Goal: Task Accomplishment & Management: Manage account settings

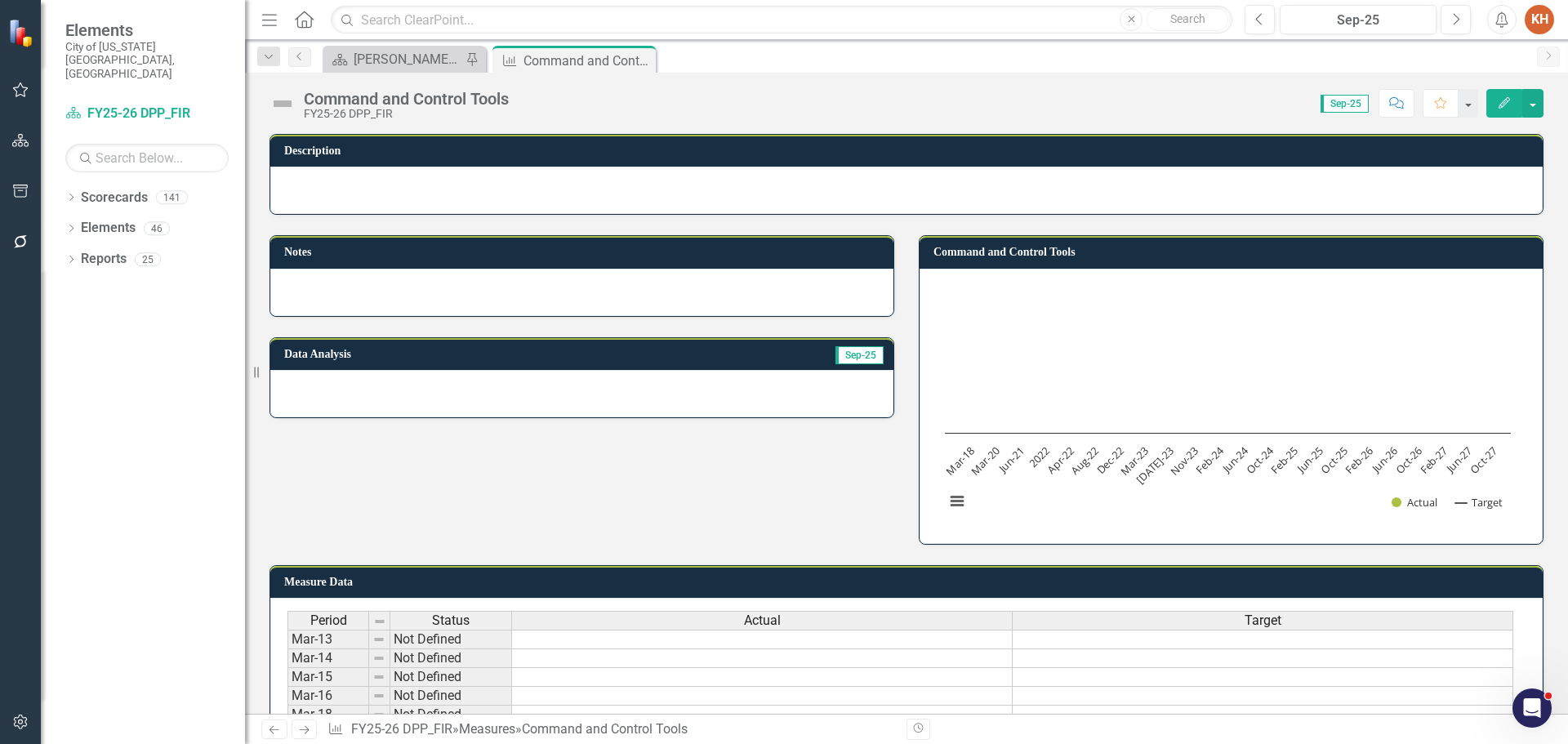
click at [585, 305] on div at bounding box center [581, 292] width 623 height 47
click at [585, 304] on div at bounding box center [581, 292] width 623 height 47
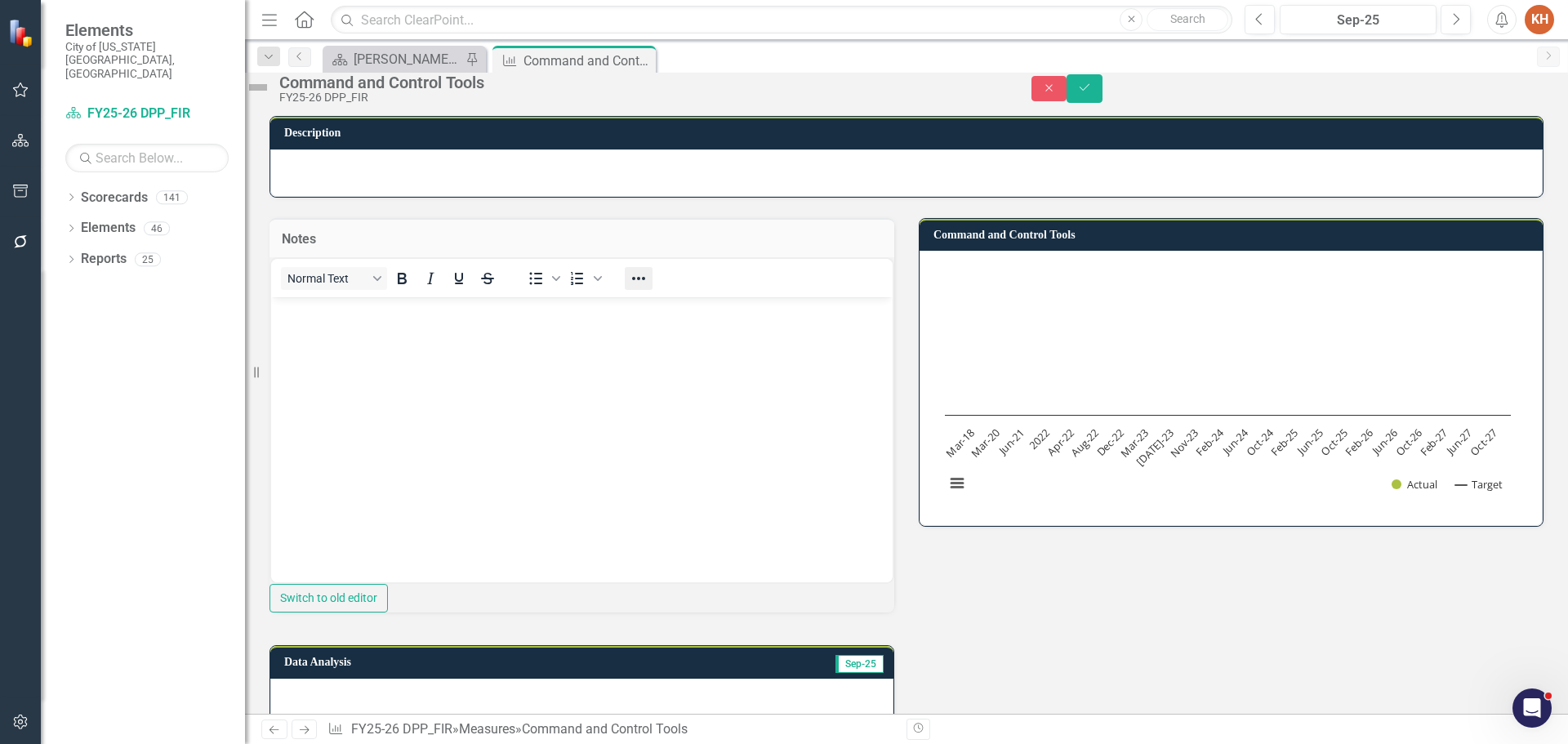
click at [649, 289] on icon "Reveal or hide additional toolbar items" at bounding box center [638, 278] width 19 height 19
click at [314, 339] on button "Insert image" at bounding box center [314, 345] width 28 height 23
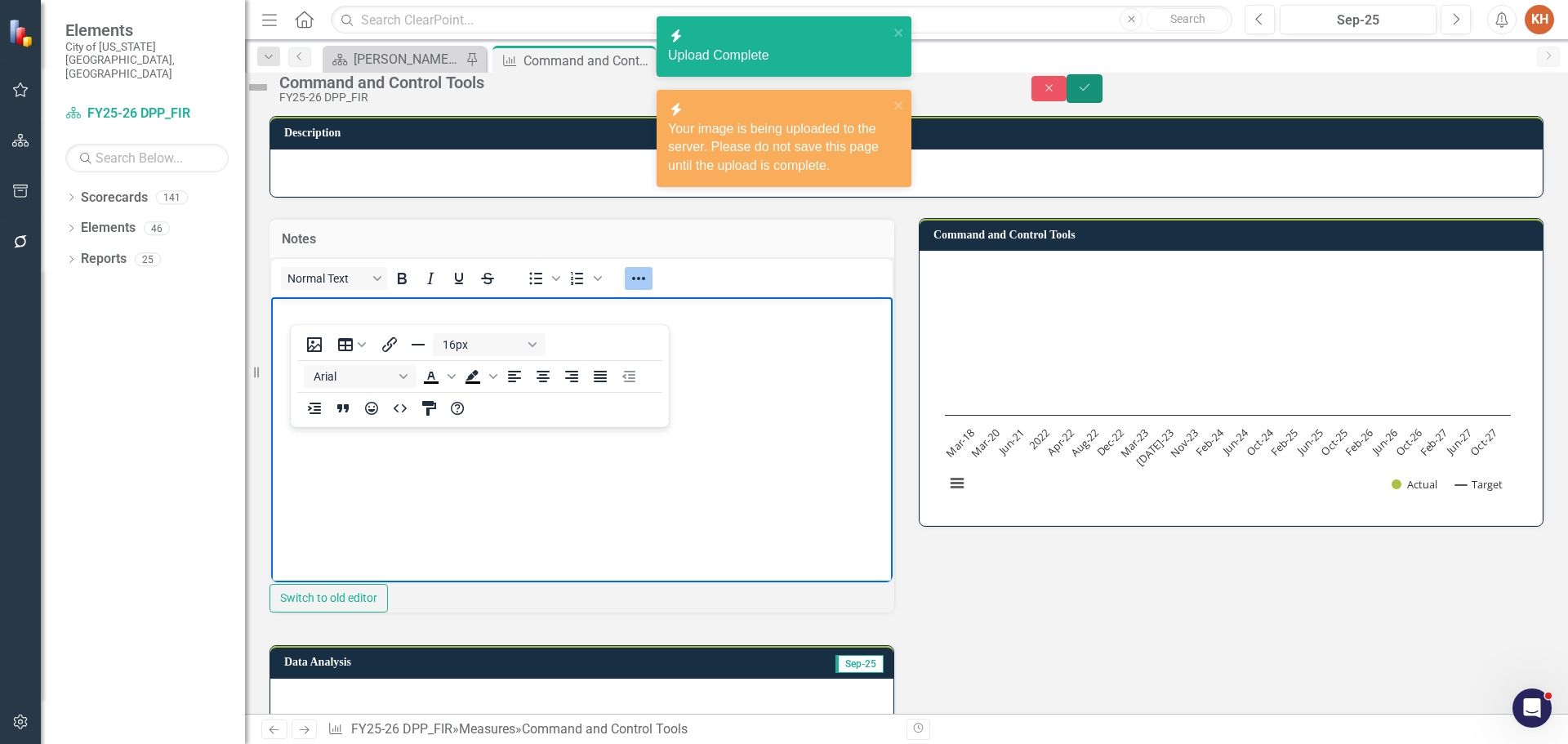
click at [1103, 103] on button "Save" at bounding box center [1084, 89] width 36 height 29
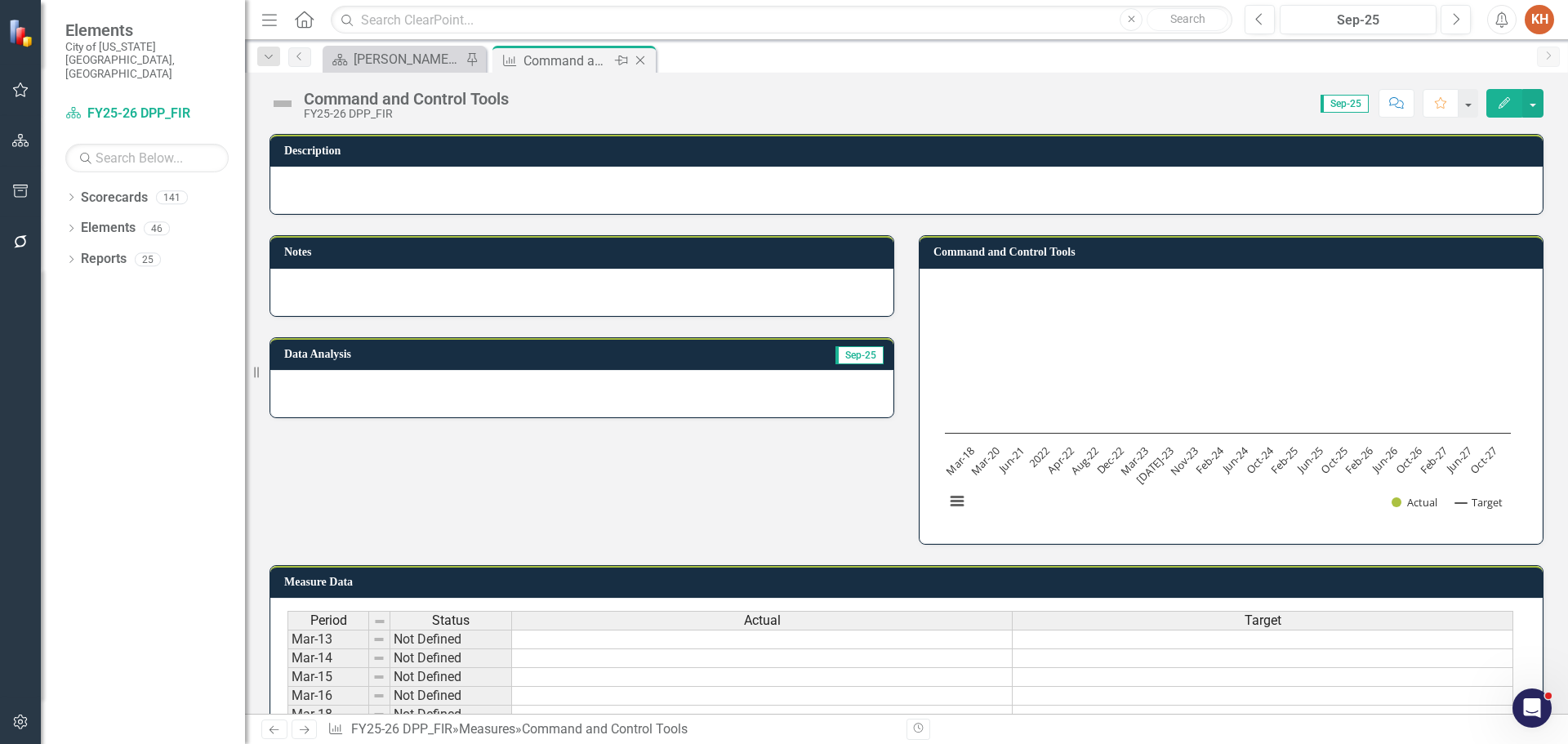
click at [639, 62] on icon at bounding box center [640, 61] width 9 height 9
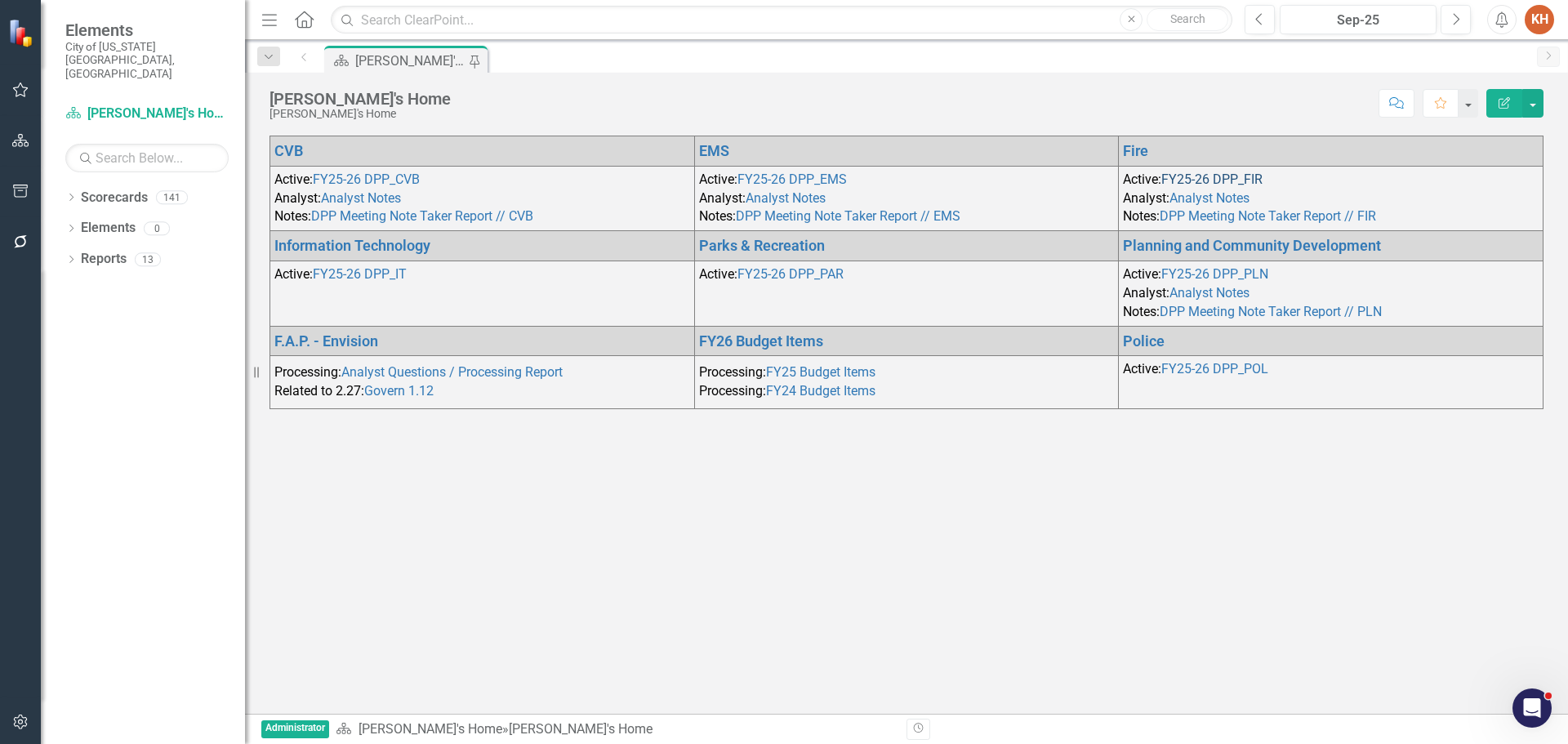
click at [1199, 187] on link "FY25-26 DPP_FIR" at bounding box center [1212, 179] width 101 height 15
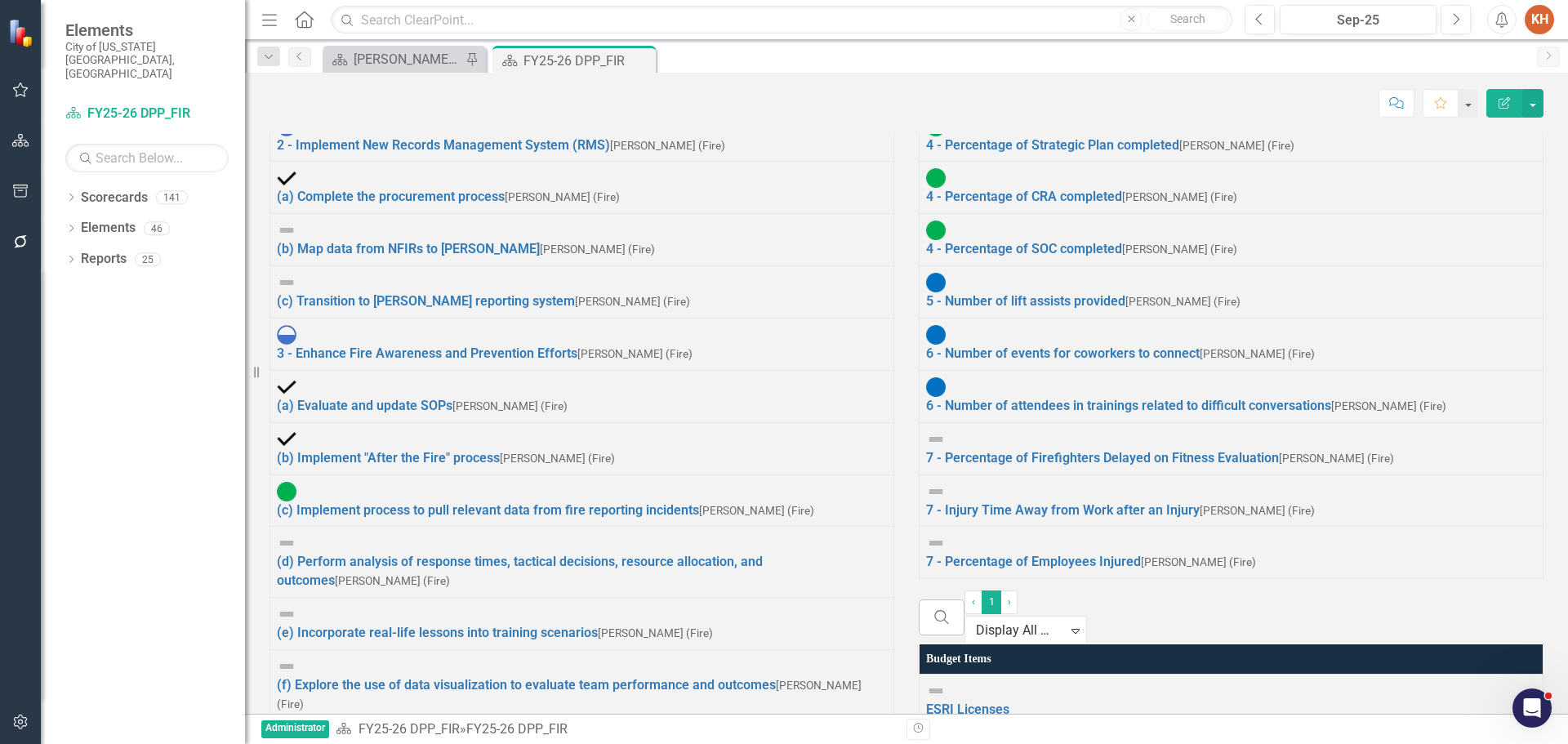
scroll to position [2613, 0]
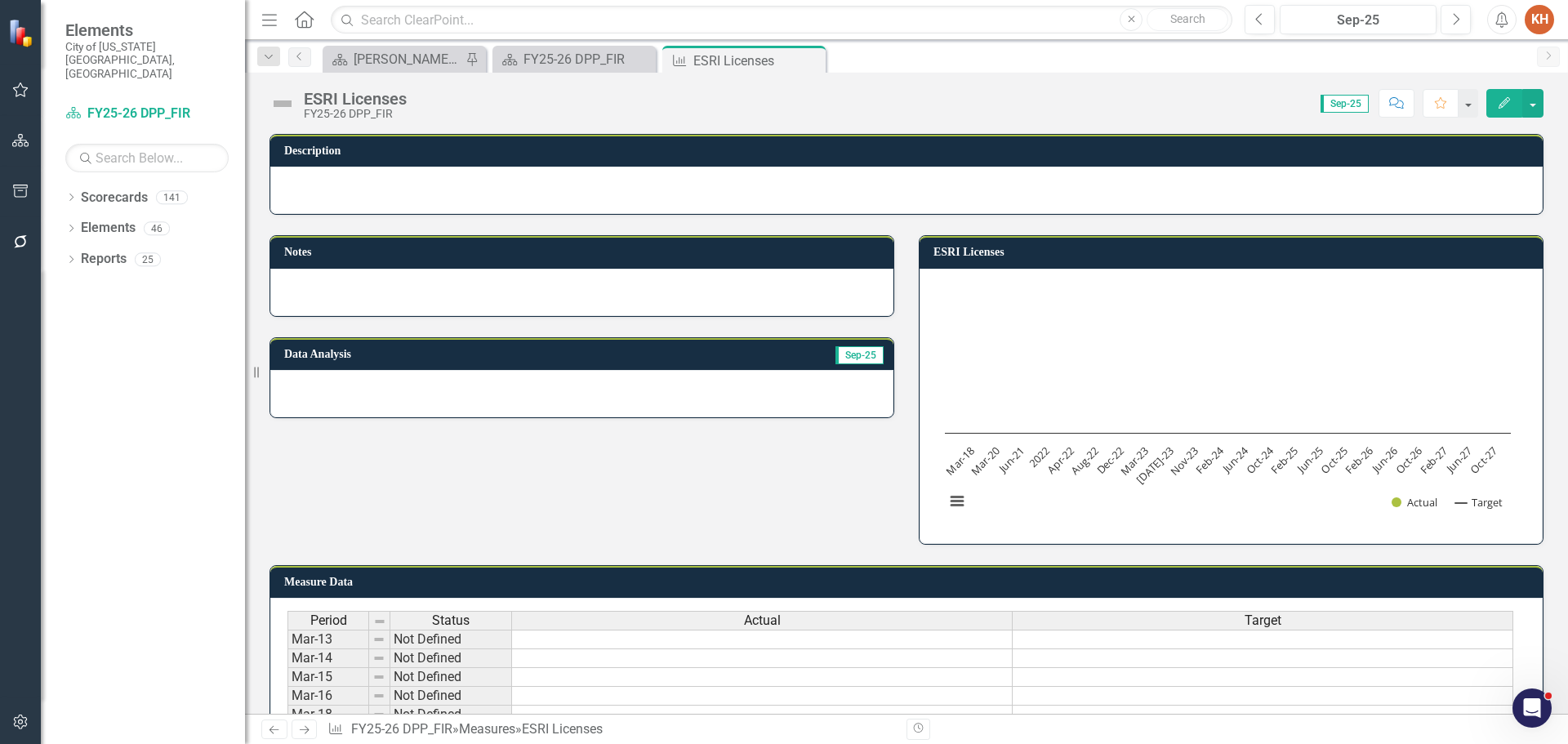
click at [683, 305] on div at bounding box center [581, 292] width 623 height 47
click at [683, 304] on div at bounding box center [581, 292] width 623 height 47
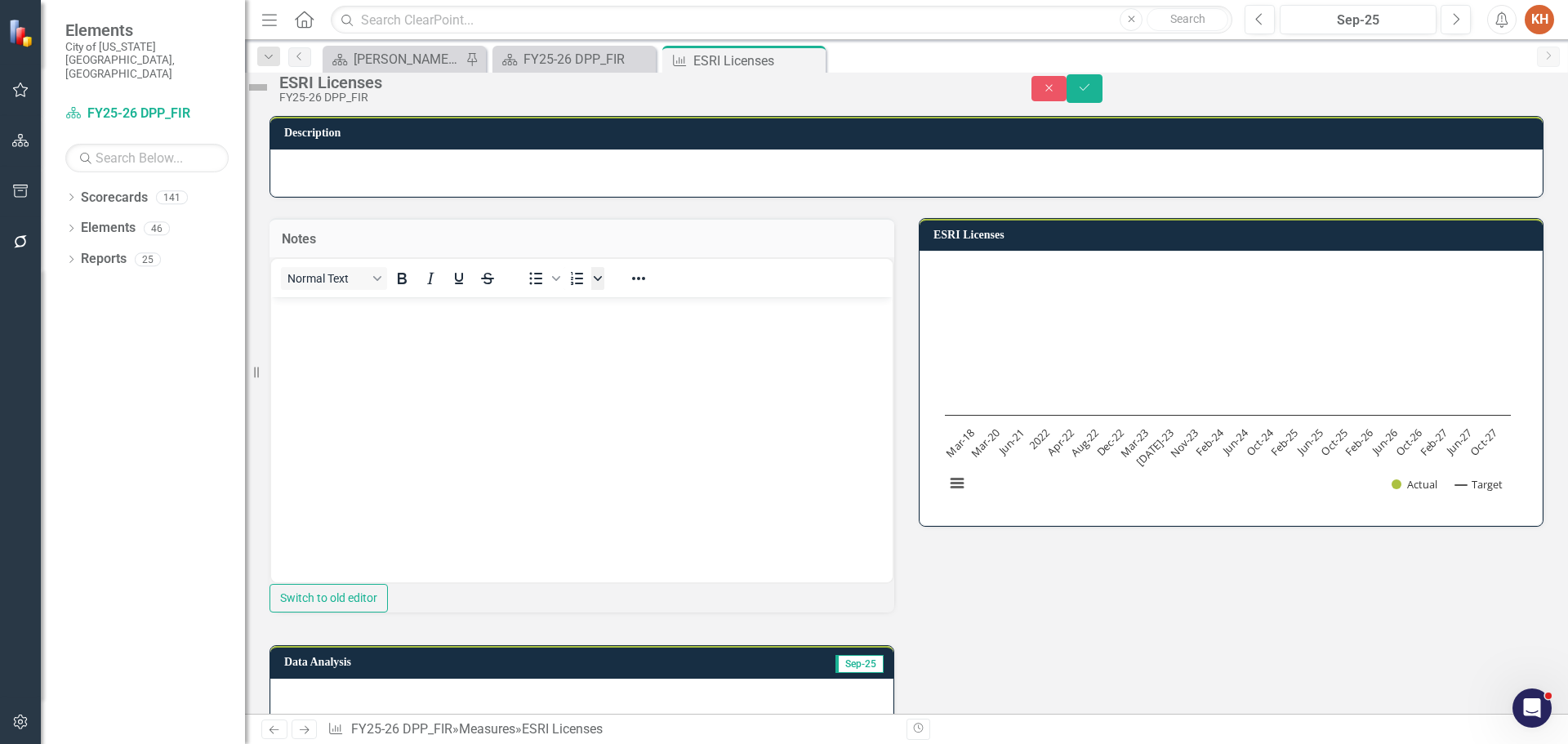
drag, startPoint x: 655, startPoint y: 317, endPoint x: 619, endPoint y: 316, distance: 36.0
click at [649, 289] on icon "Reveal or hide additional toolbar items" at bounding box center [638, 278] width 19 height 19
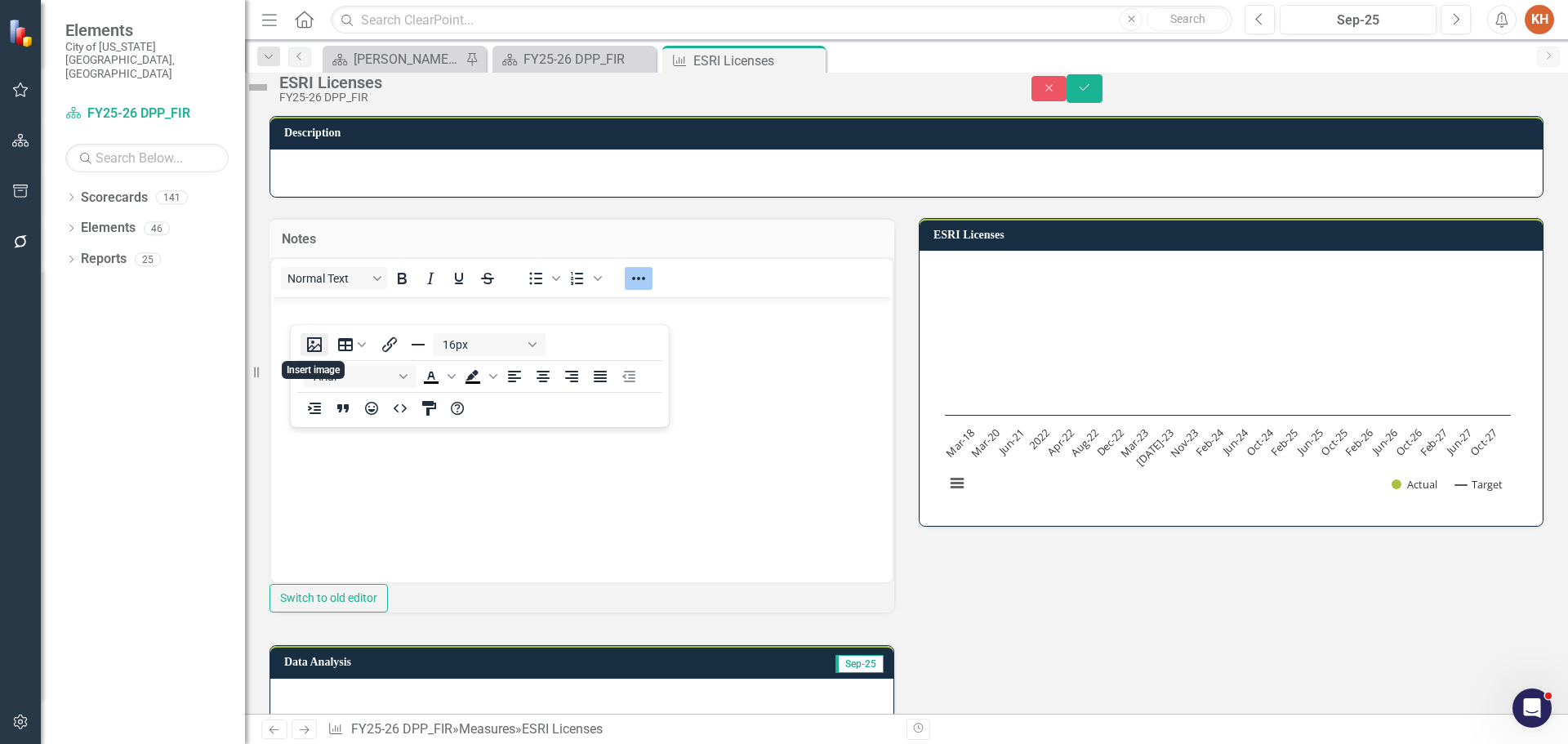
click at [316, 344] on button "Insert image" at bounding box center [314, 345] width 28 height 23
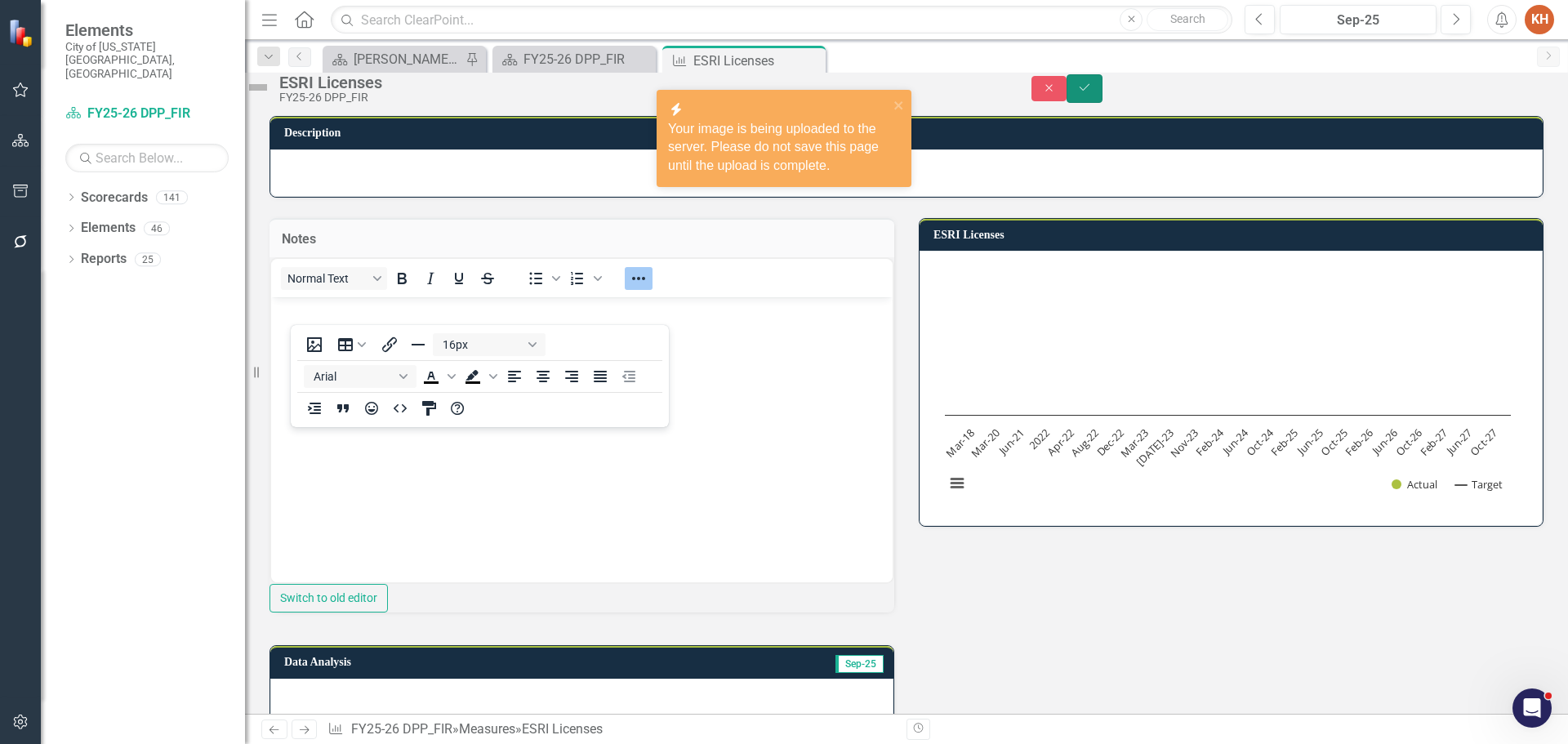
click at [1103, 94] on button "Save" at bounding box center [1084, 89] width 36 height 29
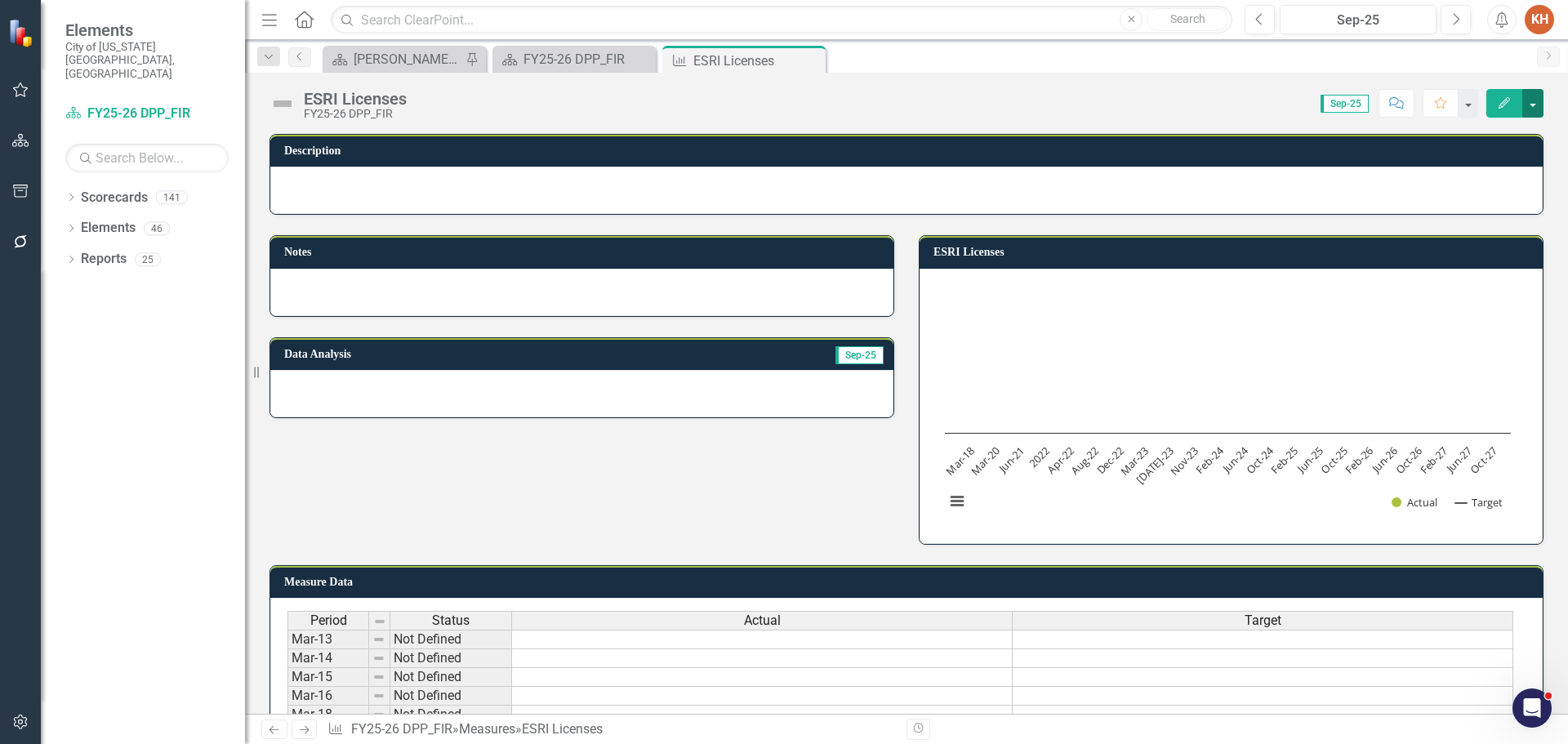
click at [1530, 100] on button "button" at bounding box center [1533, 103] width 21 height 29
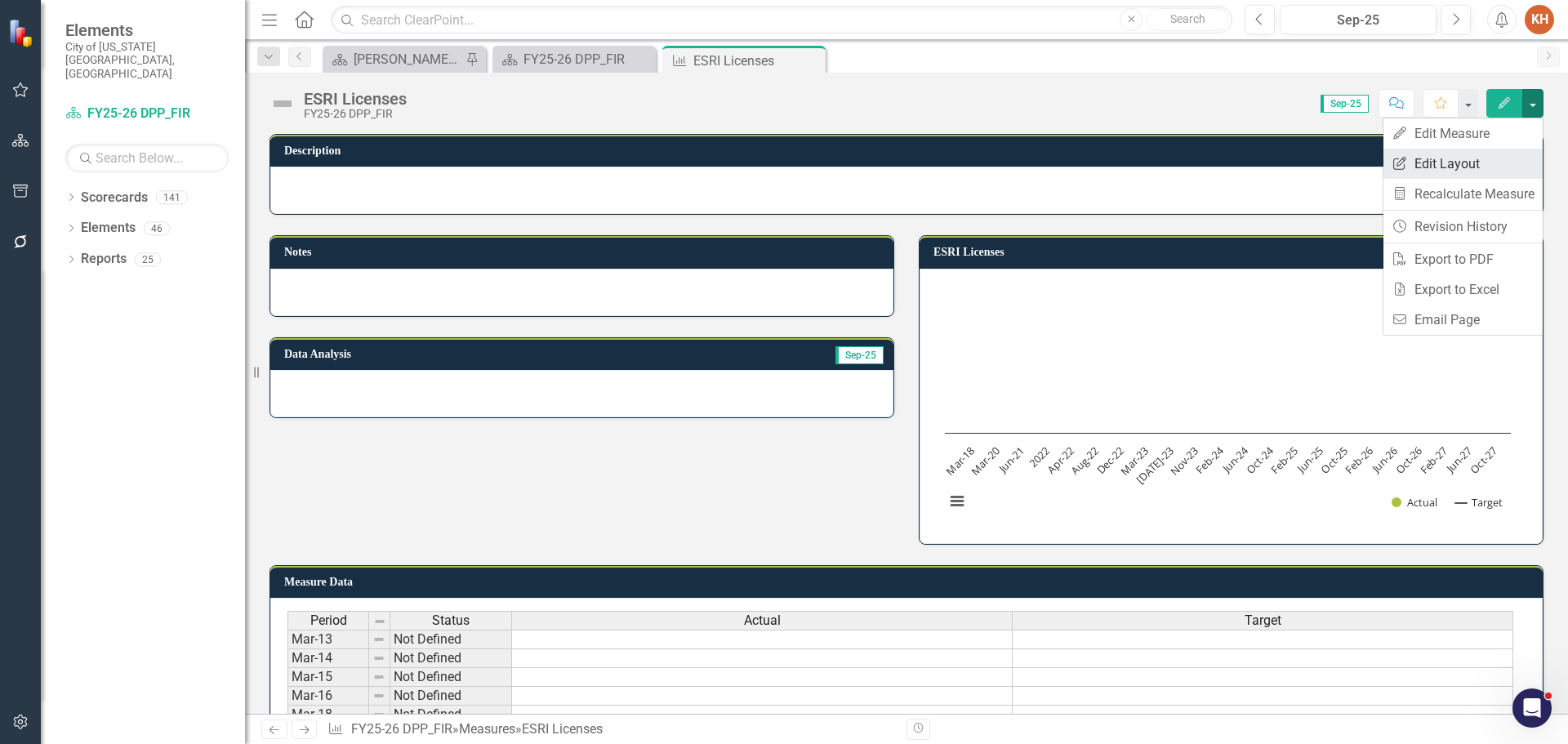
click at [1497, 159] on link "Edit Report Edit Layout" at bounding box center [1462, 163] width 159 height 30
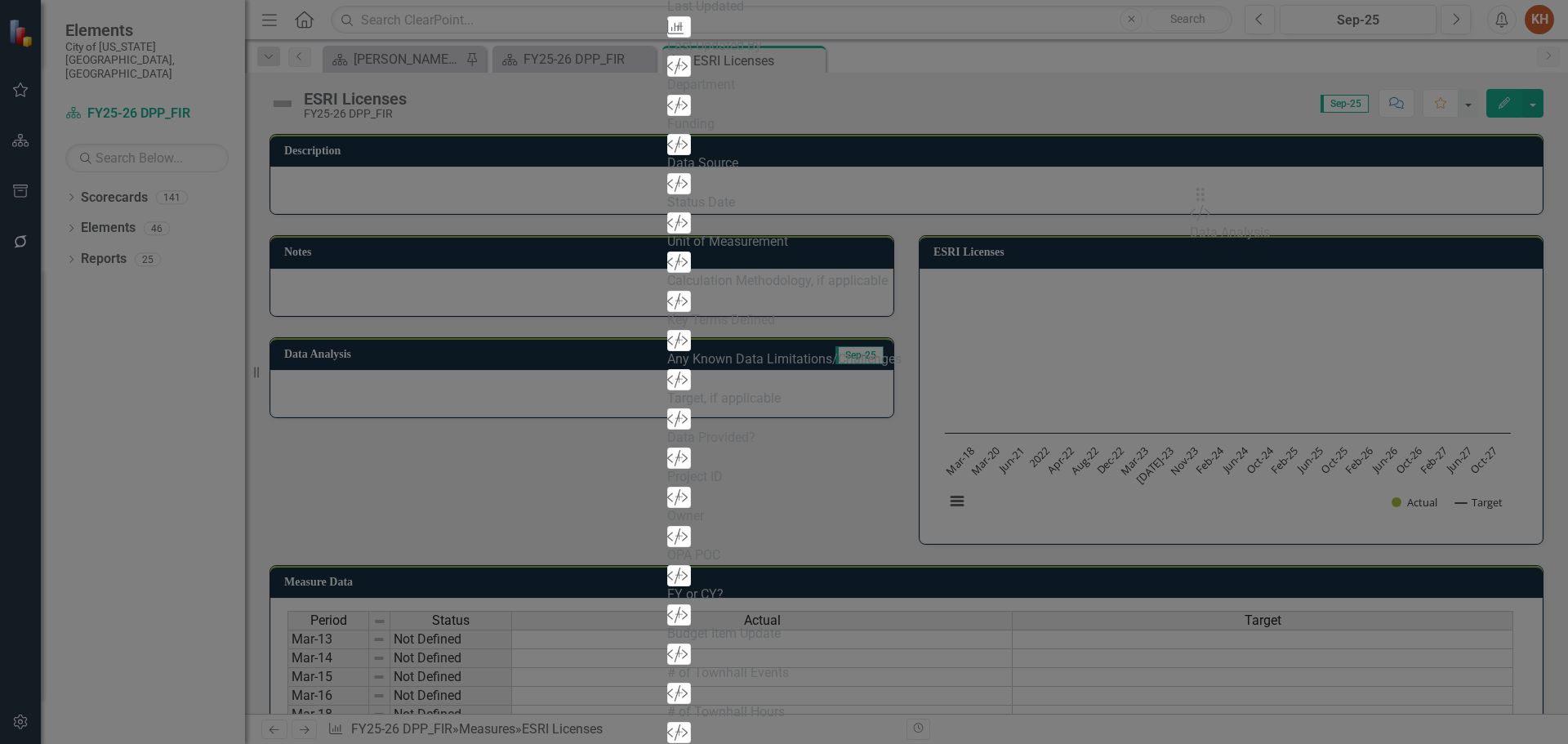
drag, startPoint x: 558, startPoint y: 260, endPoint x: 1218, endPoint y: 208, distance: 662.0
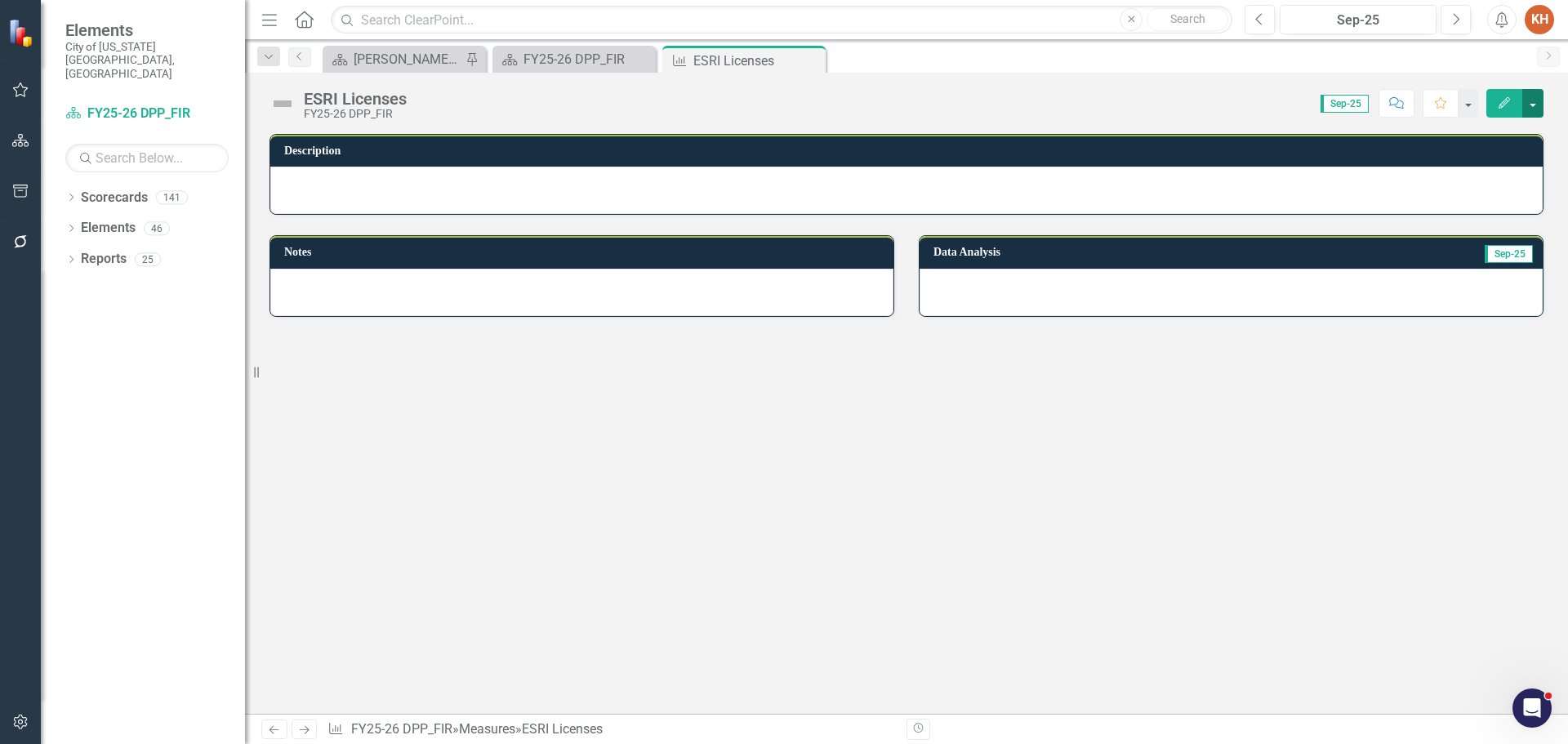
click at [1531, 111] on button "button" at bounding box center [1533, 103] width 21 height 29
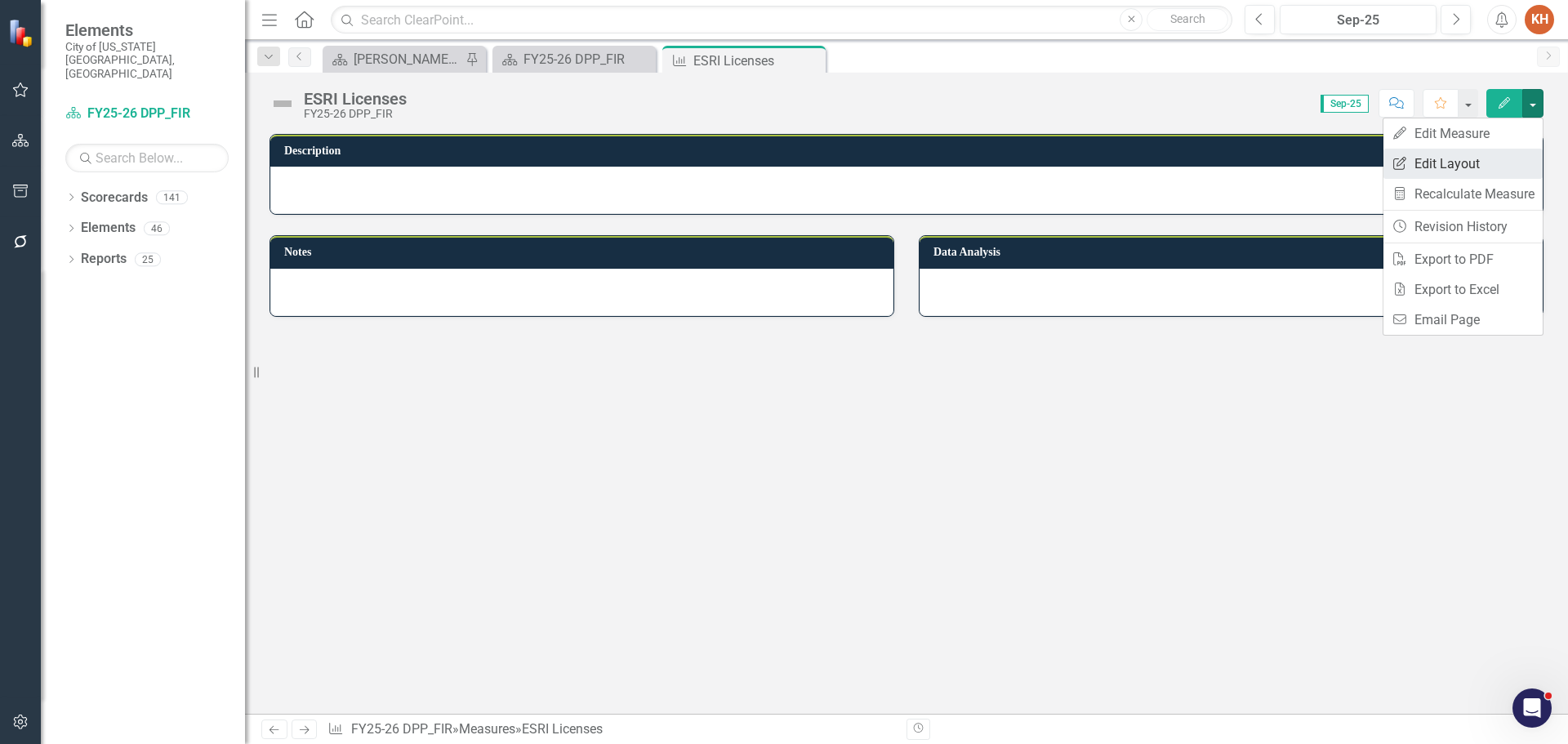
click at [1472, 162] on link "Edit Report Edit Layout" at bounding box center [1462, 163] width 159 height 30
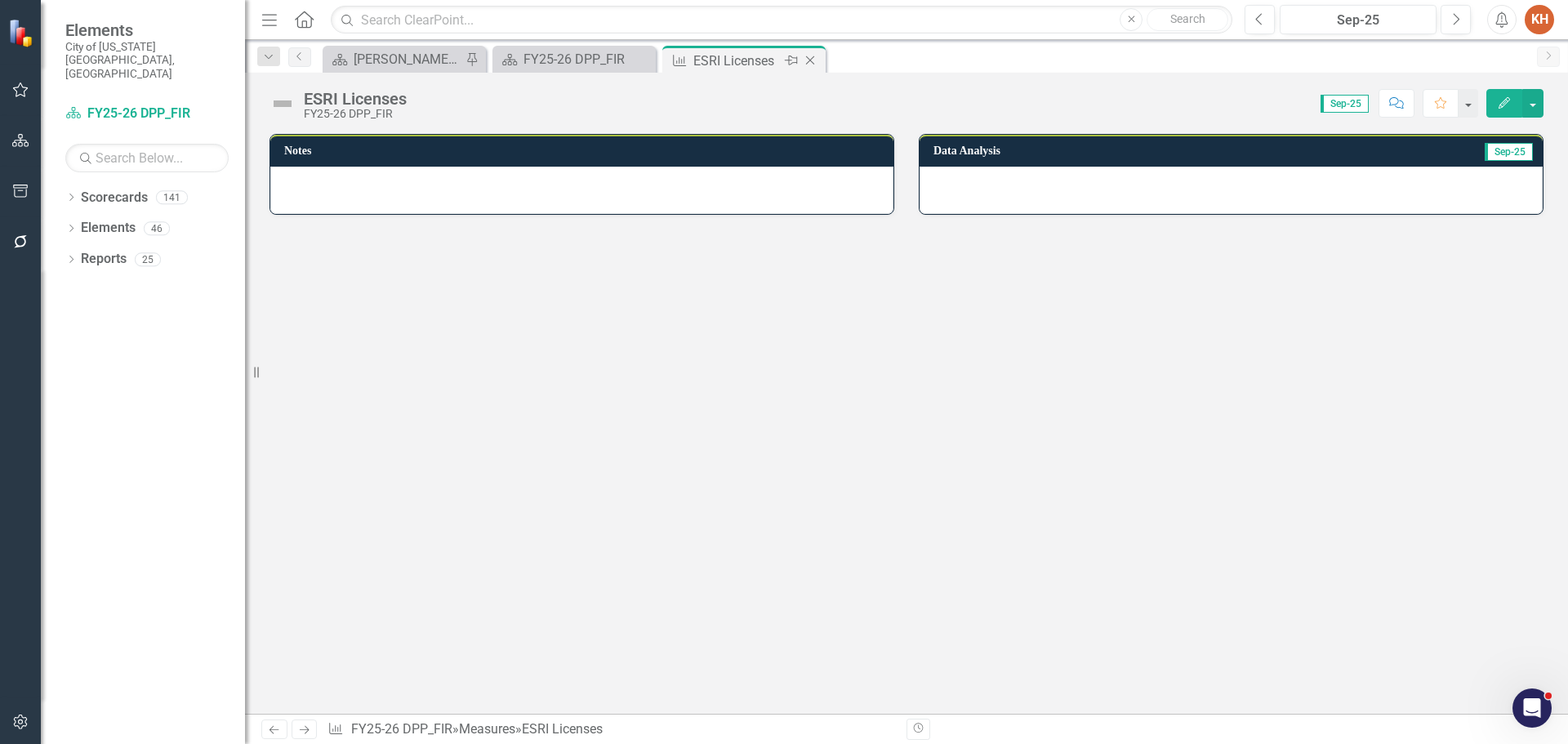
click at [807, 57] on icon "Close" at bounding box center [810, 61] width 16 height 13
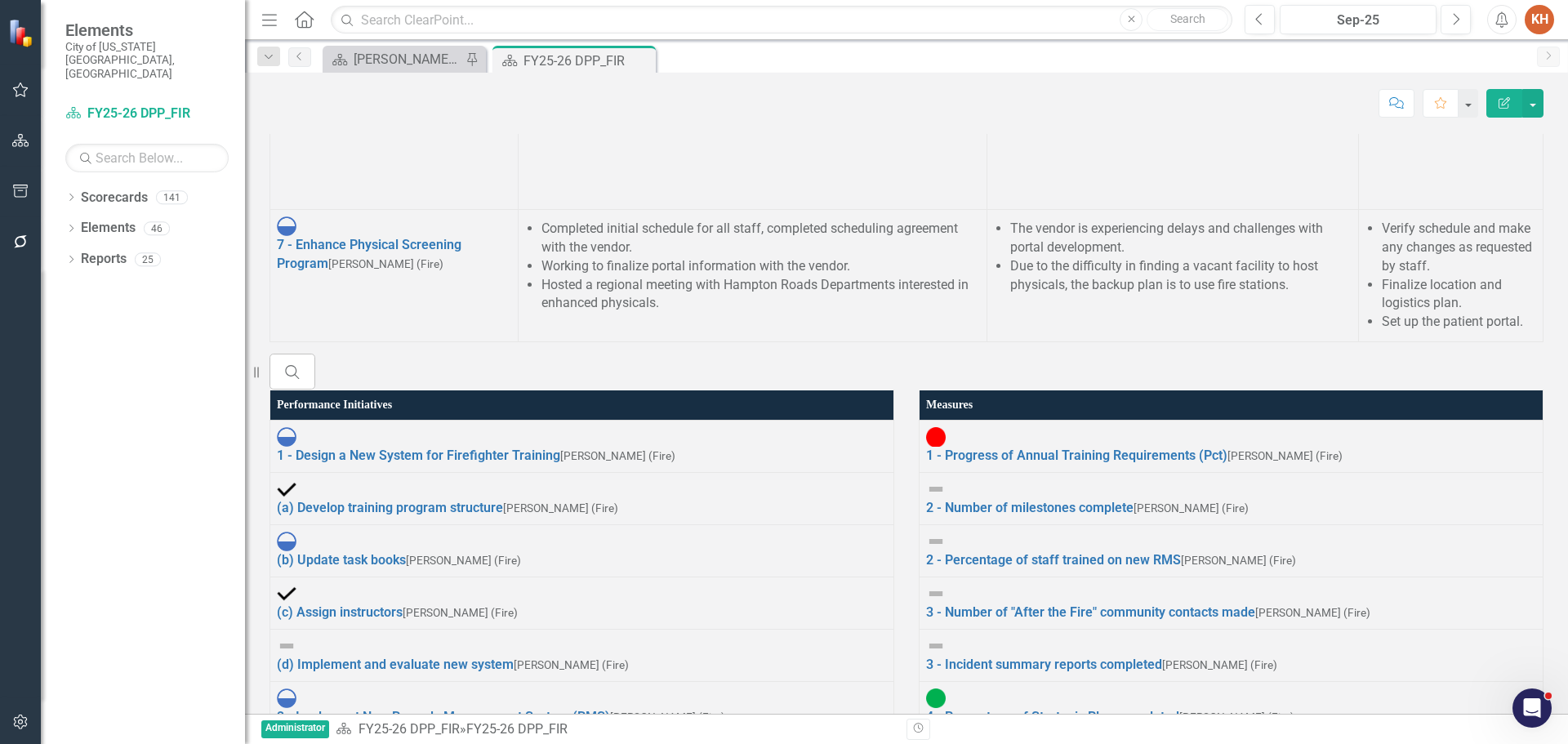
scroll to position [2532, 0]
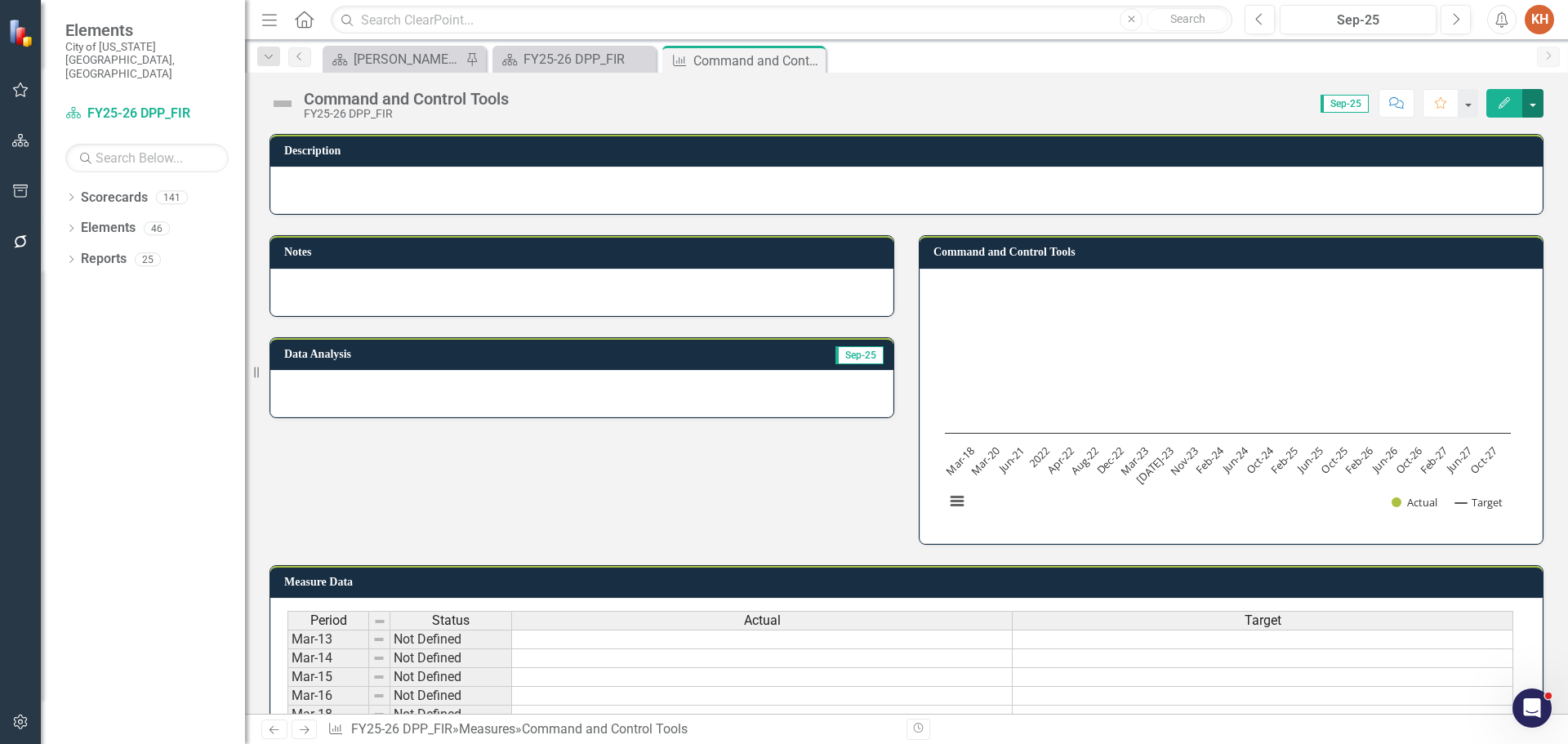
click at [1537, 104] on button "button" at bounding box center [1533, 103] width 21 height 29
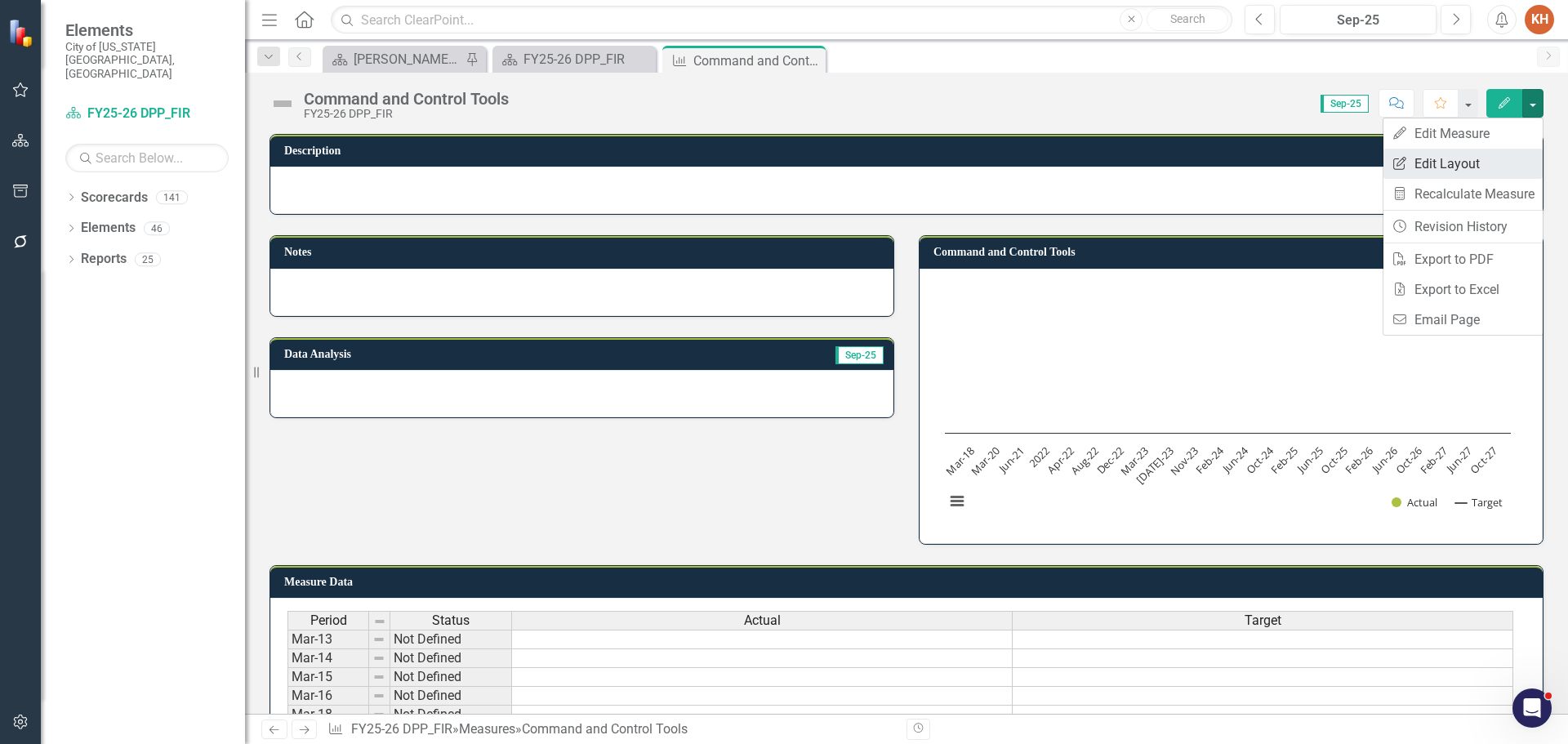
click at [1497, 161] on link "Edit Report Edit Layout" at bounding box center [1462, 163] width 159 height 30
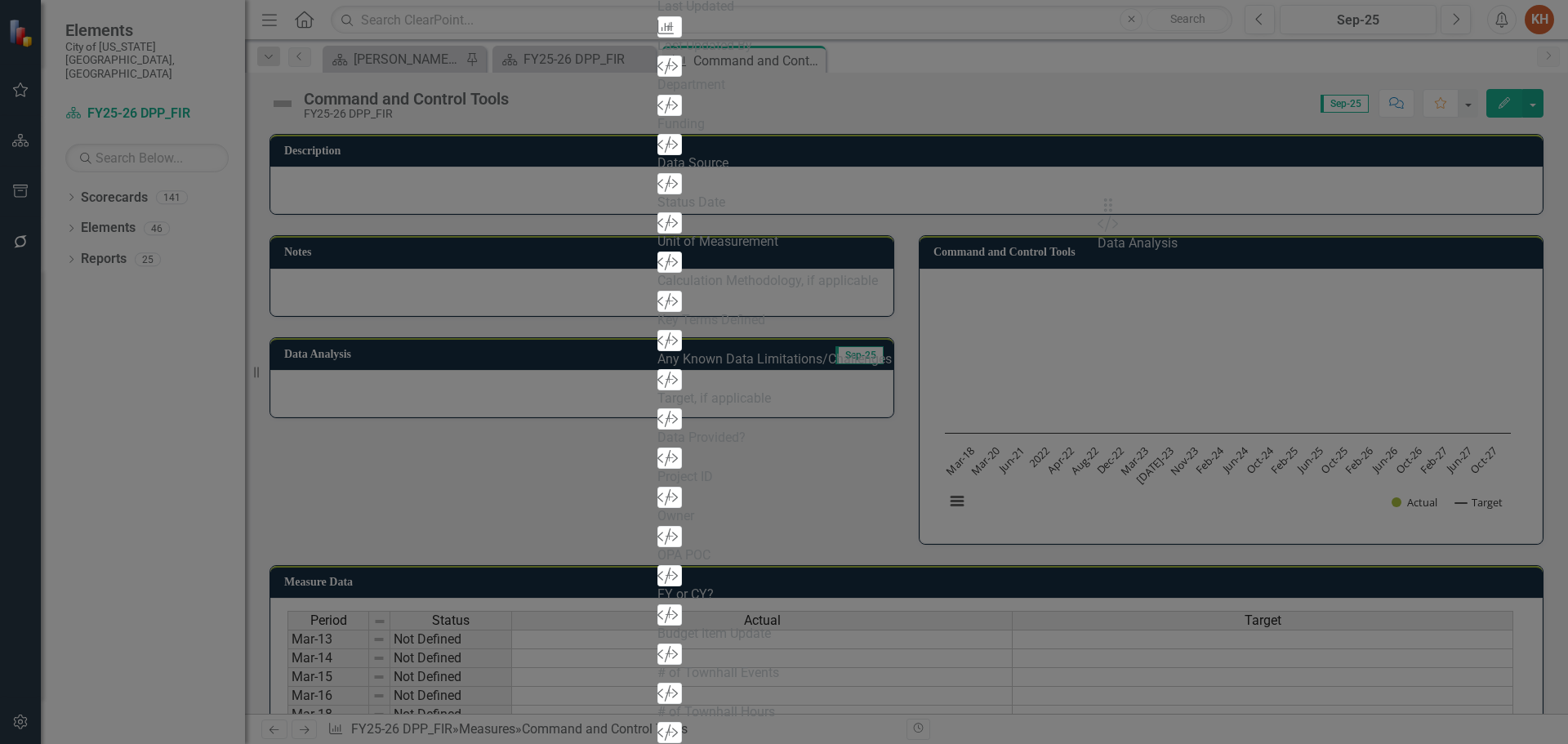
drag, startPoint x: 560, startPoint y: 255, endPoint x: 1128, endPoint y: 216, distance: 569.3
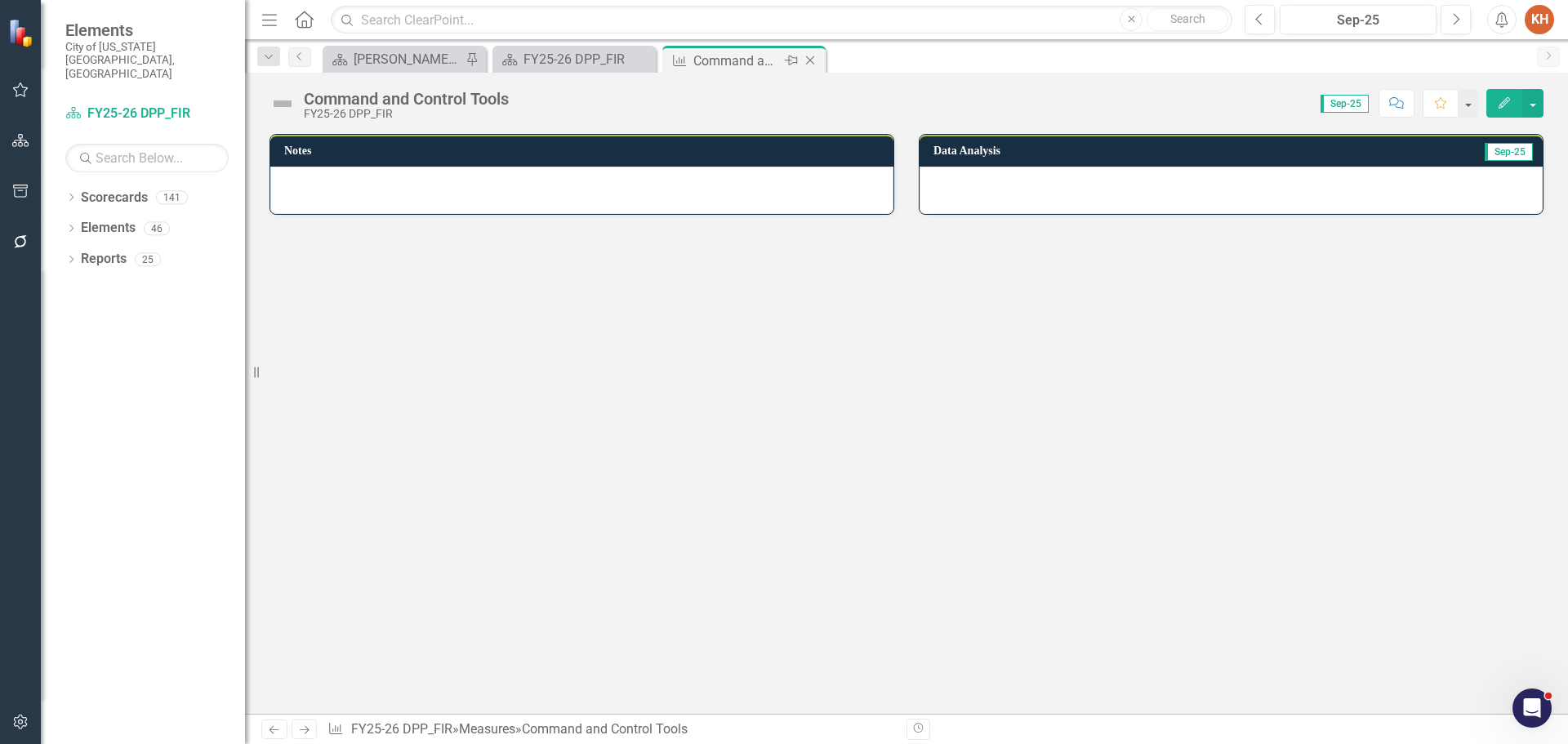
click at [811, 56] on icon "Close" at bounding box center [810, 61] width 16 height 13
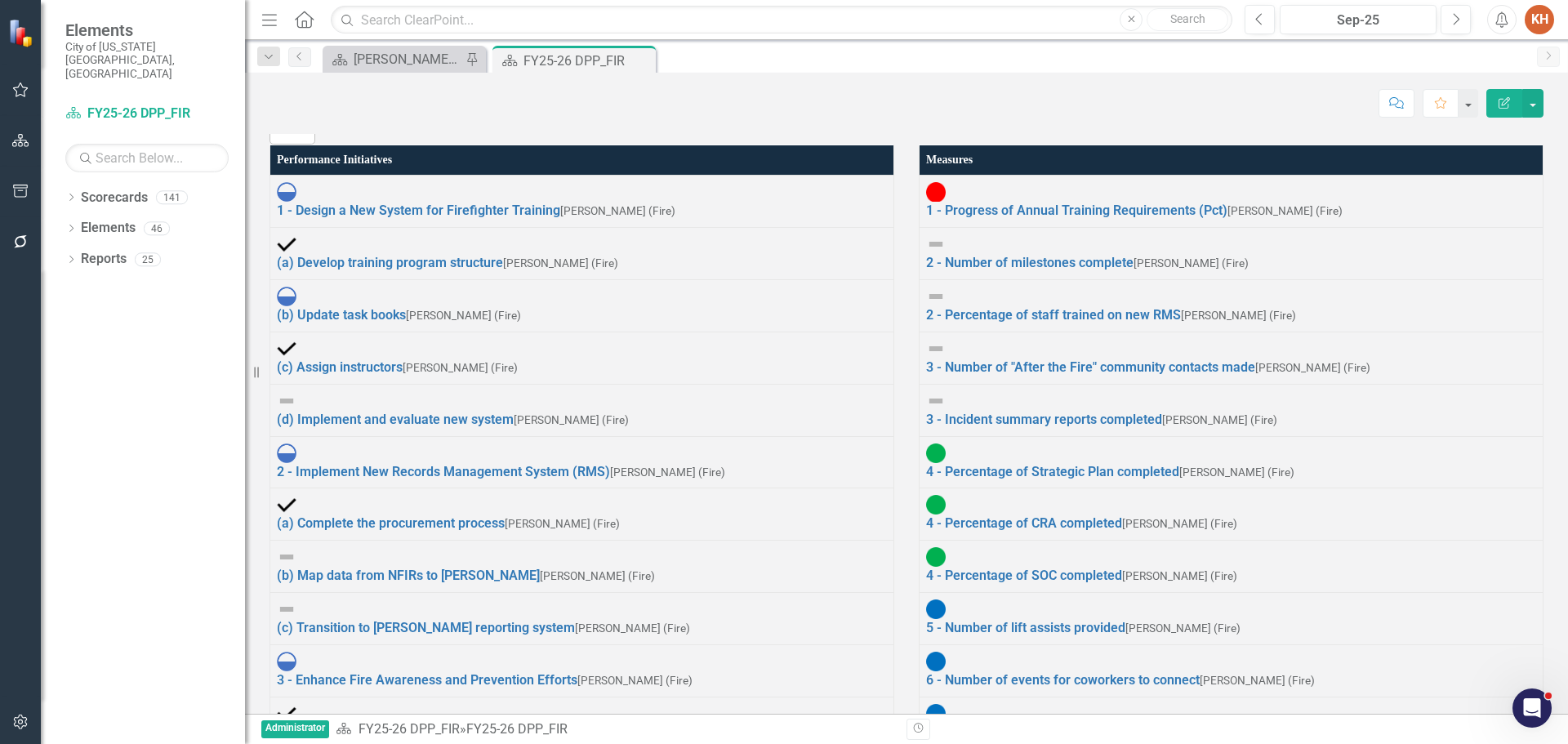
scroll to position [2695, 0]
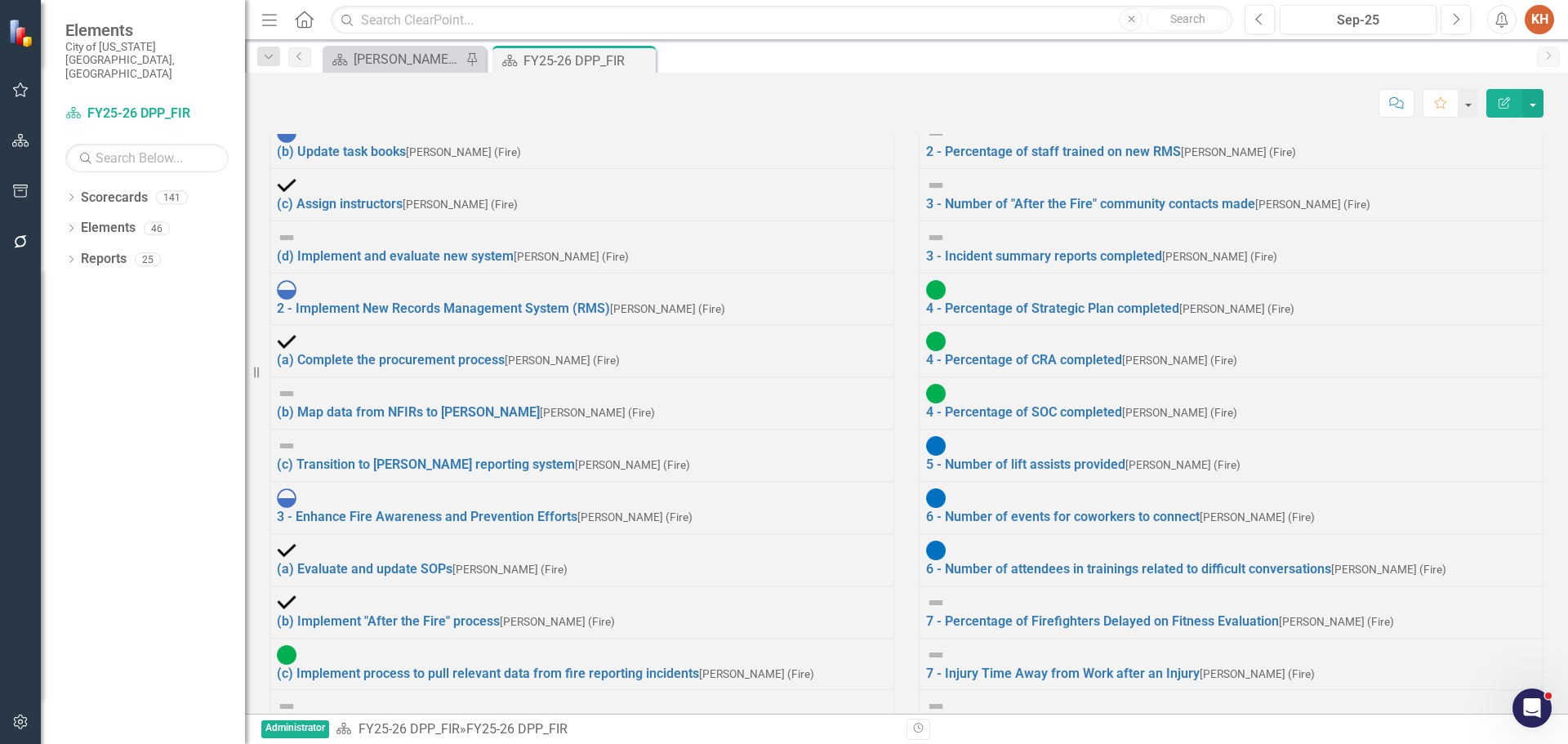
click at [0, 0] on icon at bounding box center [0, 0] width 0 height 0
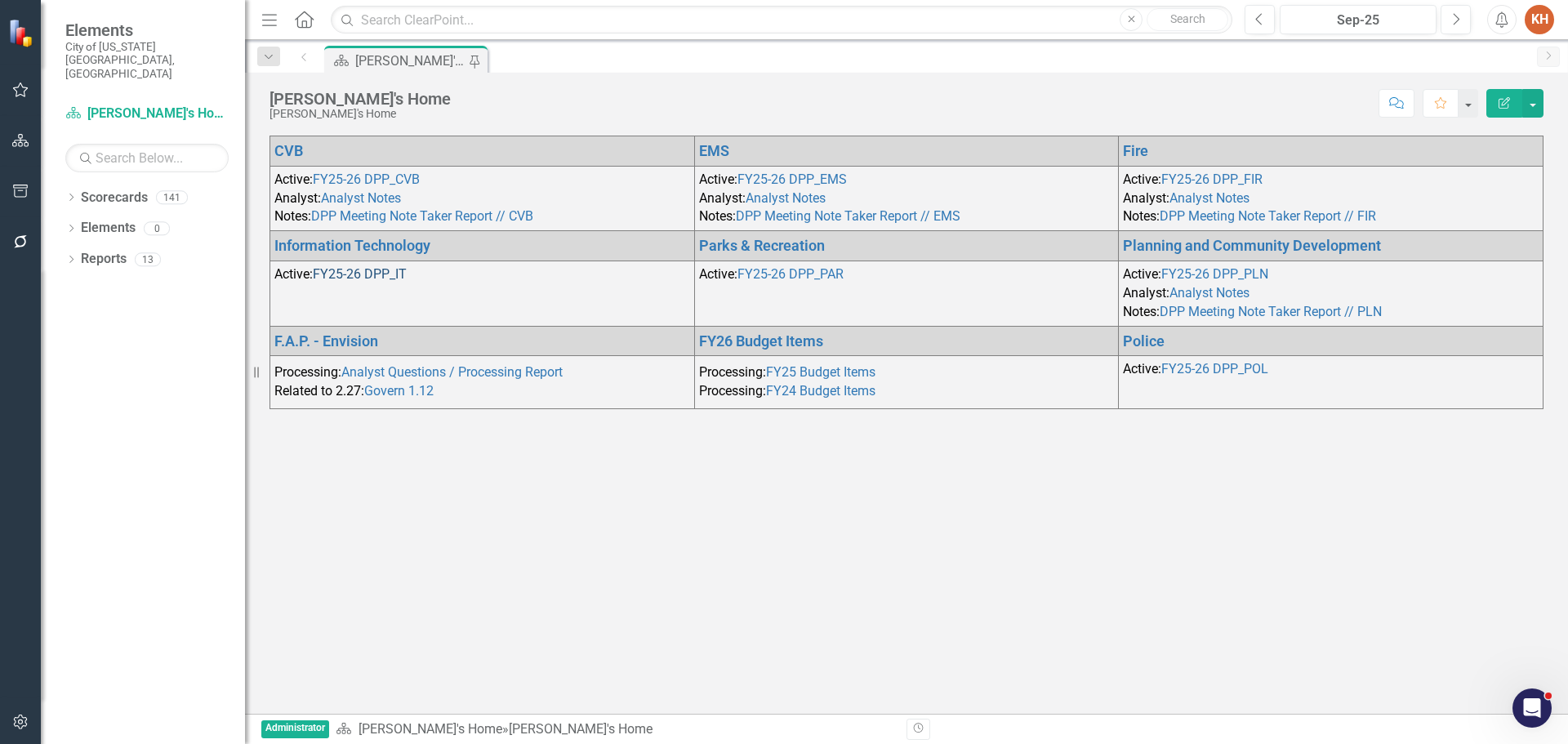
click at [347, 282] on link "FY25-26 DPP_IT" at bounding box center [360, 274] width 94 height 15
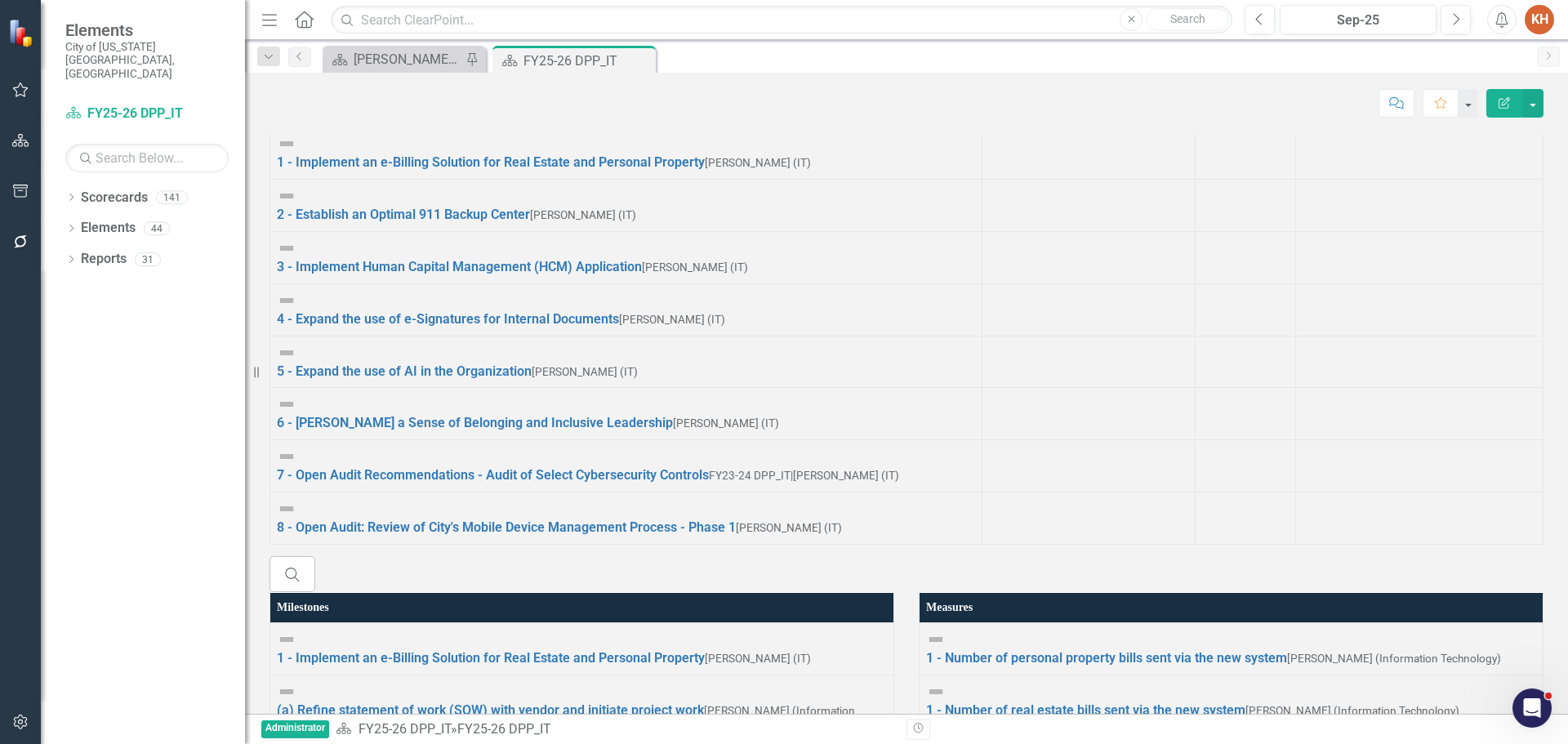
scroll to position [1321, 0]
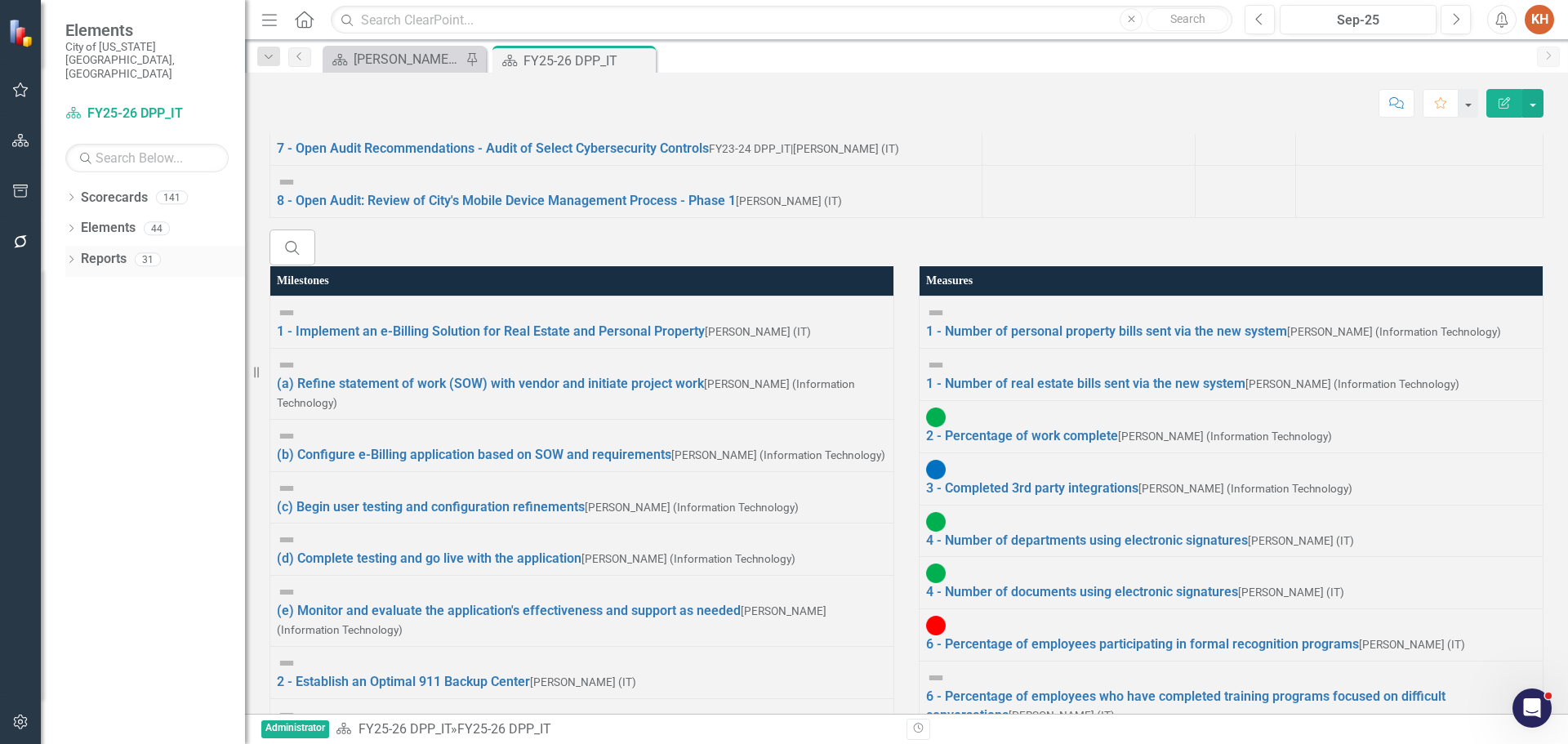
click at [100, 250] on link "Reports" at bounding box center [104, 260] width 46 height 19
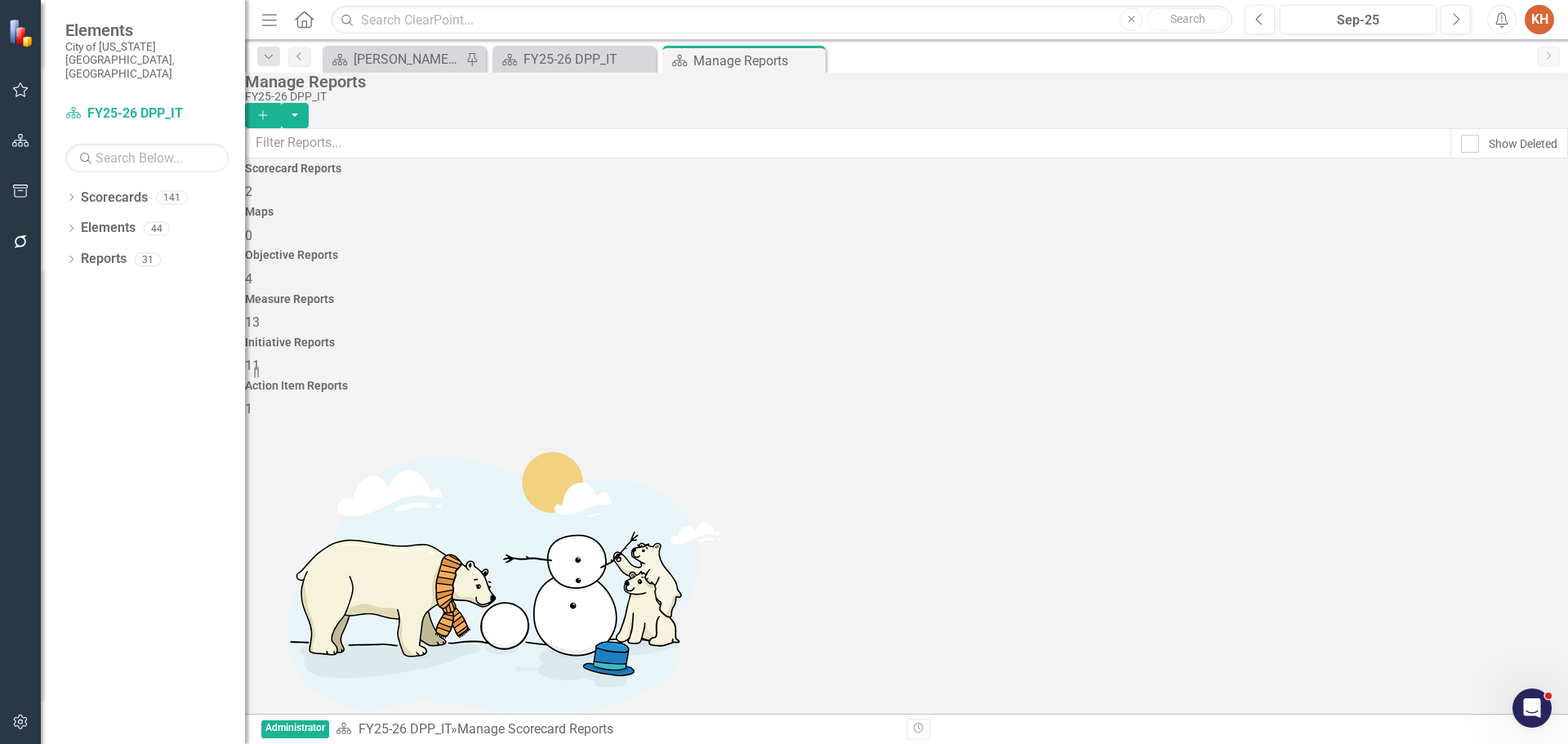
click at [260, 358] on span "11" at bounding box center [252, 366] width 14 height 15
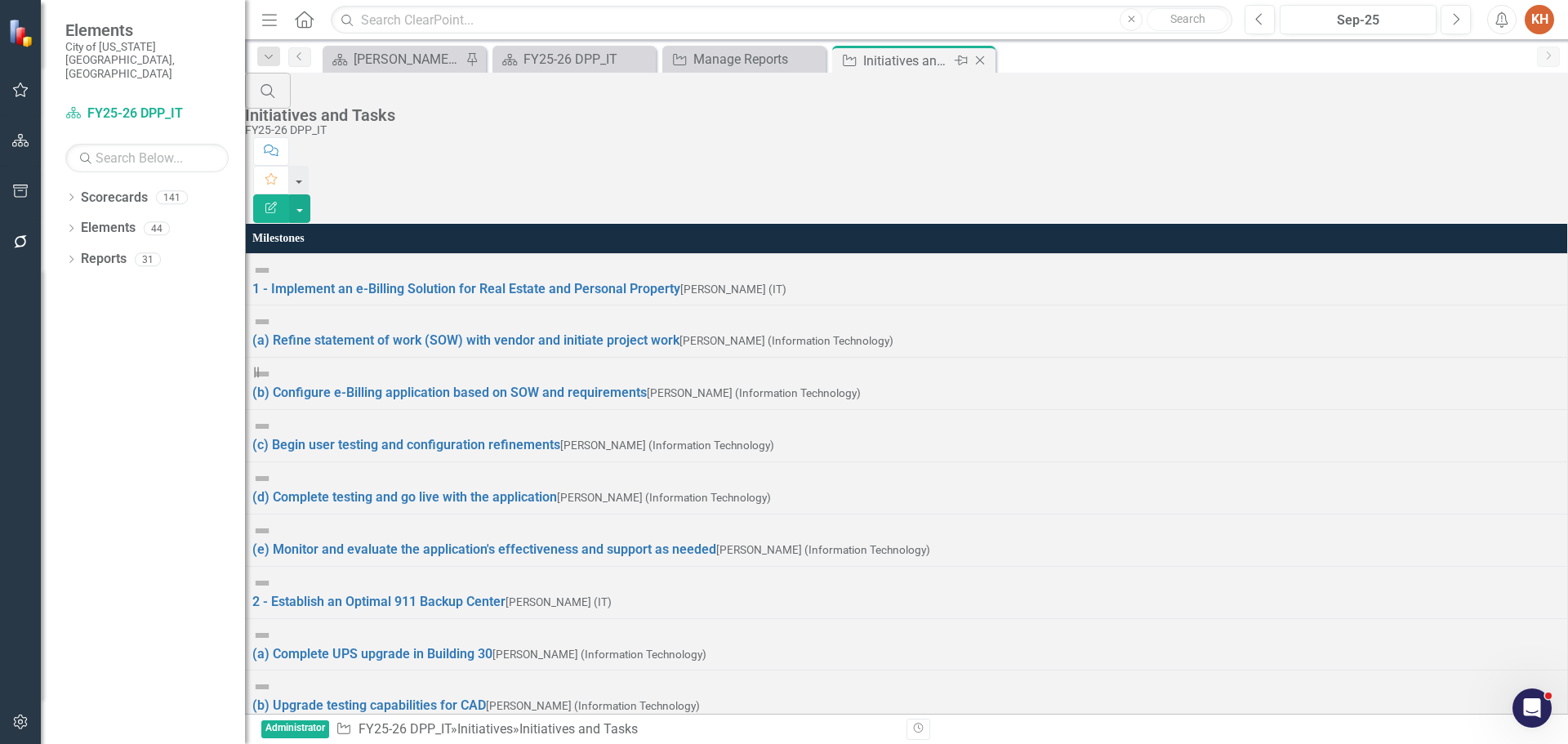
click at [974, 58] on icon "Close" at bounding box center [980, 61] width 16 height 13
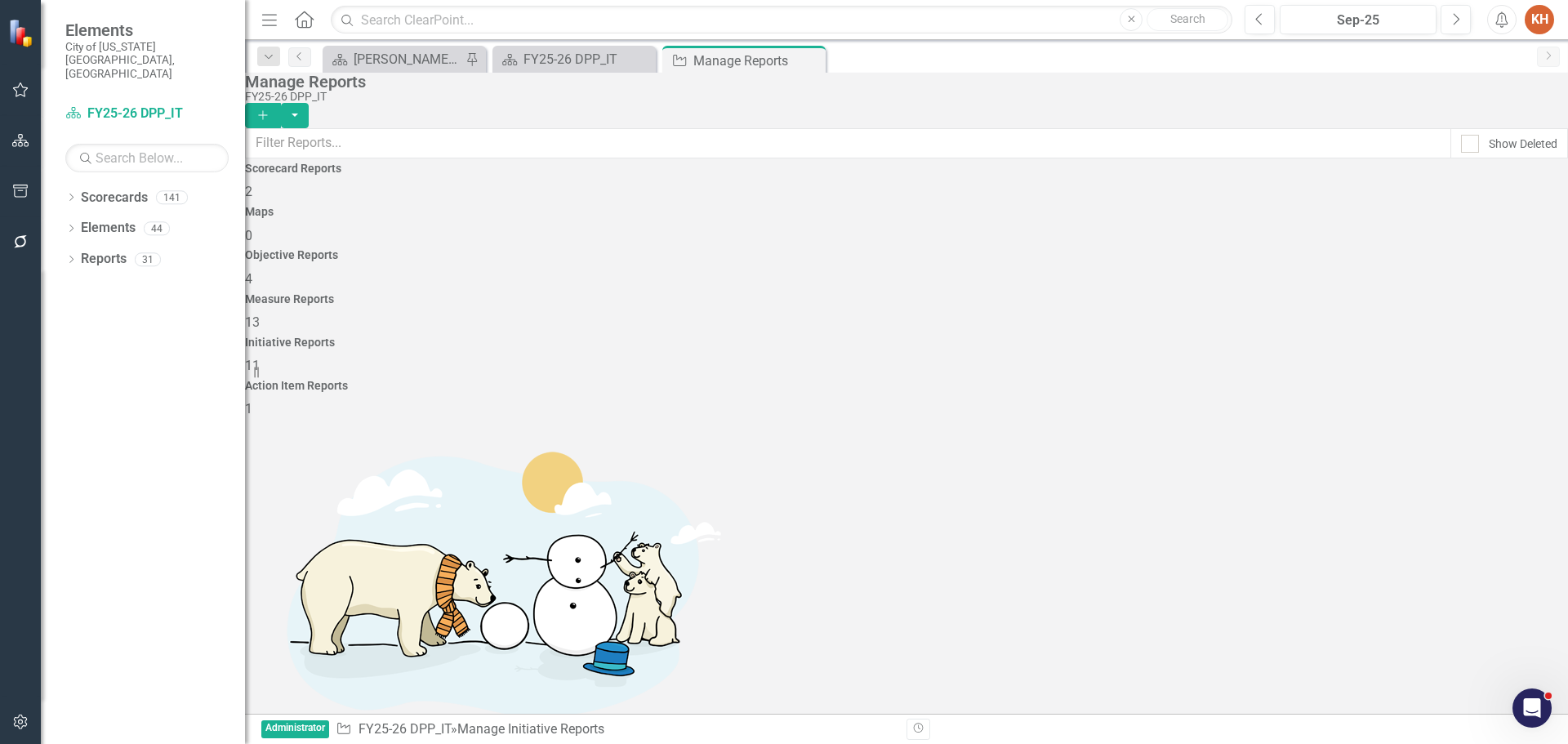
scroll to position [147, 0]
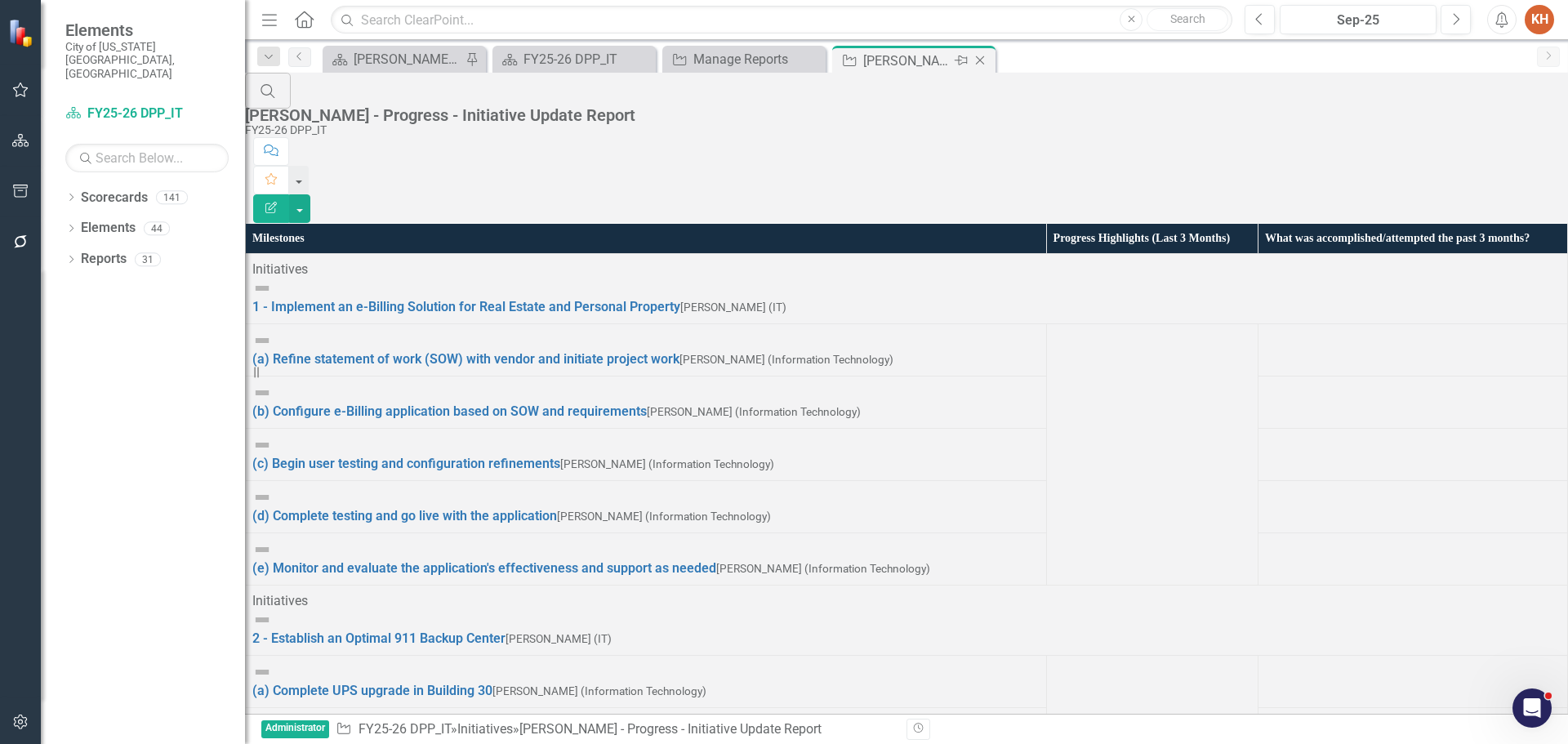
click at [981, 58] on icon "Close" at bounding box center [980, 61] width 16 height 13
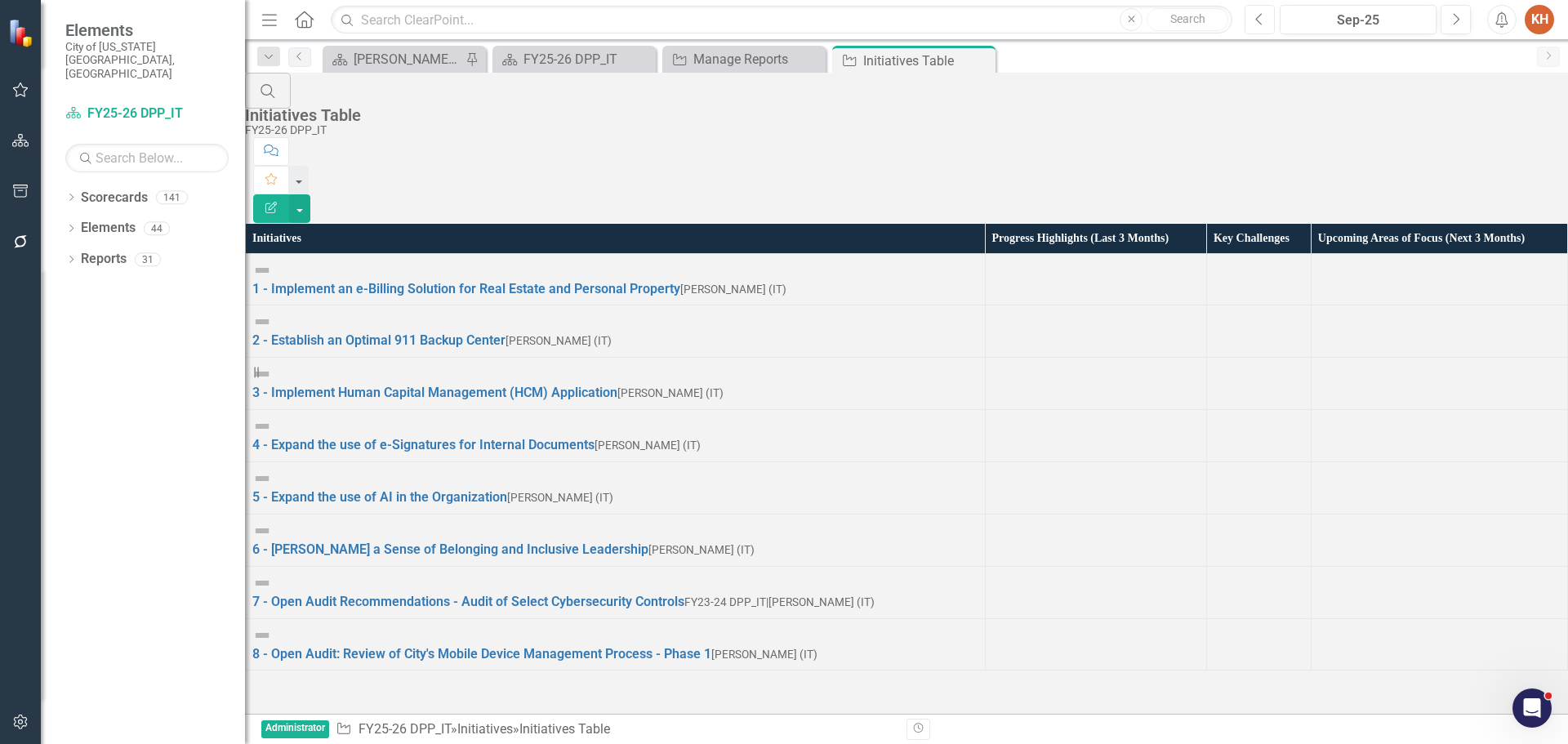
click at [1258, 13] on icon "Previous" at bounding box center [1259, 19] width 9 height 14
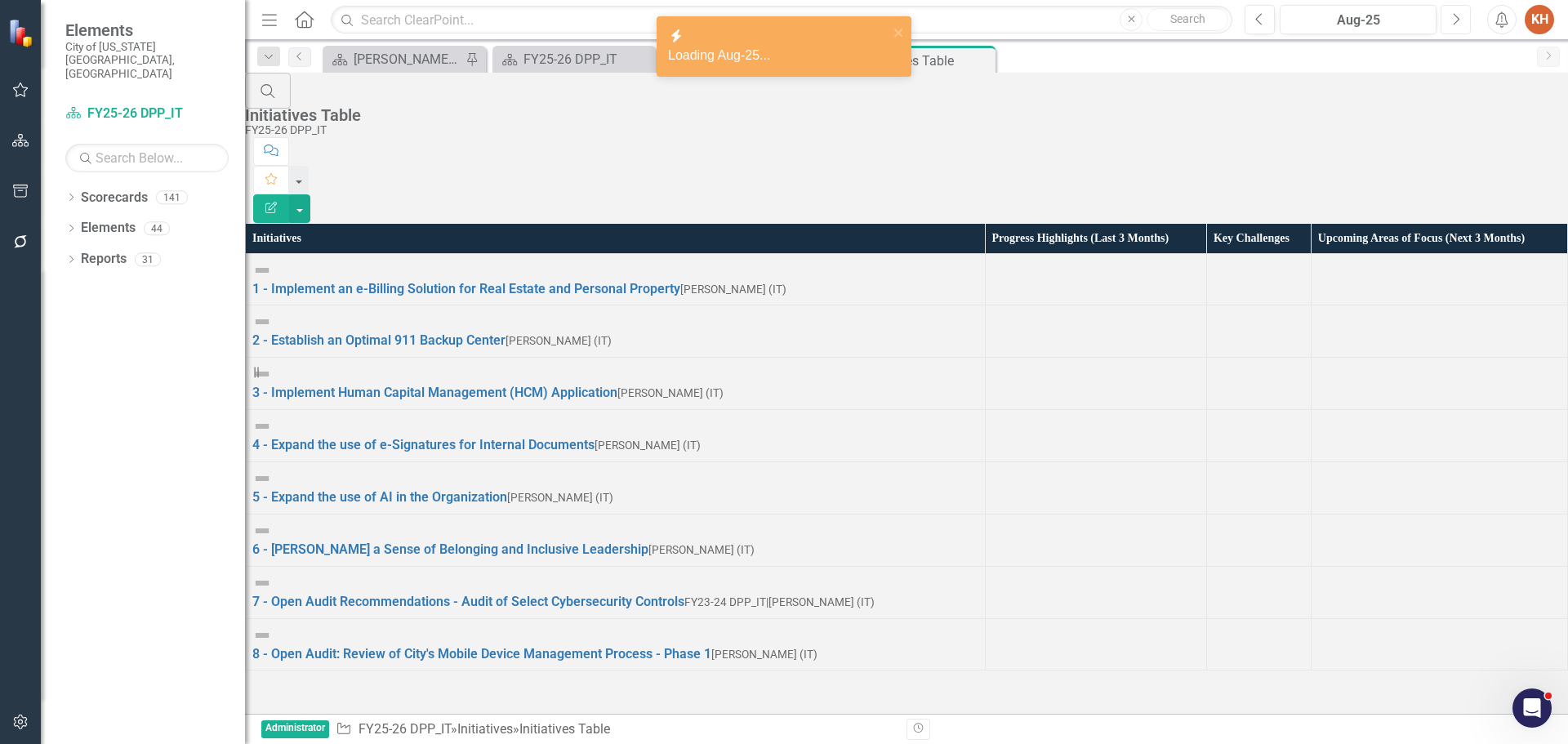
click at [1459, 23] on icon "Next" at bounding box center [1455, 19] width 9 height 14
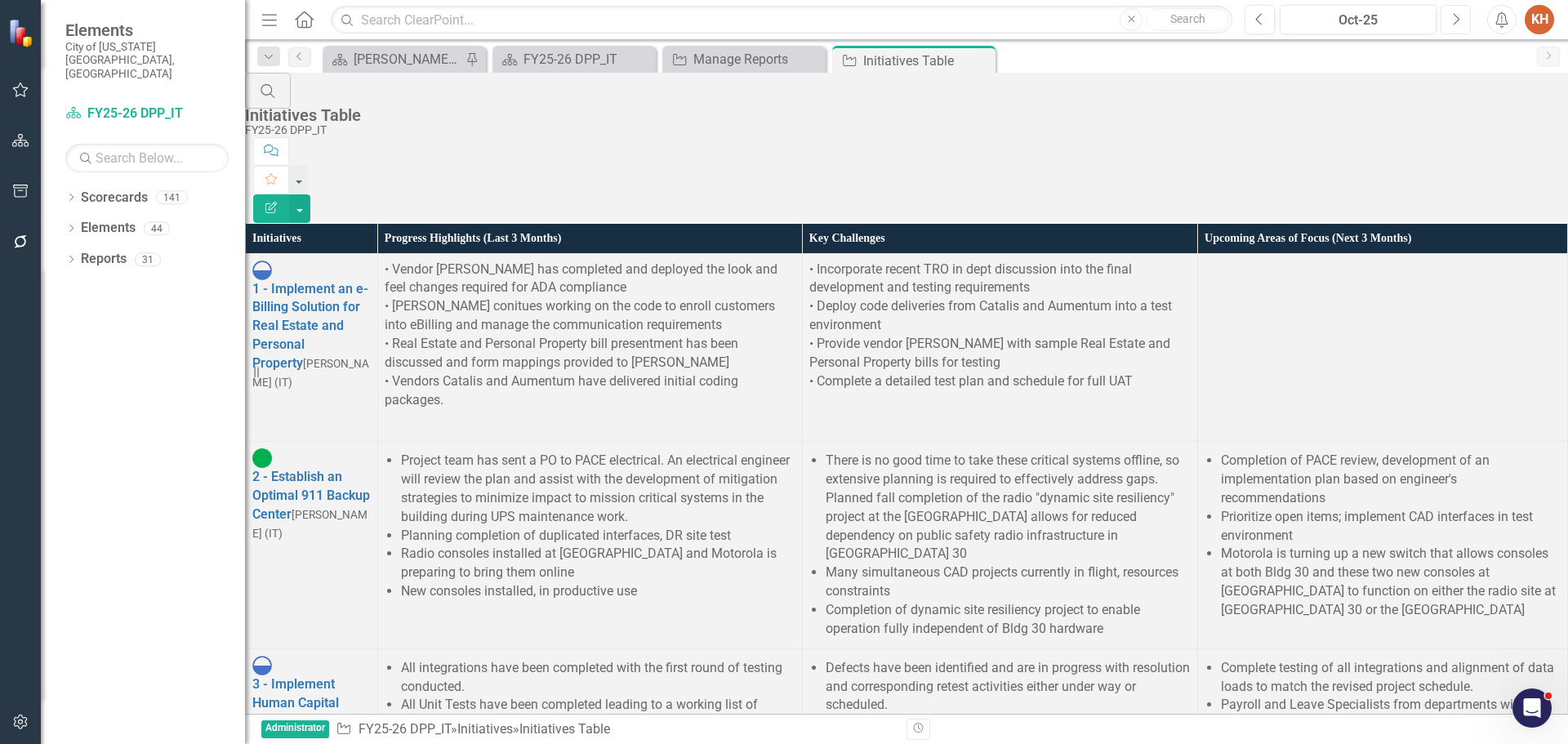
scroll to position [1118, 0]
click at [978, 61] on icon "Close" at bounding box center [980, 61] width 16 height 13
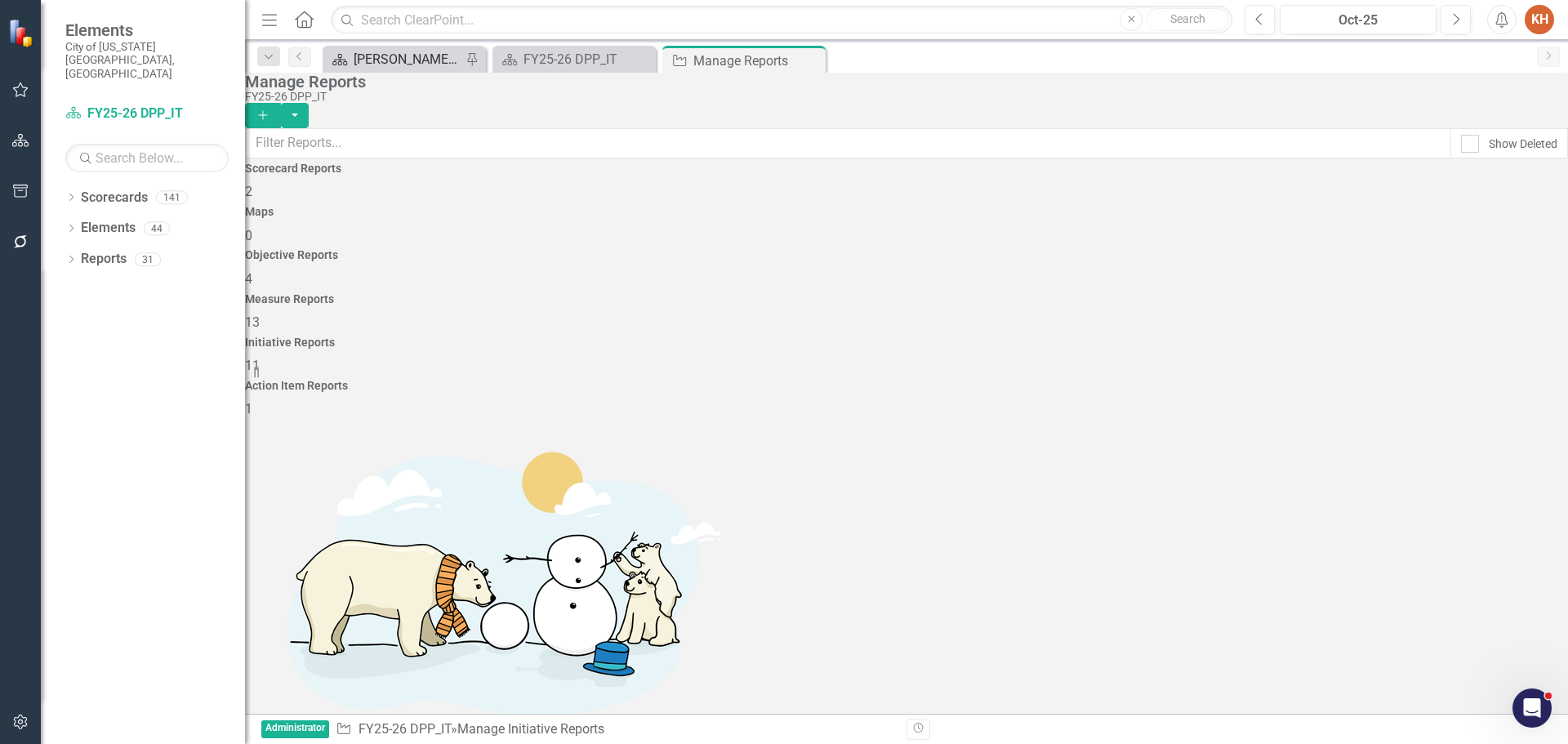
click at [373, 57] on div "[PERSON_NAME]'s Home" at bounding box center [407, 59] width 108 height 20
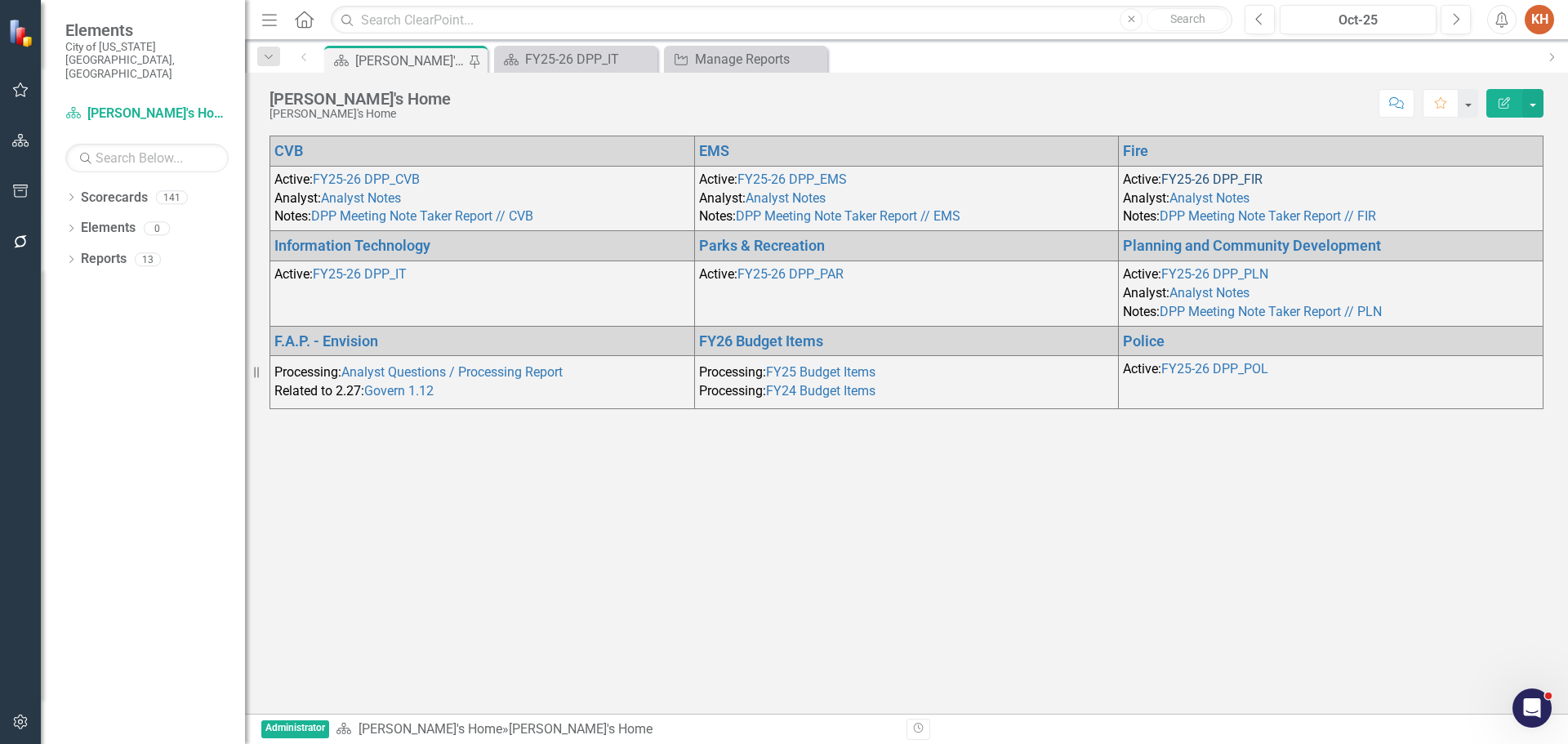
click at [1194, 187] on link "FY25-26 DPP_FIR" at bounding box center [1212, 179] width 101 height 15
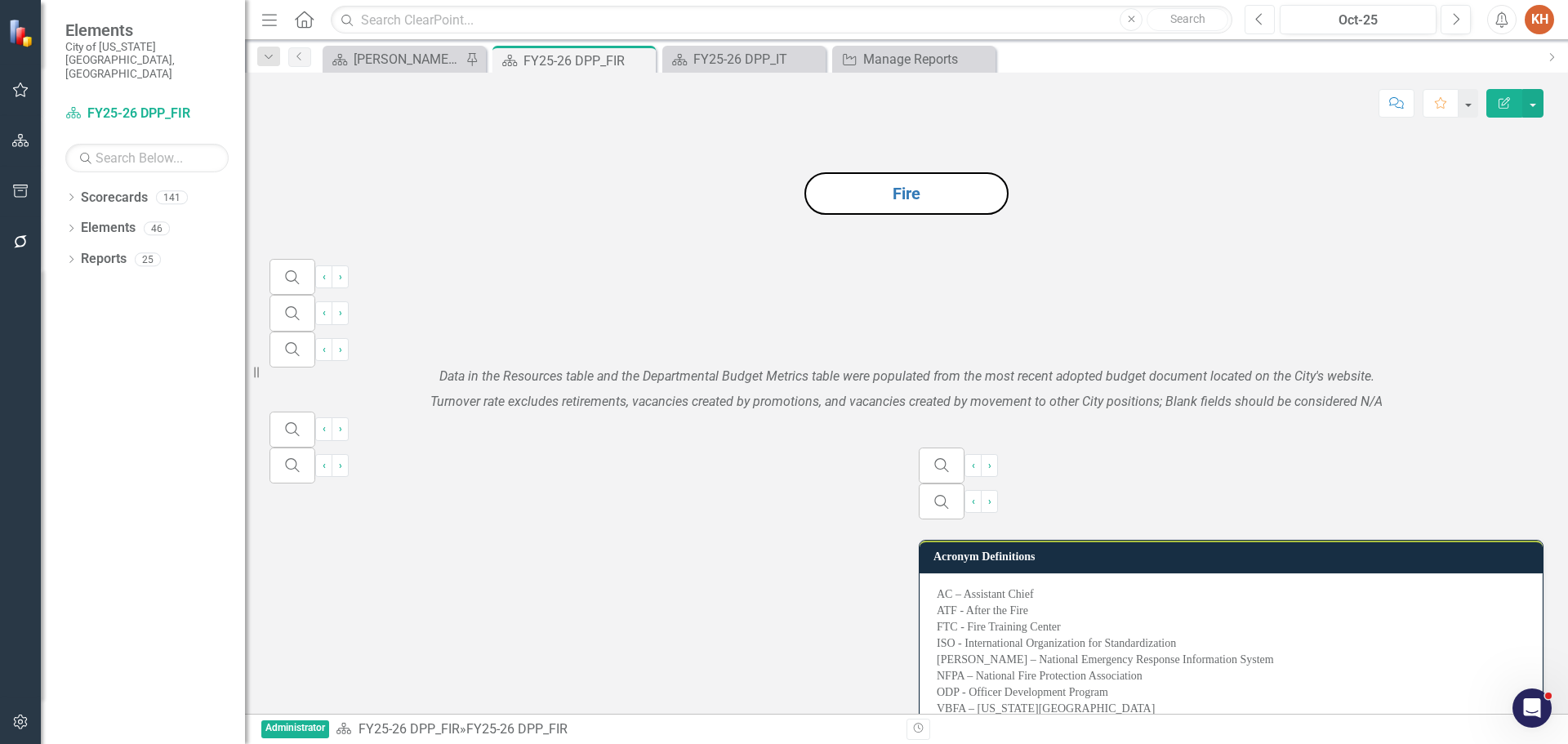
click at [1264, 19] on icon "Previous" at bounding box center [1259, 19] width 9 height 14
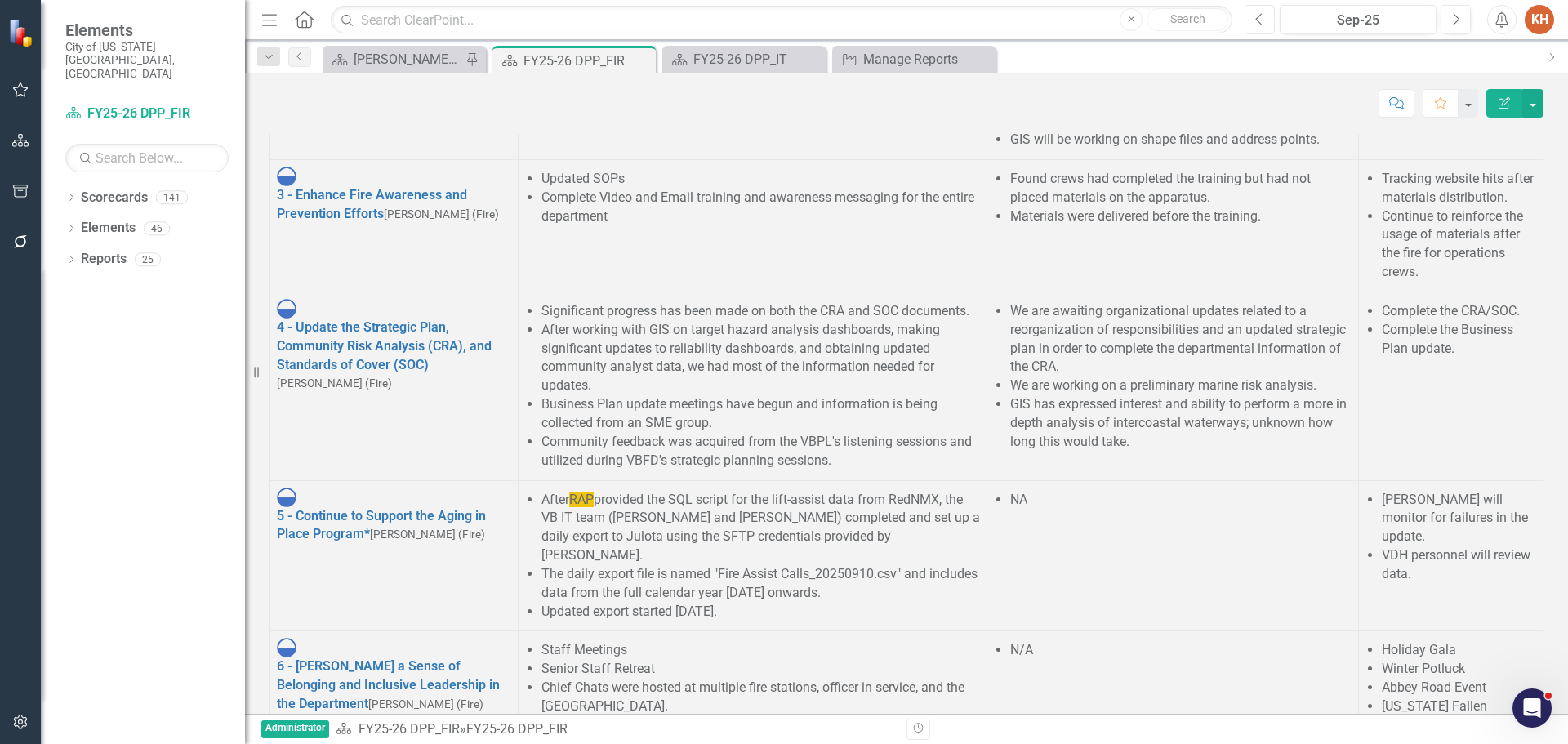
scroll to position [1633, 0]
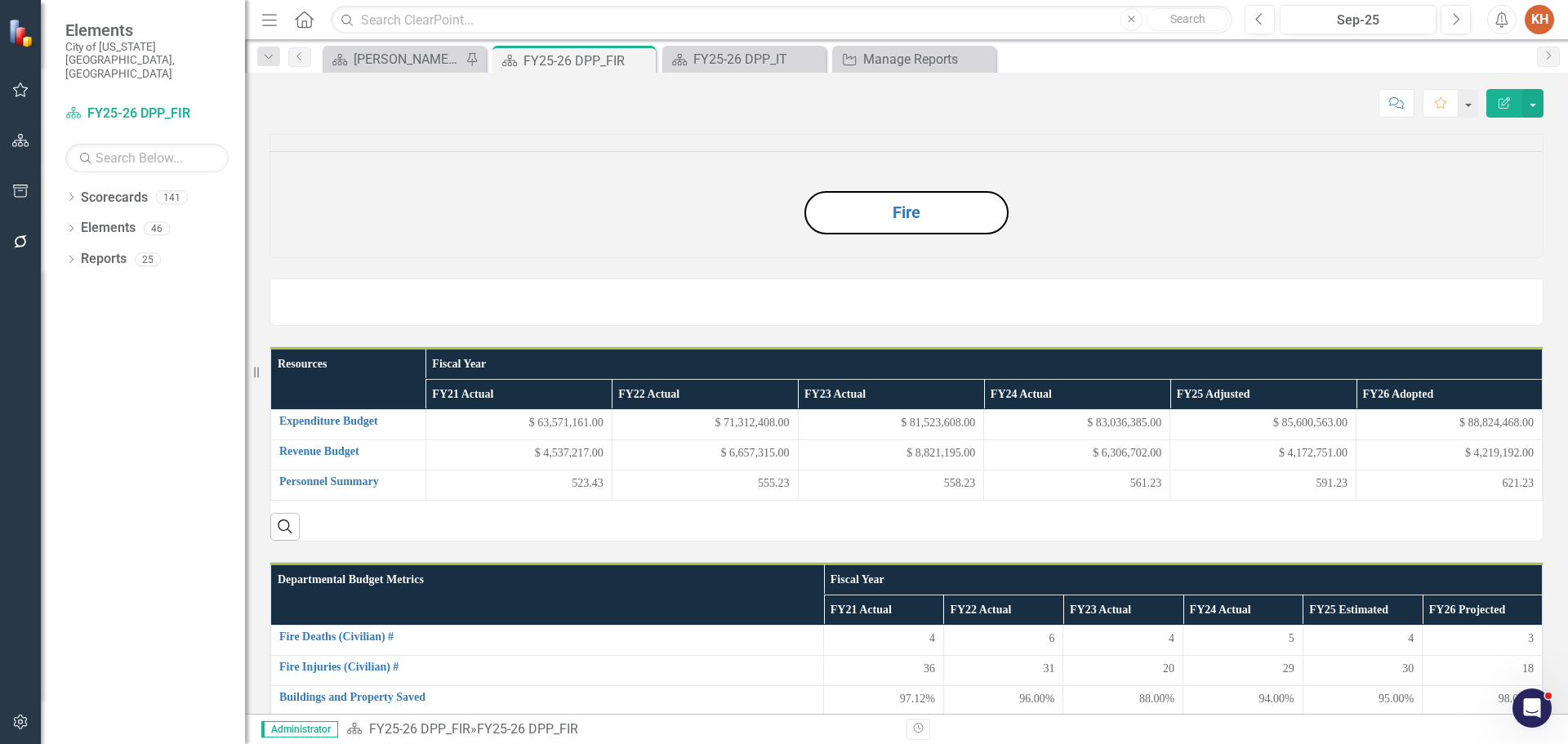
scroll to position [1633, 0]
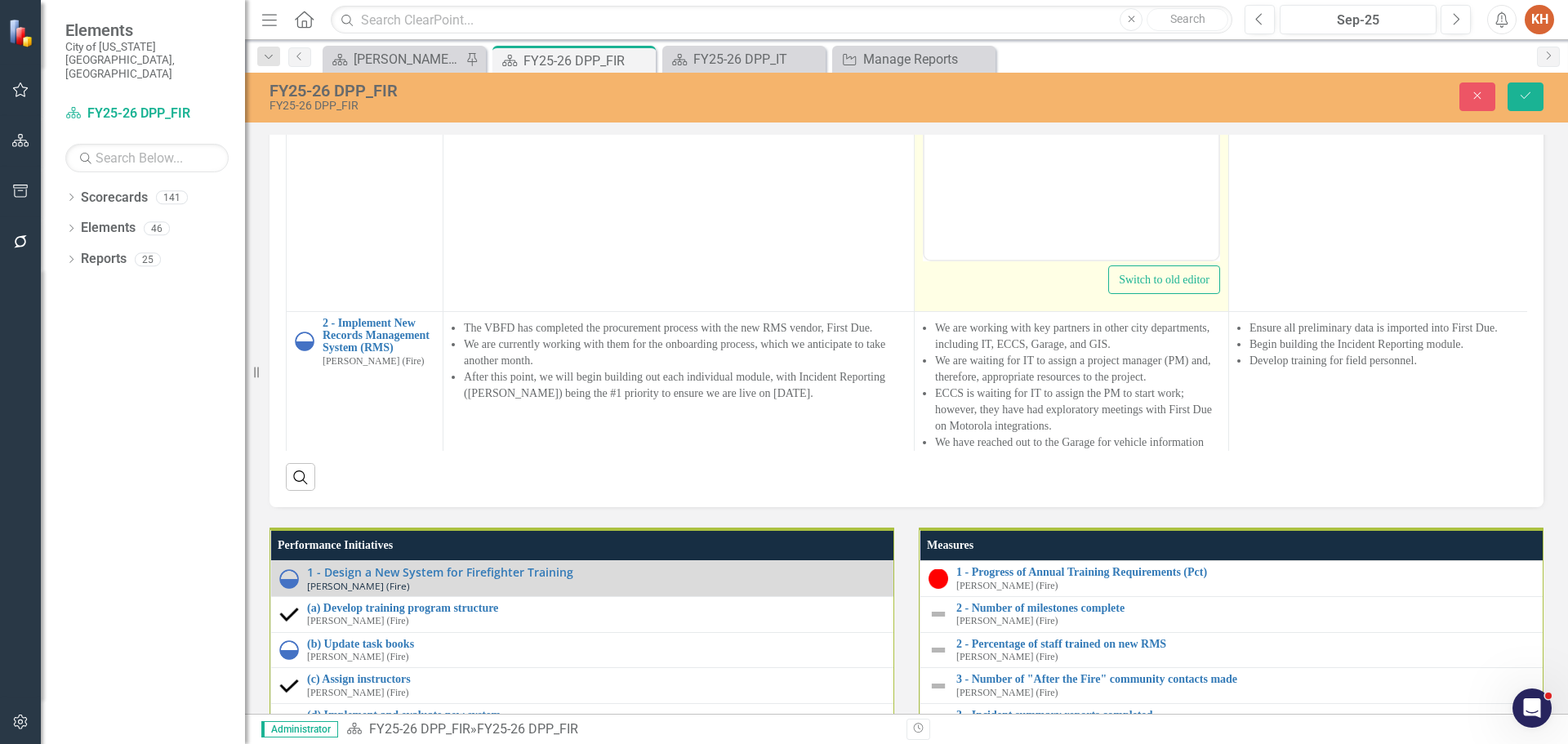
scroll to position [0, 0]
click at [975, 5] on li "Light-duty fleet at FTC was out of service at the CG for an extended amount of …" at bounding box center [1088, 8] width 253 height 59
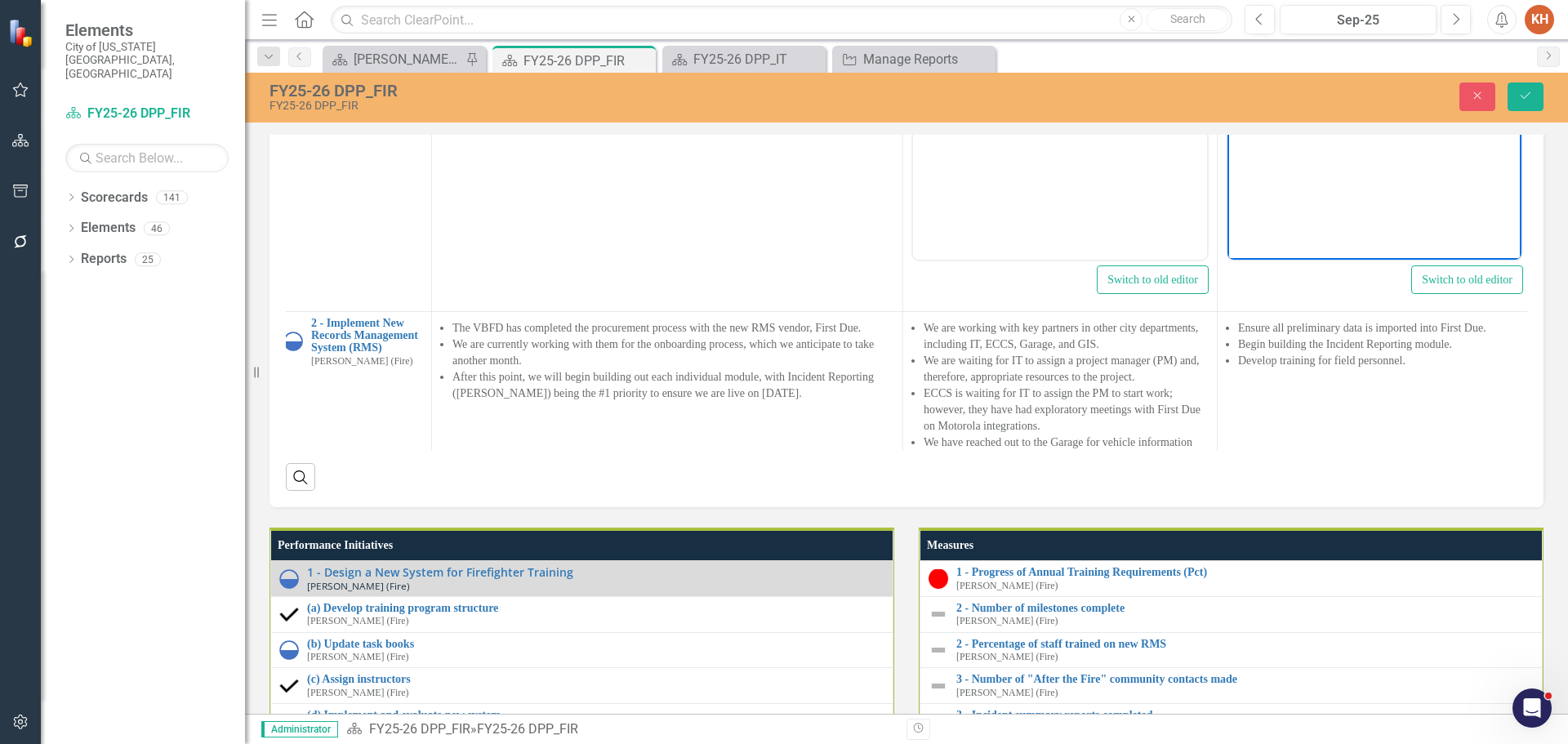
scroll to position [0, 26]
copy li "Battalion Accountability and Safety Technician"
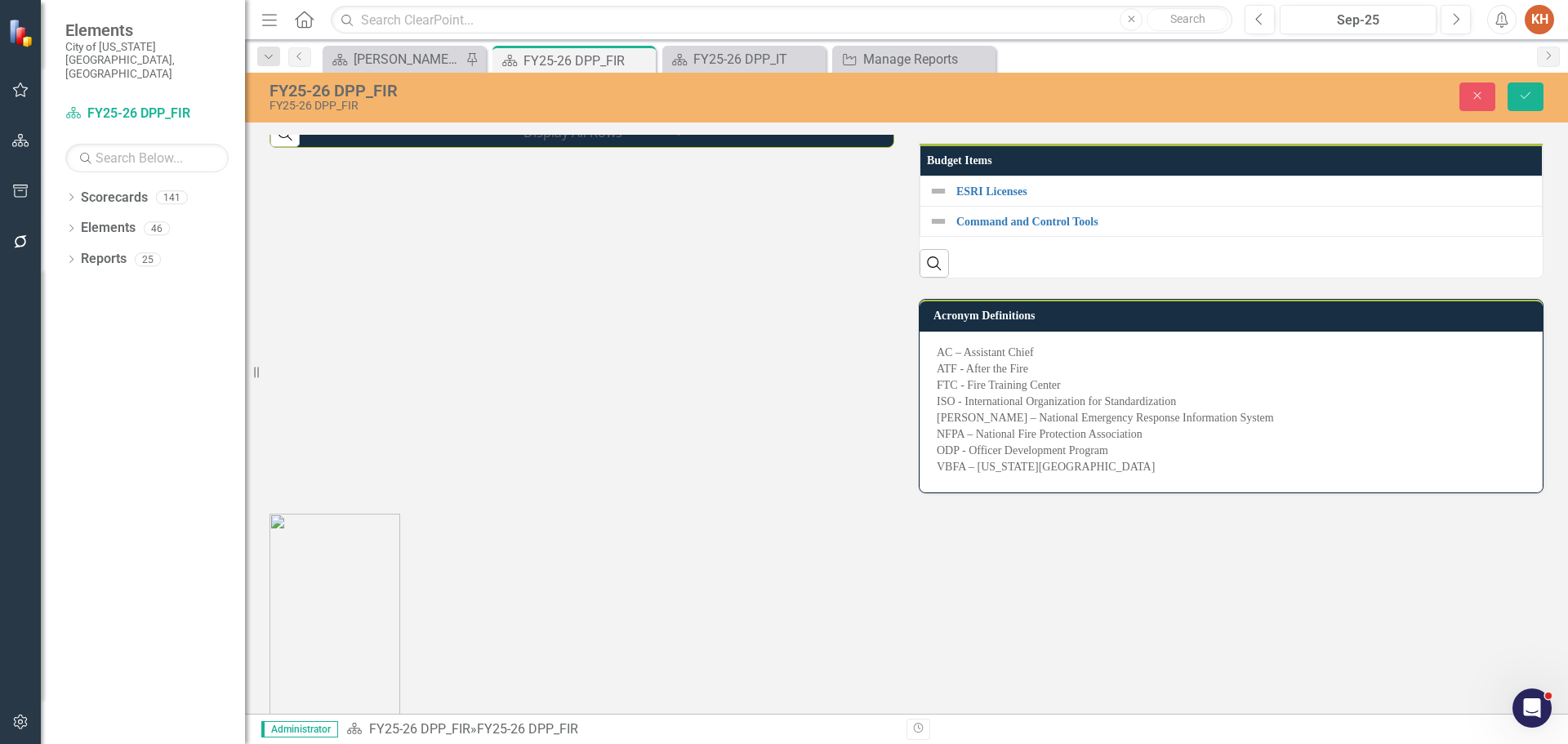
scroll to position [2989, 0]
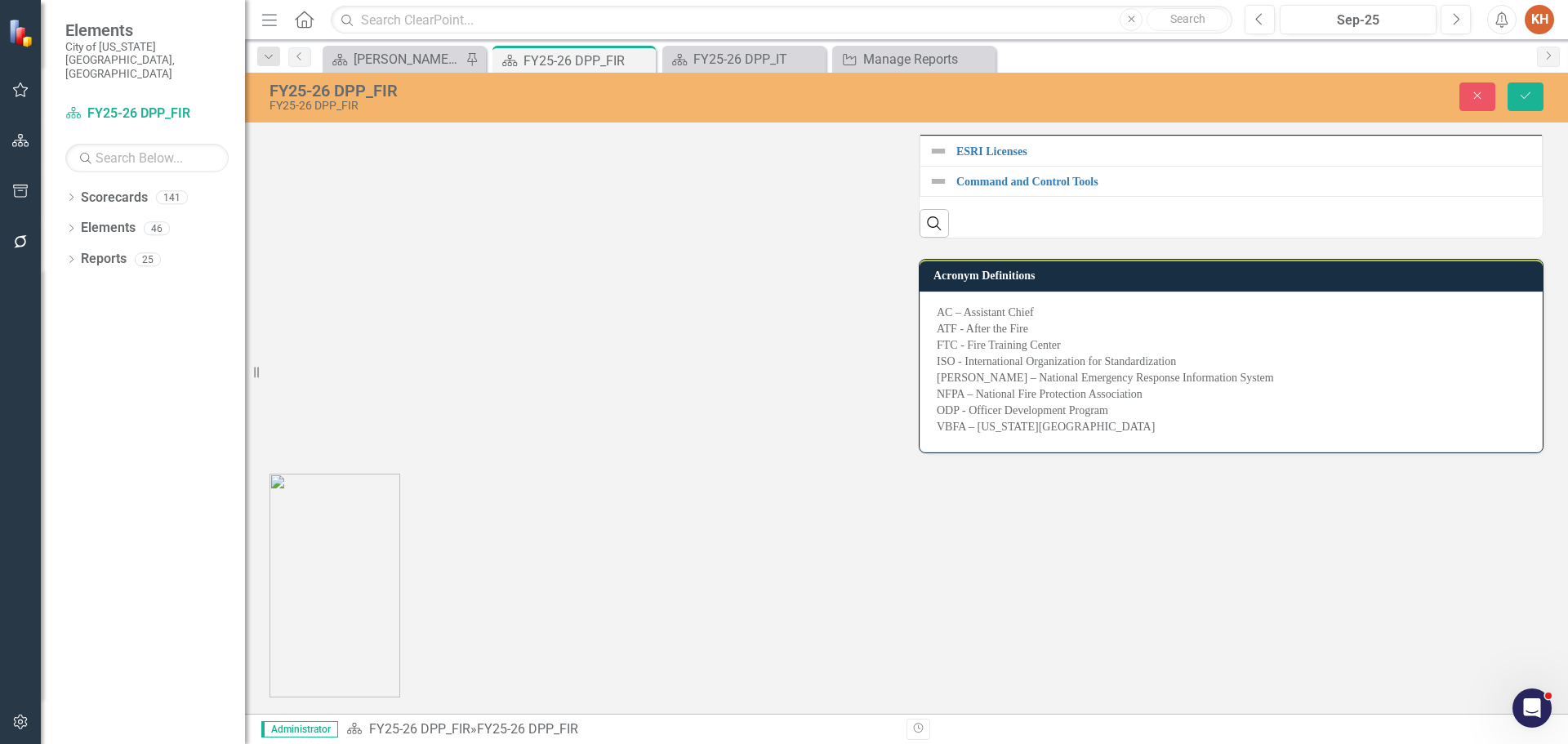
click at [1064, 344] on div "Acronym Definitions AC – Assistant Chief ATF - After the Fire FTC - Fire Traini…" at bounding box center [1231, 346] width 650 height 215
click at [1013, 376] on div "Acronym Definitions AC – Assistant Chief ATF - After the Fire FTC - Fire Traini…" at bounding box center [1231, 346] width 650 height 215
click at [1520, 96] on icon "Save" at bounding box center [1525, 95] width 14 height 12
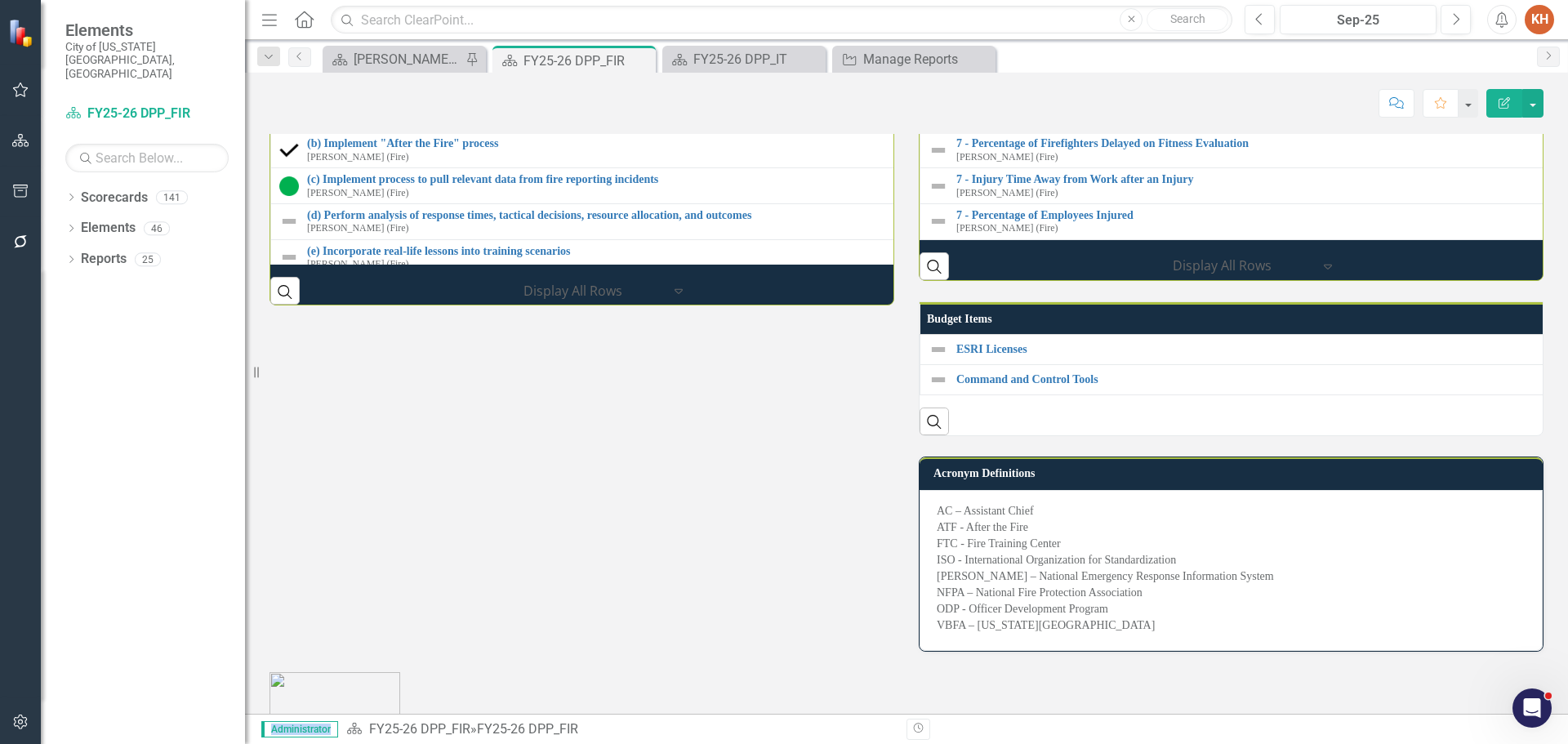
scroll to position [2695, 0]
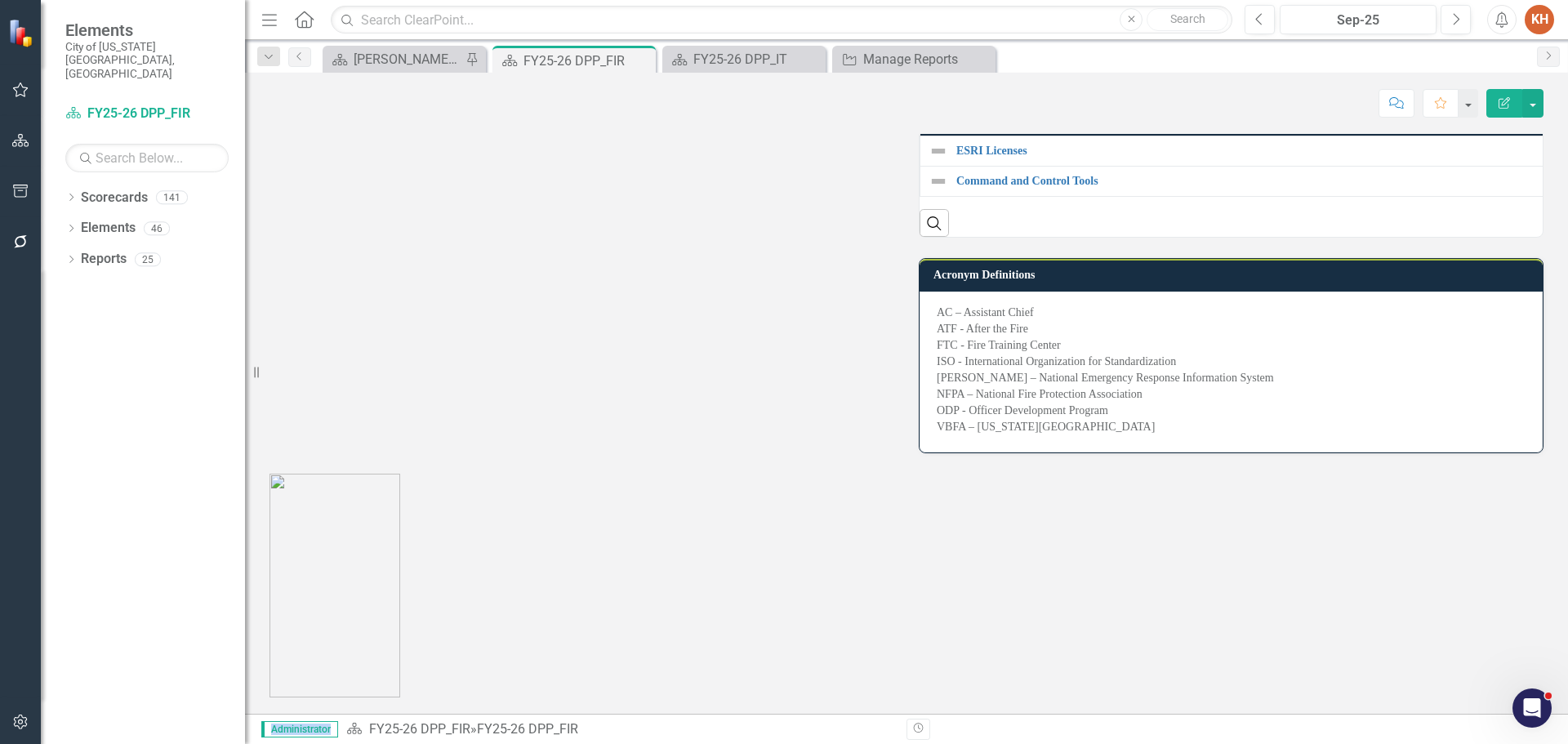
click at [1109, 435] on p "AC – Assistant Chief ATF - After the Fire FTC - Fire Training Center ISO - Inte…" at bounding box center [1231, 371] width 589 height 131
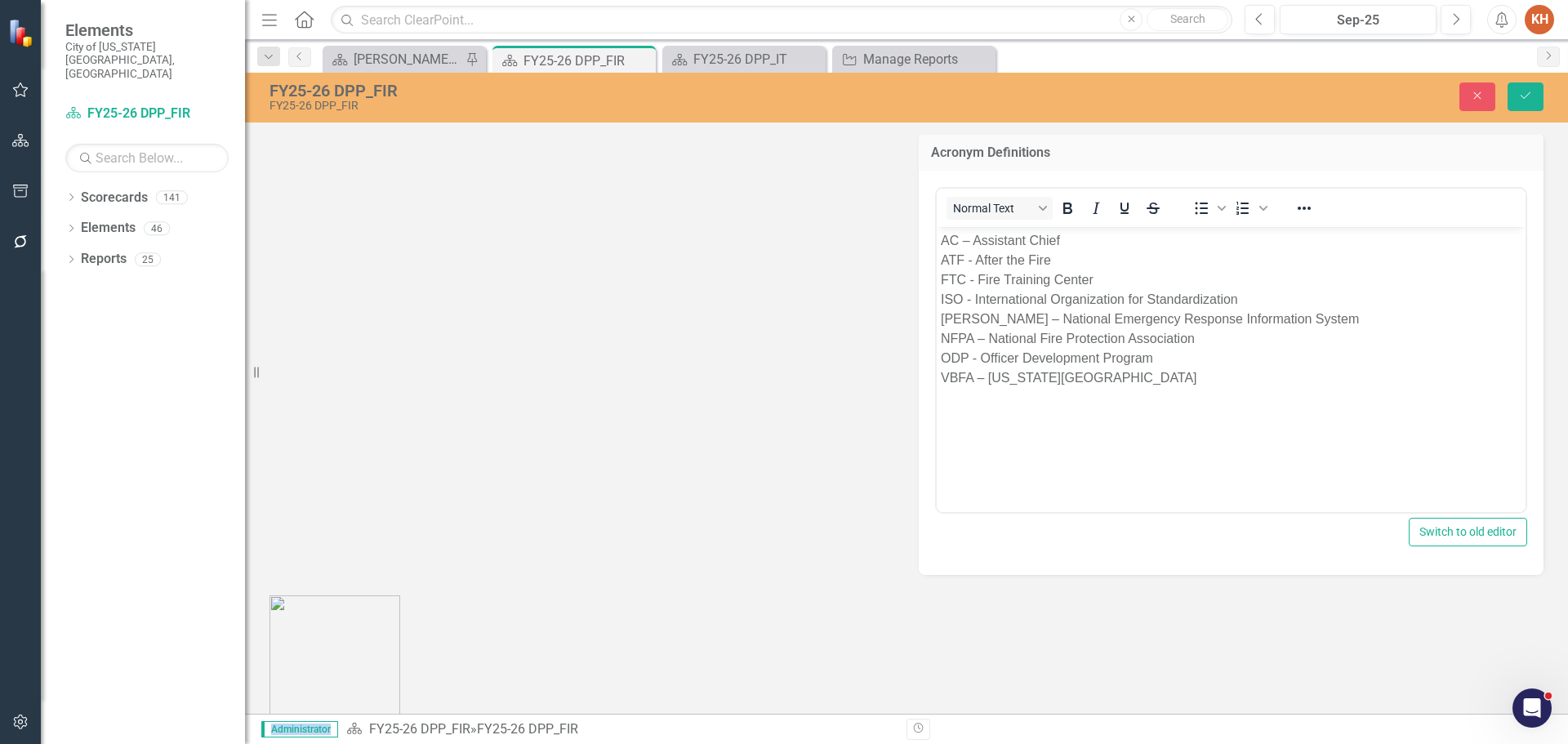
scroll to position [0, 0]
click at [1089, 259] on p "AC – Assistant Chief ATF - After the Fire FTC - Fire Training Center ISO - Inte…" at bounding box center [1231, 309] width 580 height 157
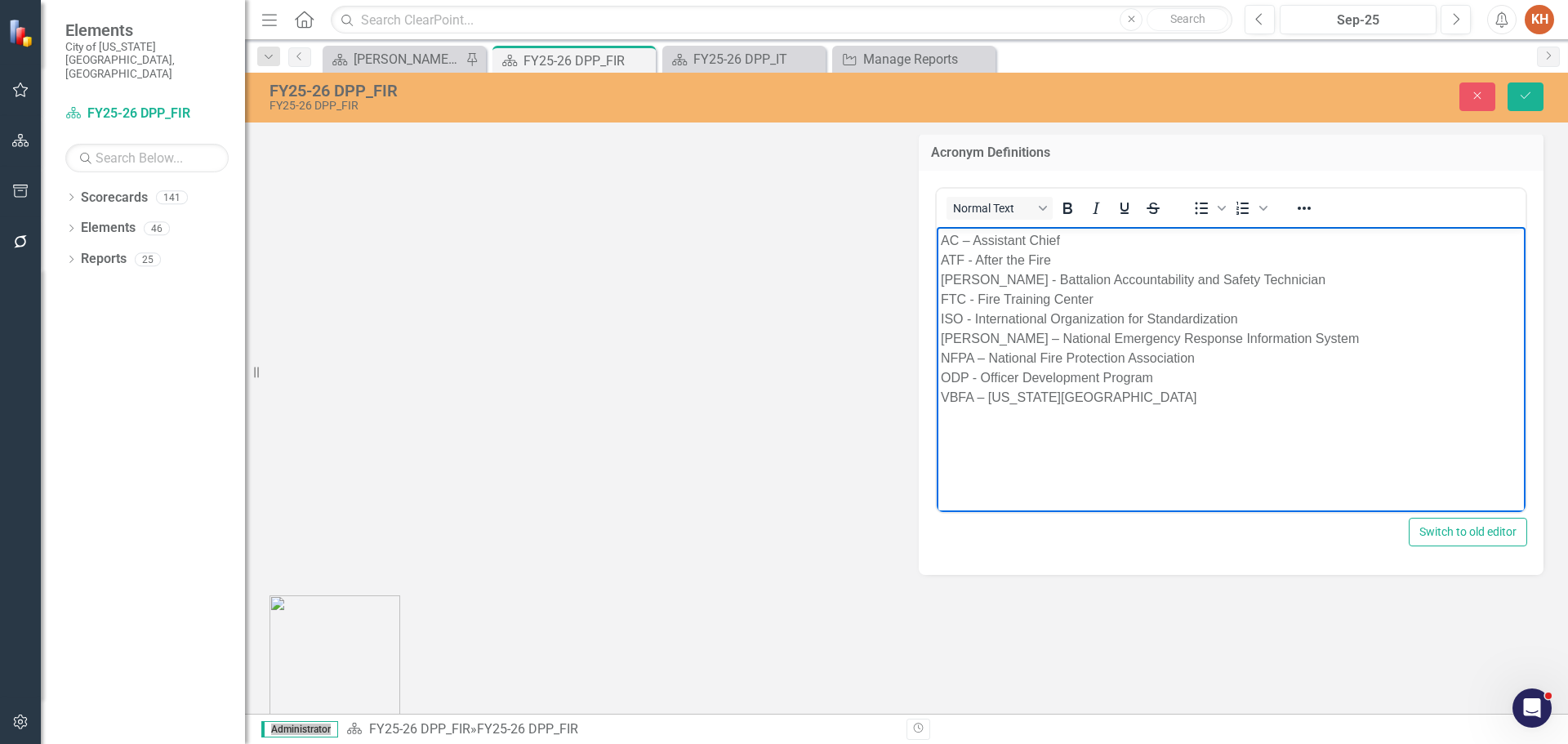
click at [1084, 249] on p "AC – Assistant Chief ATF - After the Fire [PERSON_NAME] - Battalion Accountabil…" at bounding box center [1231, 319] width 580 height 176
click at [1513, 87] on button "Save" at bounding box center [1525, 97] width 36 height 29
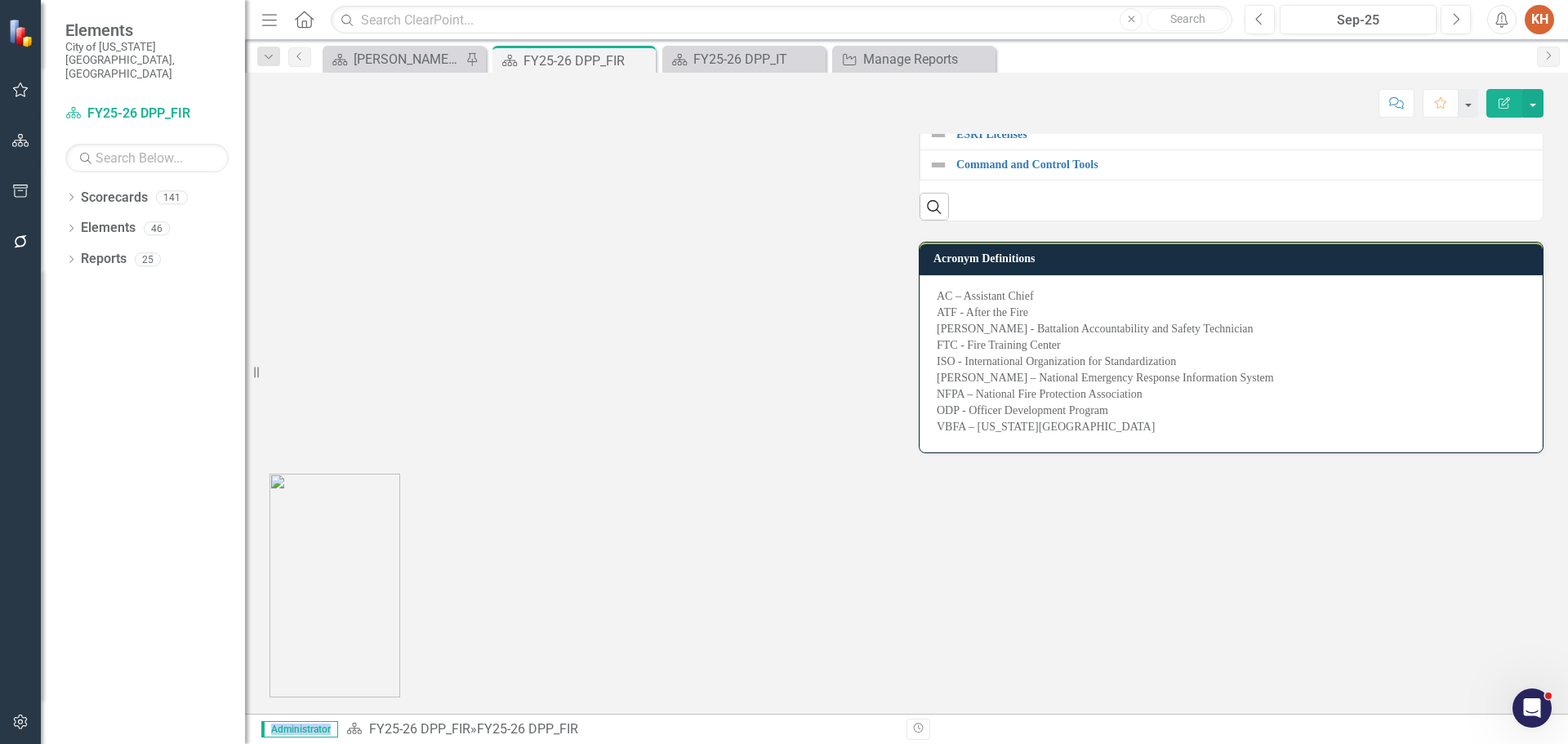
scroll to position [2937, 0]
click at [1044, 373] on p "AC – Assistant Chief ATF - After the Fire [PERSON_NAME] - Battalion Accountabil…" at bounding box center [1231, 362] width 589 height 147
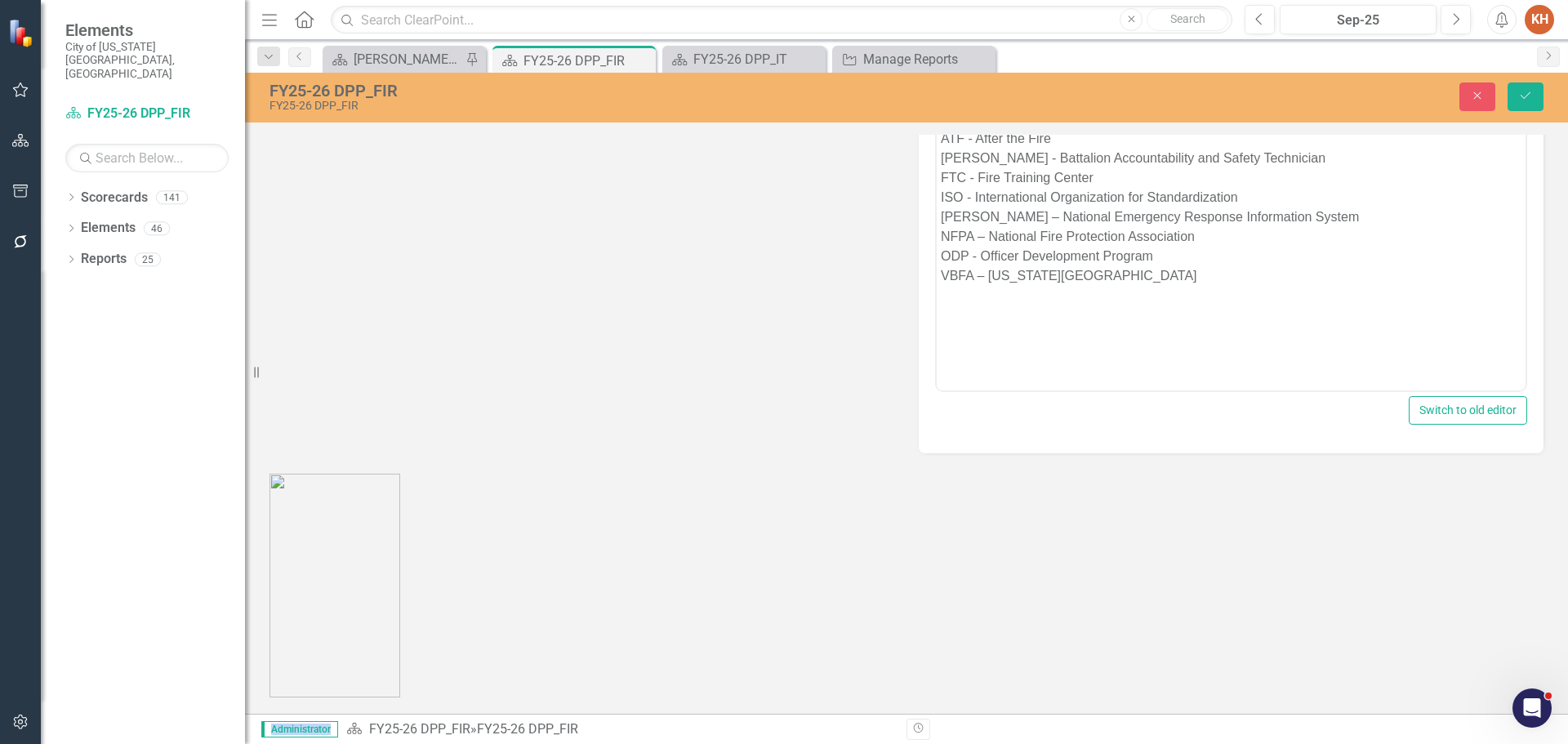
scroll to position [0, 0]
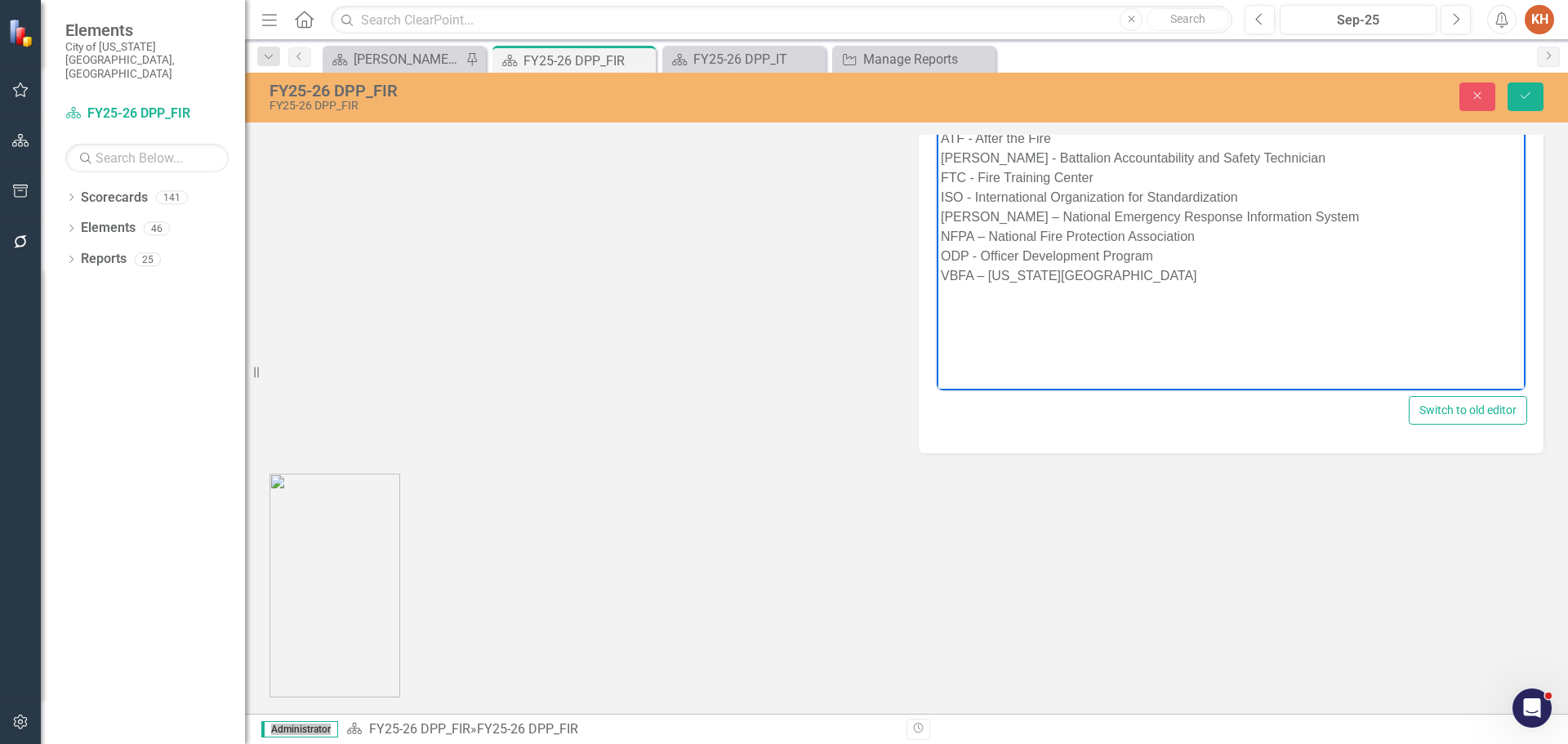
click at [1189, 262] on p "AC – Assistant Chief ATF - After the Fire [PERSON_NAME] - Battalion Accountabil…" at bounding box center [1231, 197] width 580 height 176
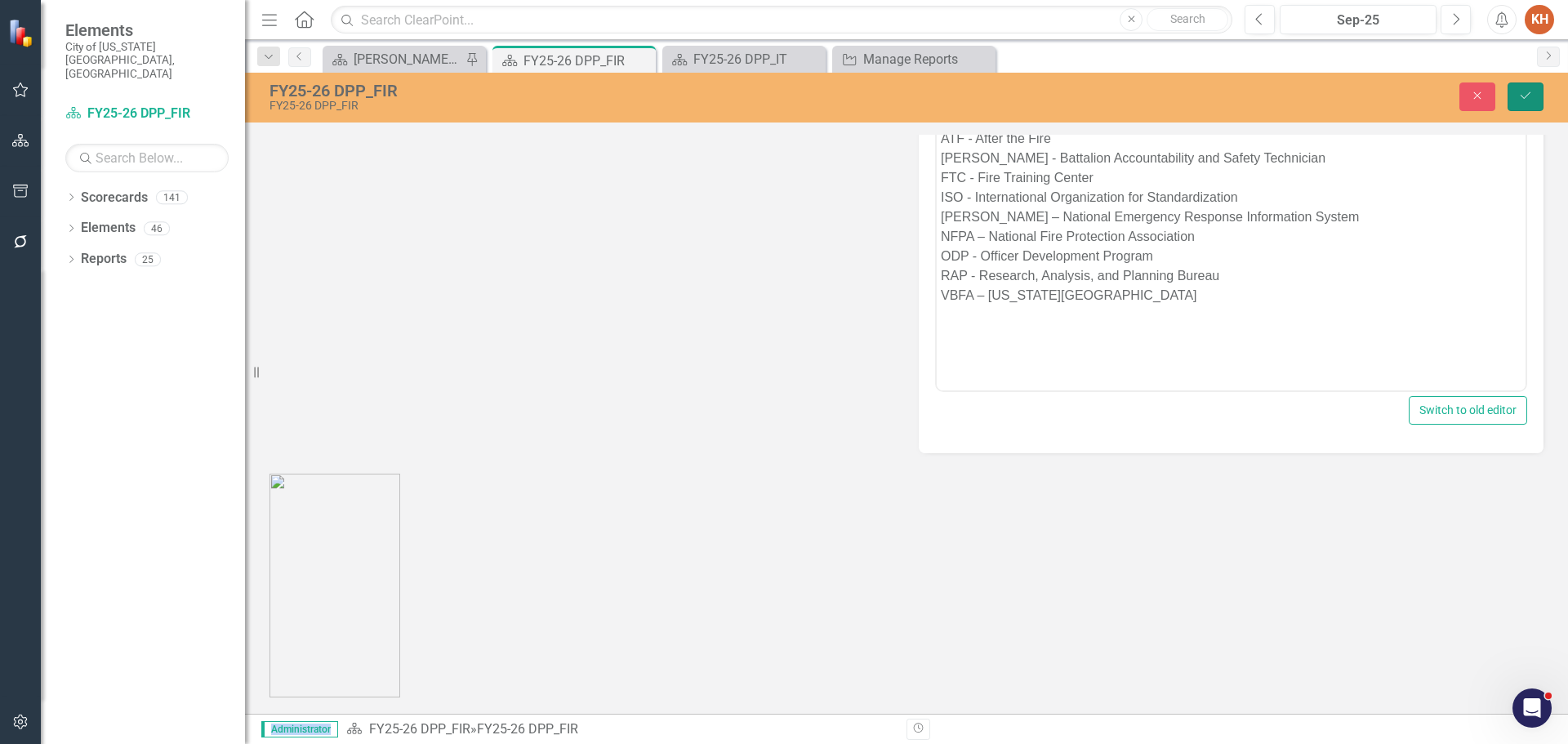
click at [1514, 86] on button "Save" at bounding box center [1525, 97] width 36 height 29
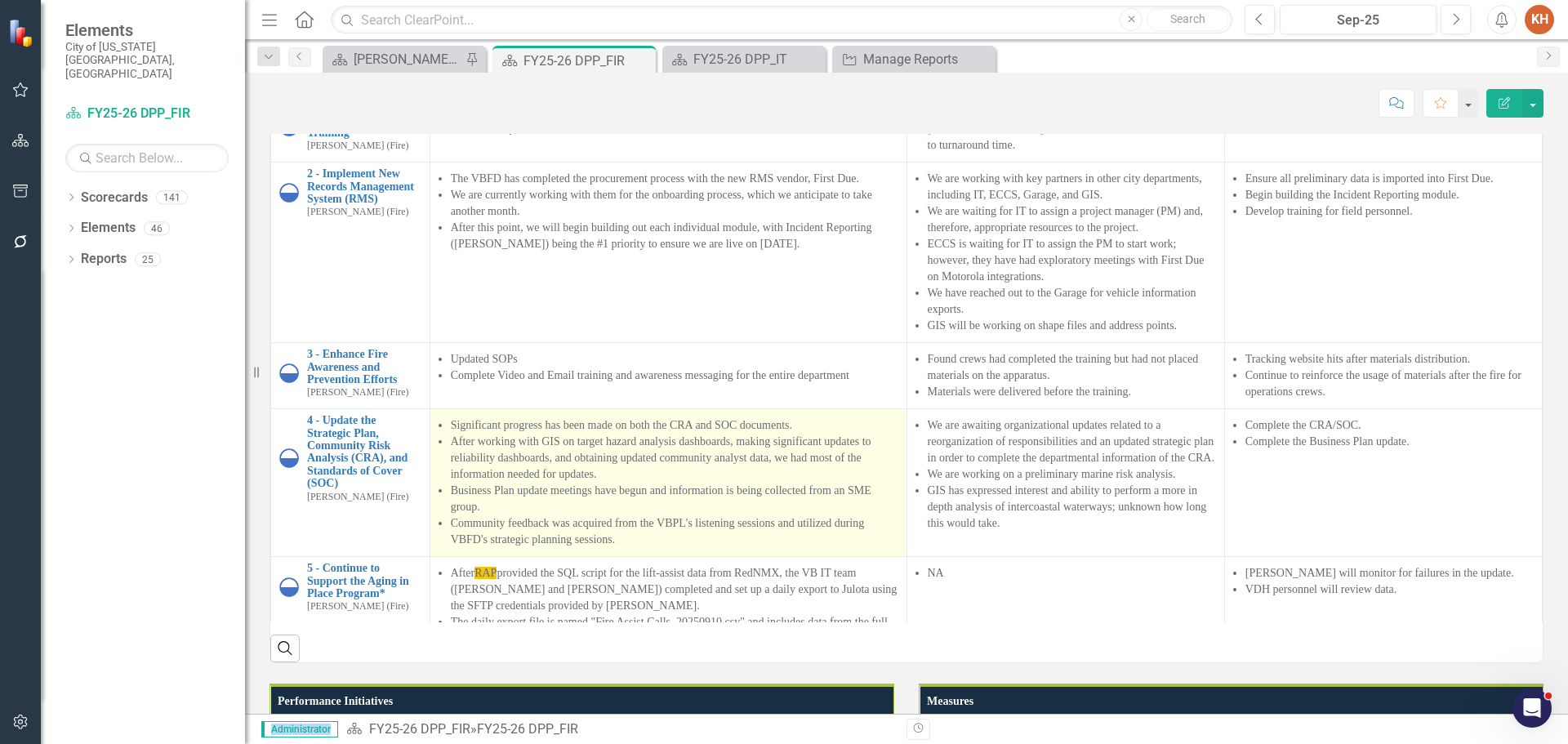
scroll to position [245, 0]
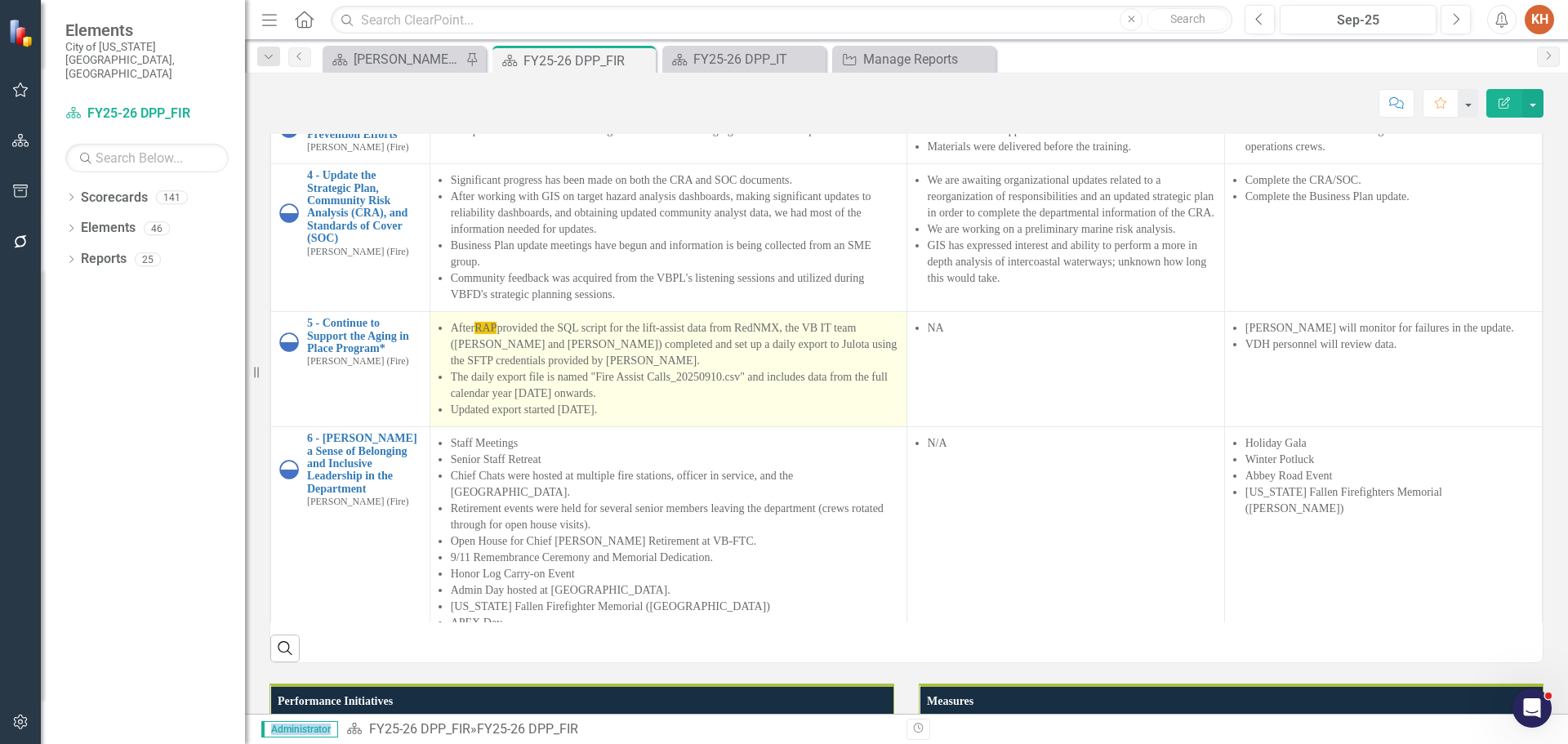
click at [530, 370] on li "After RAP provided the SQL script for the lift-assist data from RedNMX, the VB …" at bounding box center [674, 345] width 448 height 49
click at [472, 370] on li "After RAP provided the SQL script for the lift-assist data from RedNMX, the VB …" at bounding box center [674, 345] width 448 height 49
click at [471, 370] on li "After RAP provided the SQL script for the lift-assist data from RedNMX, the VB …" at bounding box center [674, 345] width 448 height 49
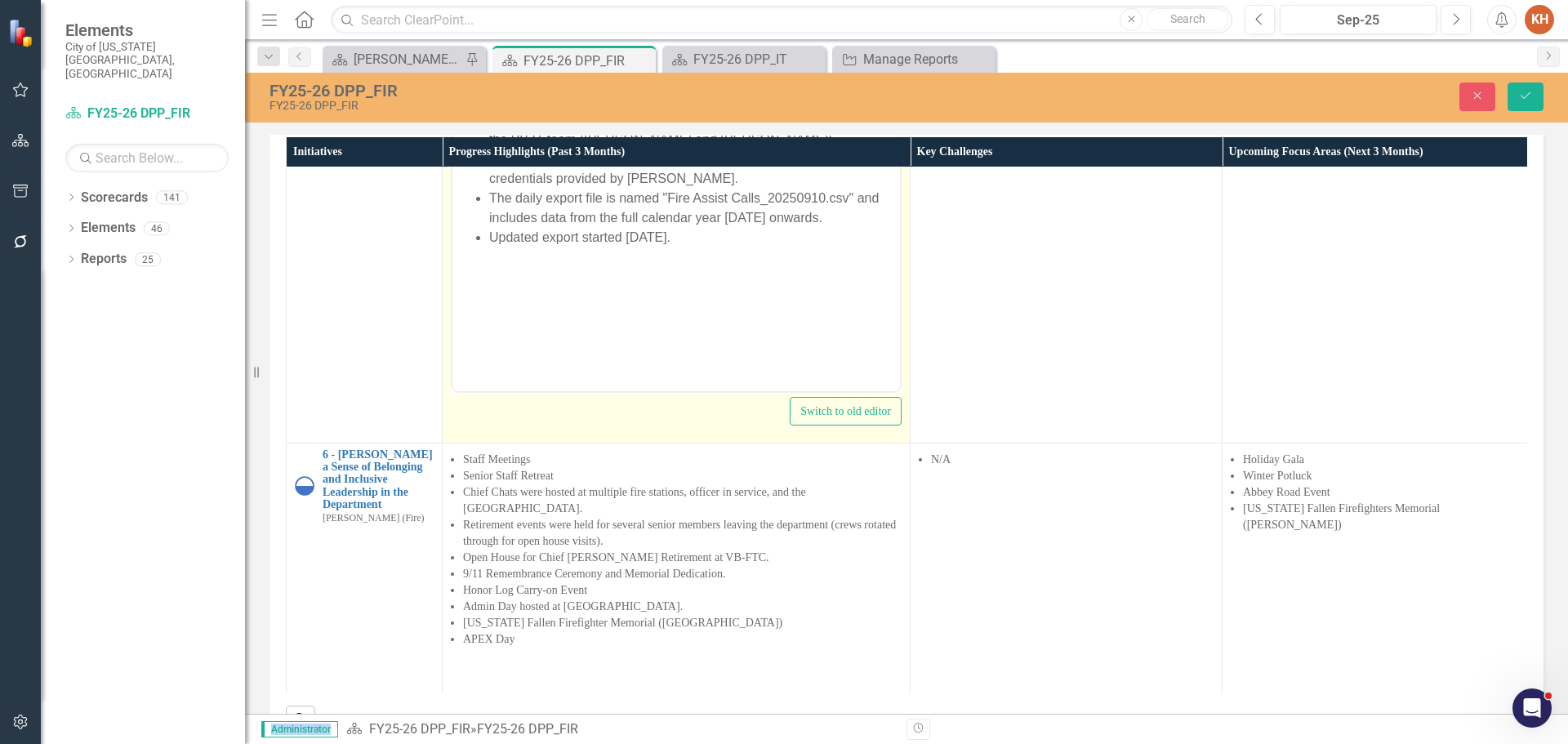
scroll to position [490, 0]
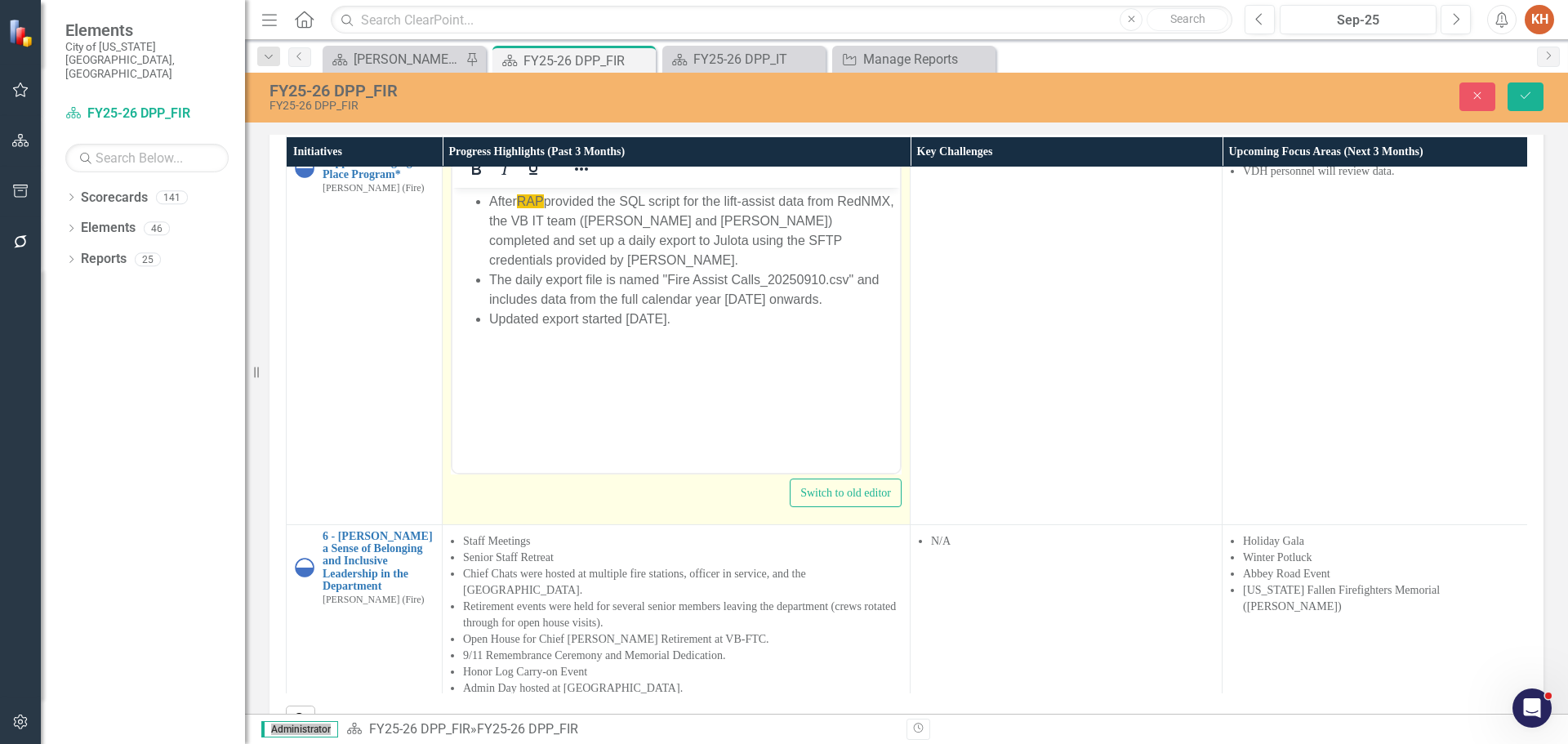
click at [519, 198] on li "After RAP provided the SQL script for the lift-assist data from RedNMX, the VB …" at bounding box center [692, 230] width 407 height 78
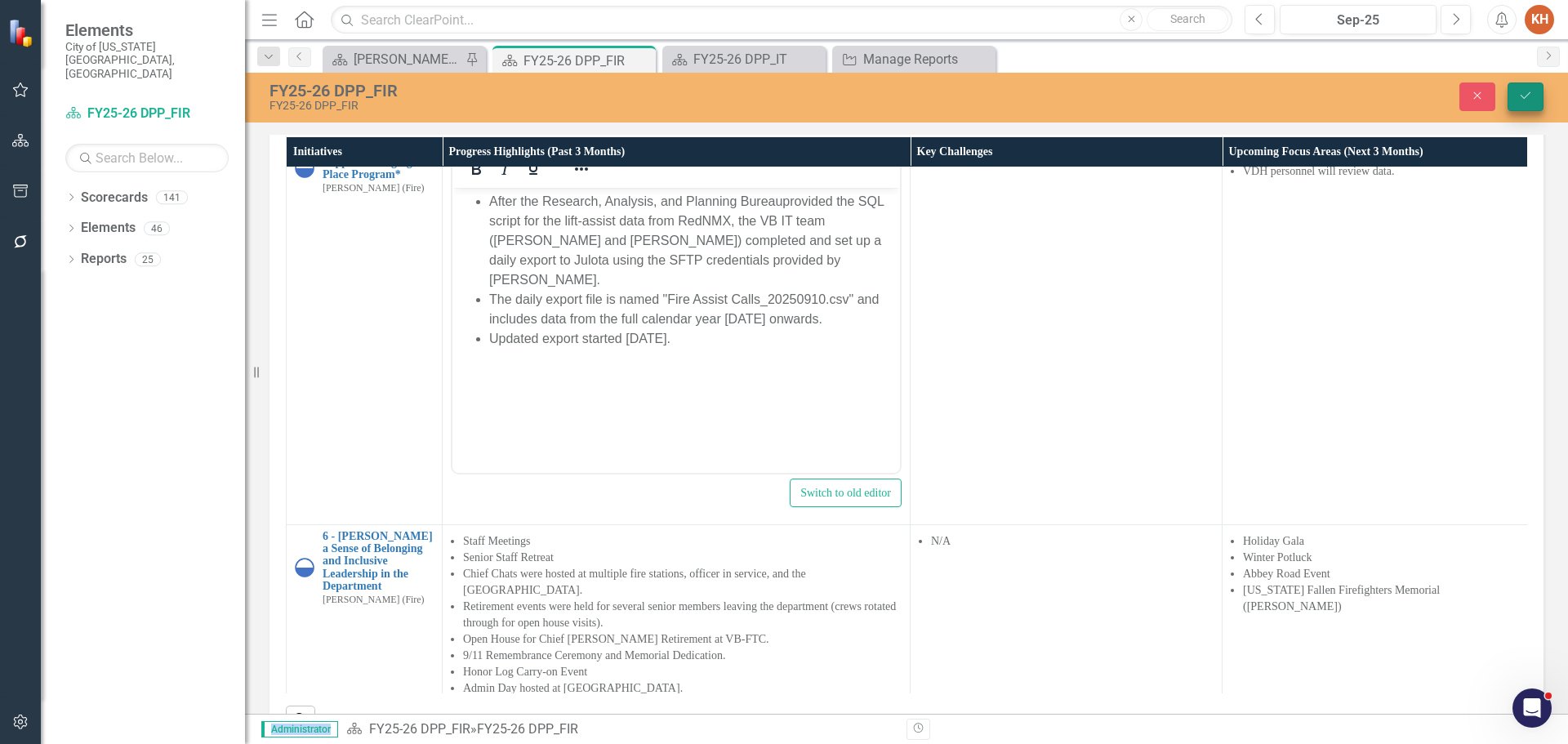
click at [1524, 94] on icon "Save" at bounding box center [1525, 95] width 14 height 12
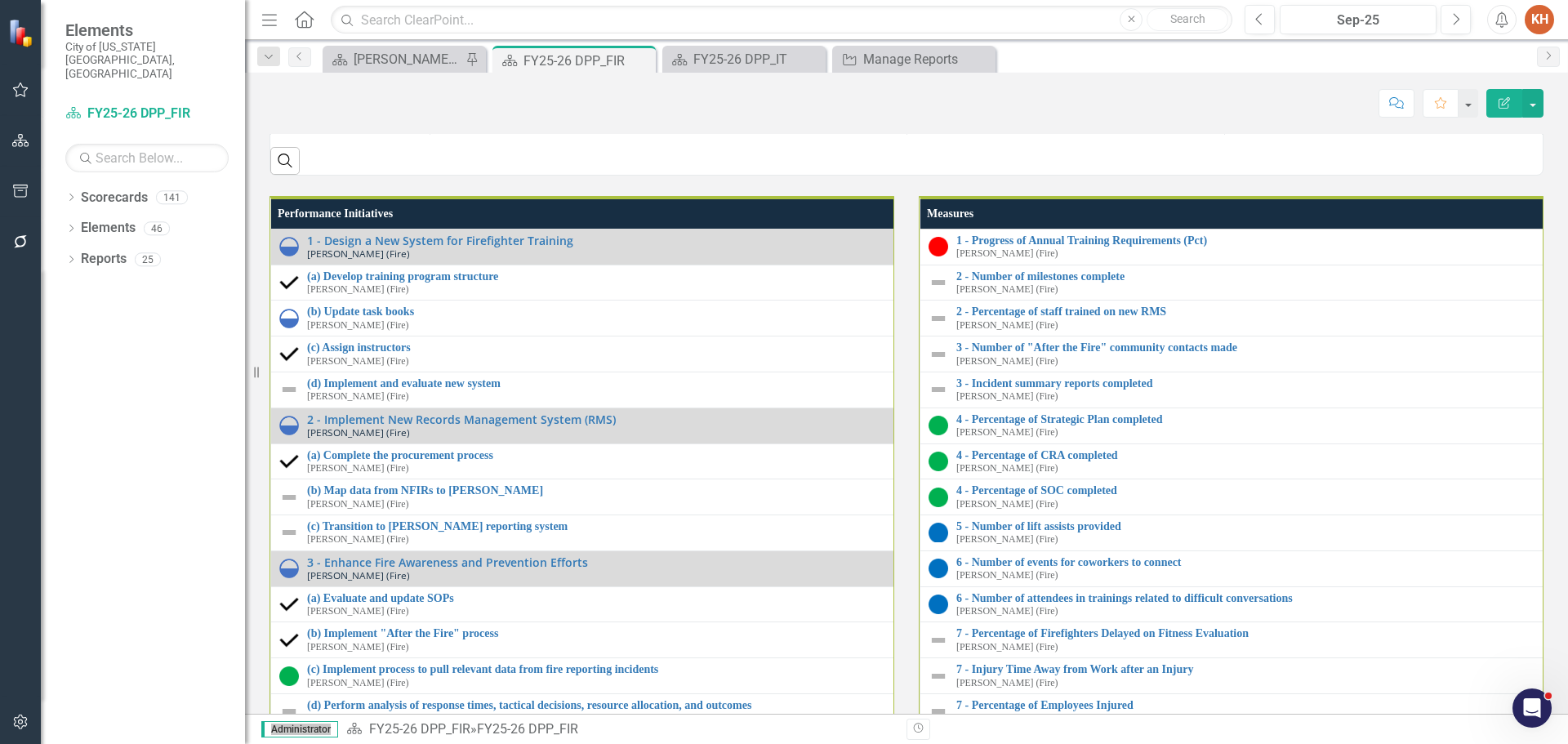
scroll to position [2041, 0]
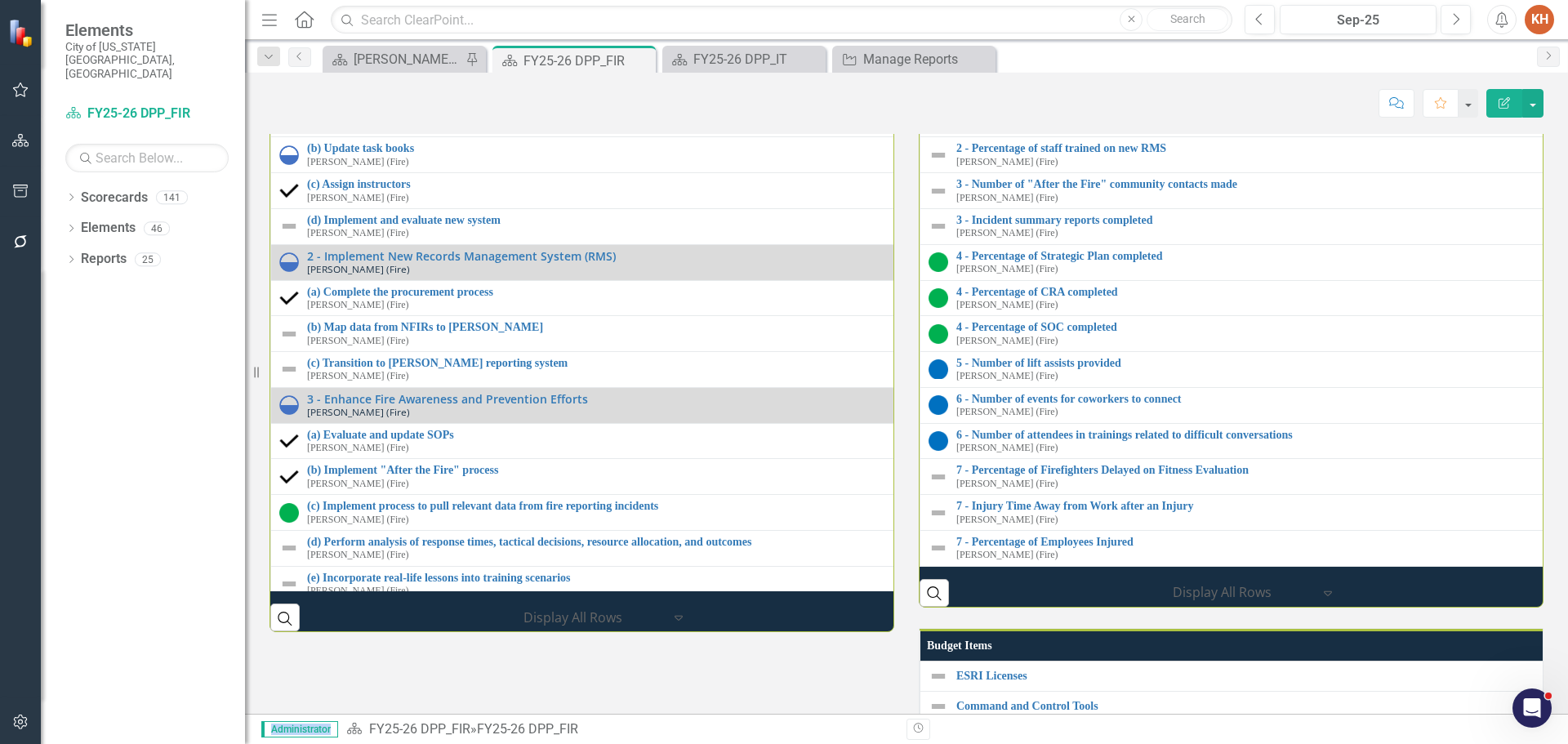
click at [1053, 84] on link "1 - Progress of Annual Training Requirements (Pct)" at bounding box center [1571, 77] width 1229 height 13
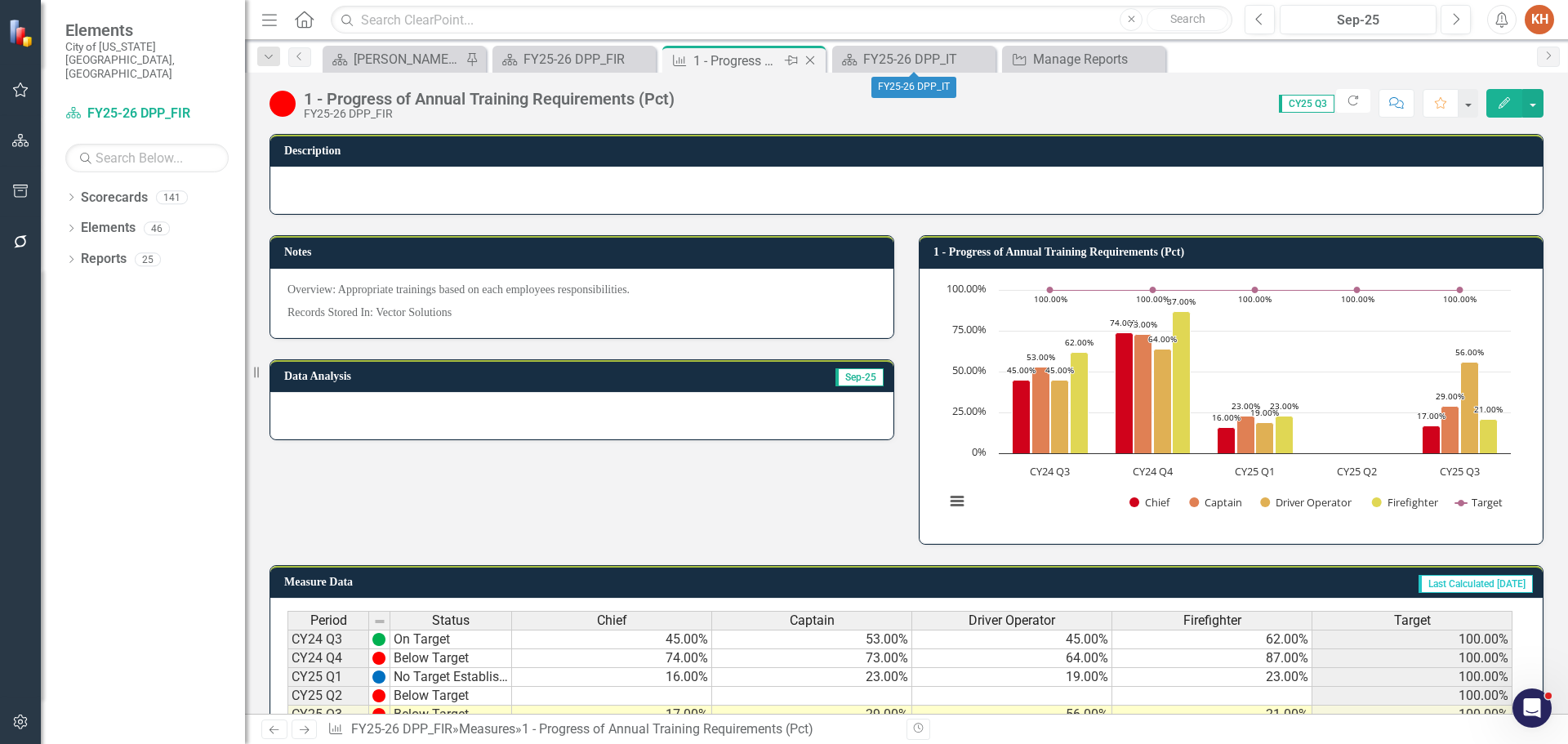
click at [814, 57] on icon "Close" at bounding box center [810, 61] width 16 height 13
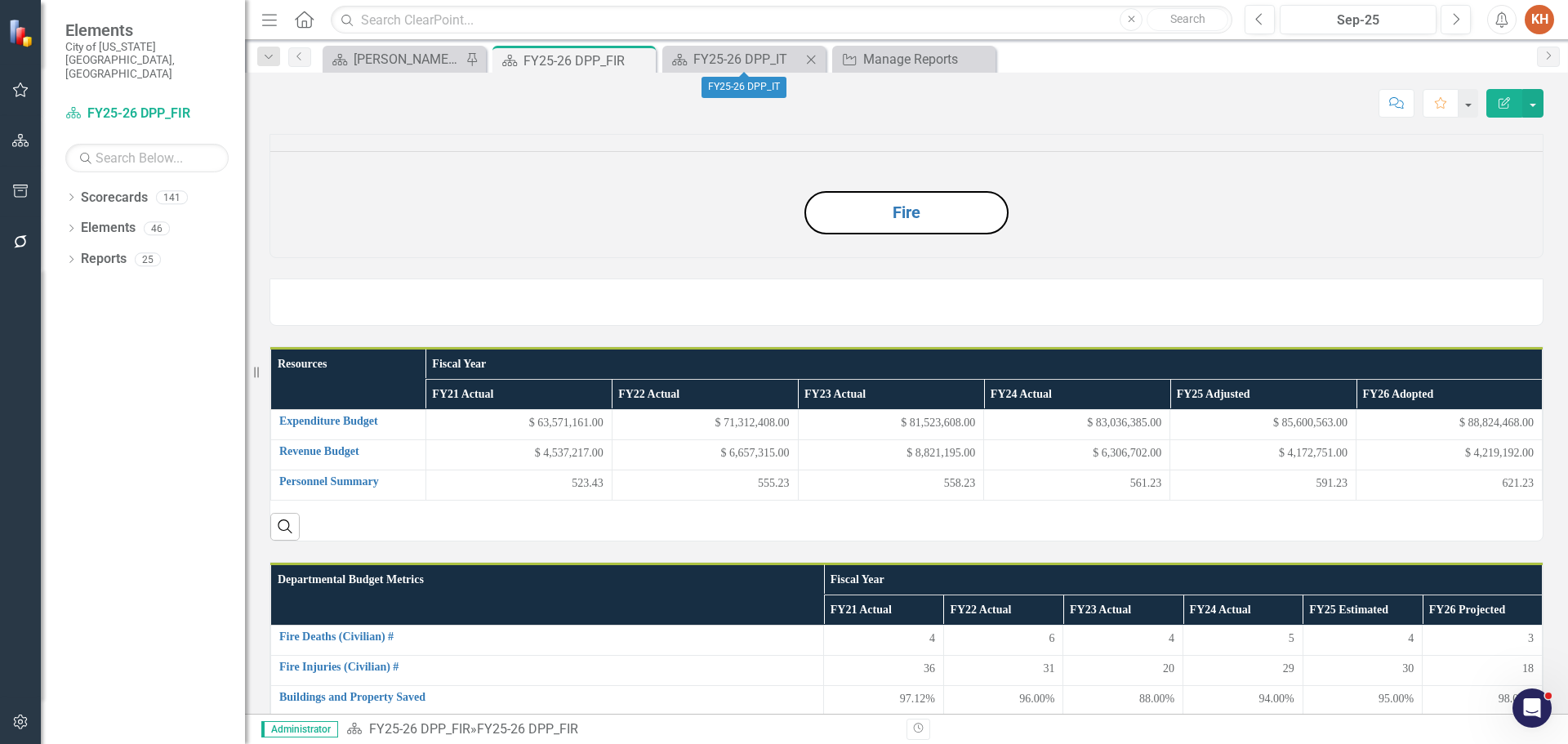
click at [810, 60] on icon "Close" at bounding box center [810, 60] width 16 height 13
click at [0, 0] on icon "Close" at bounding box center [0, 0] width 0 height 0
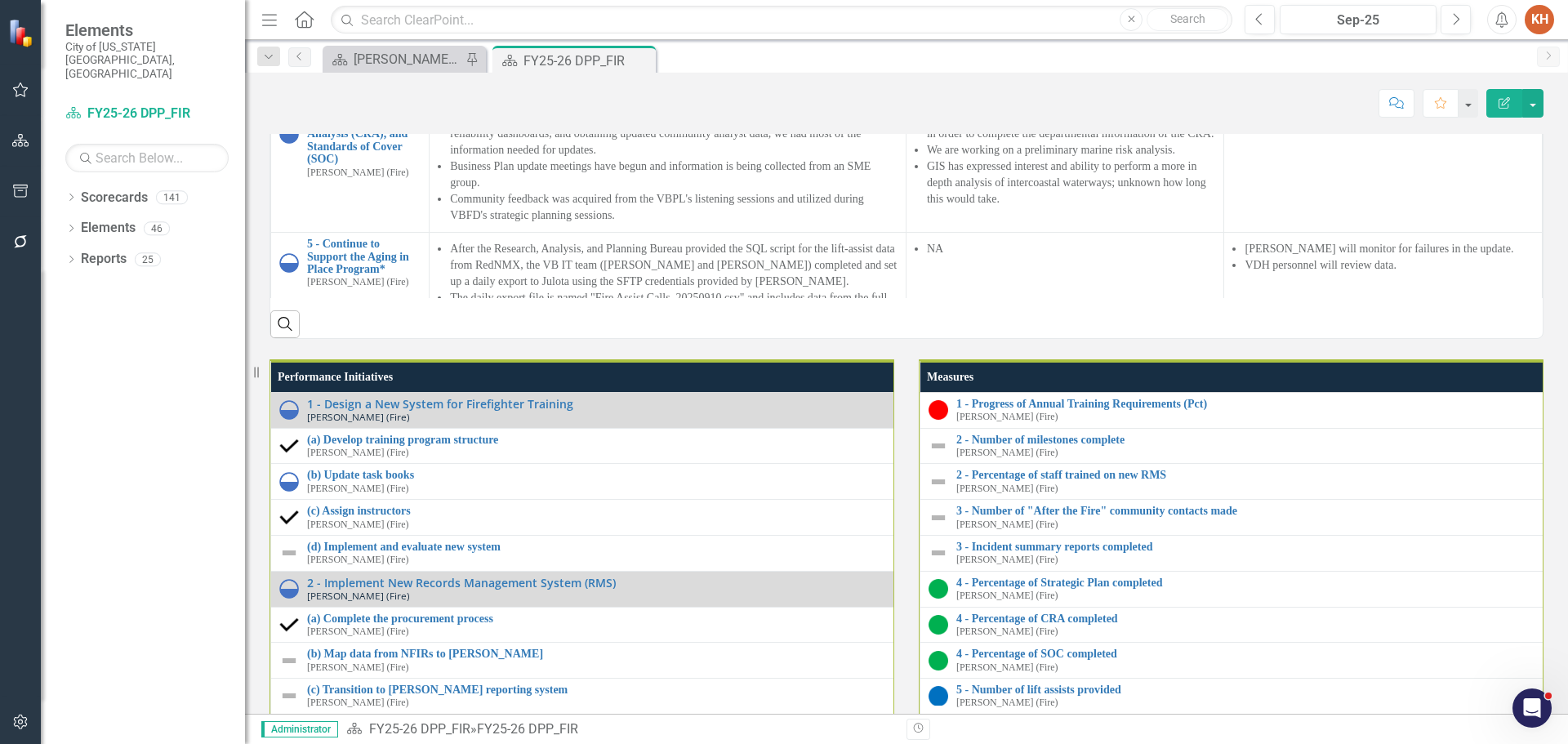
scroll to position [1552, 0]
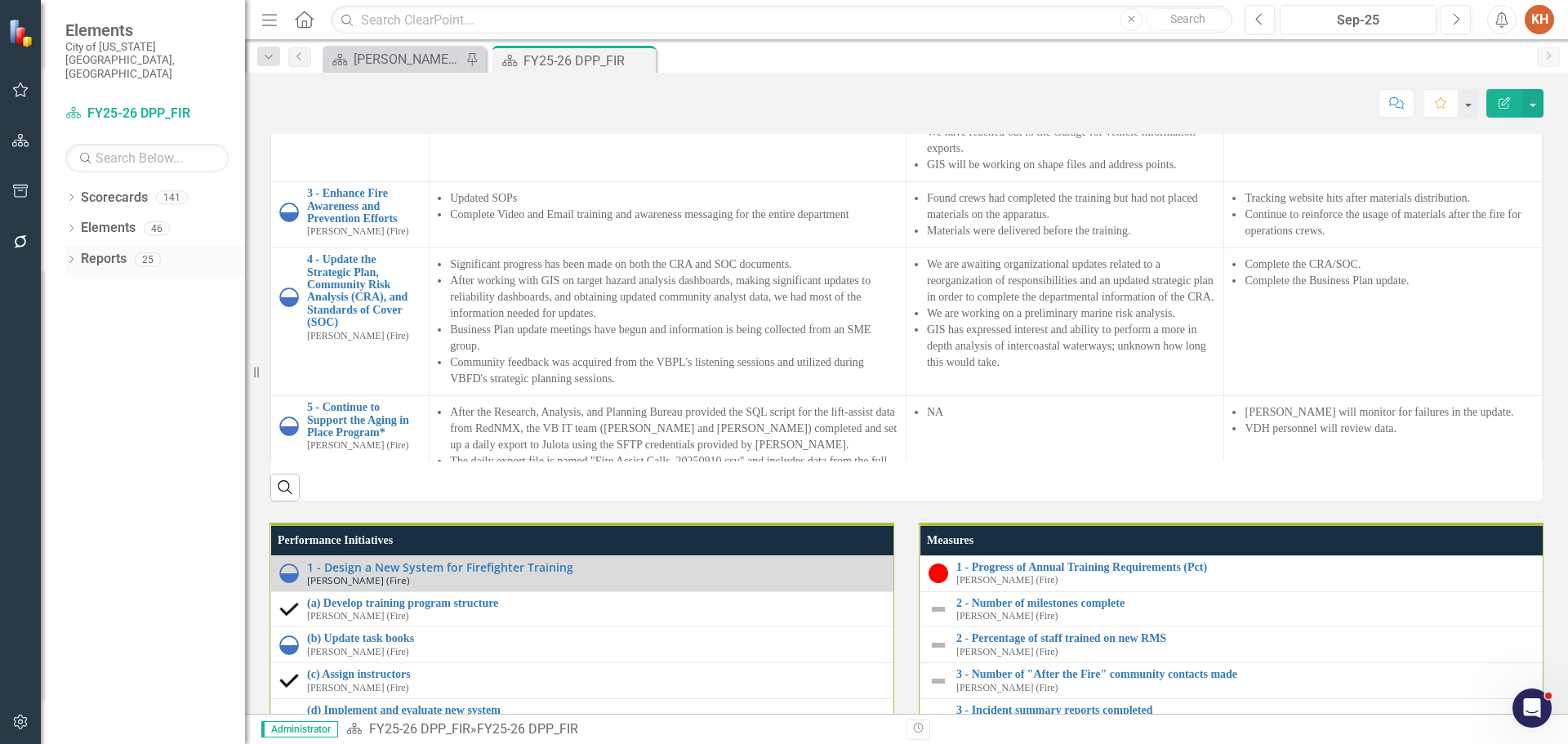
click at [104, 250] on link "Reports" at bounding box center [104, 260] width 46 height 19
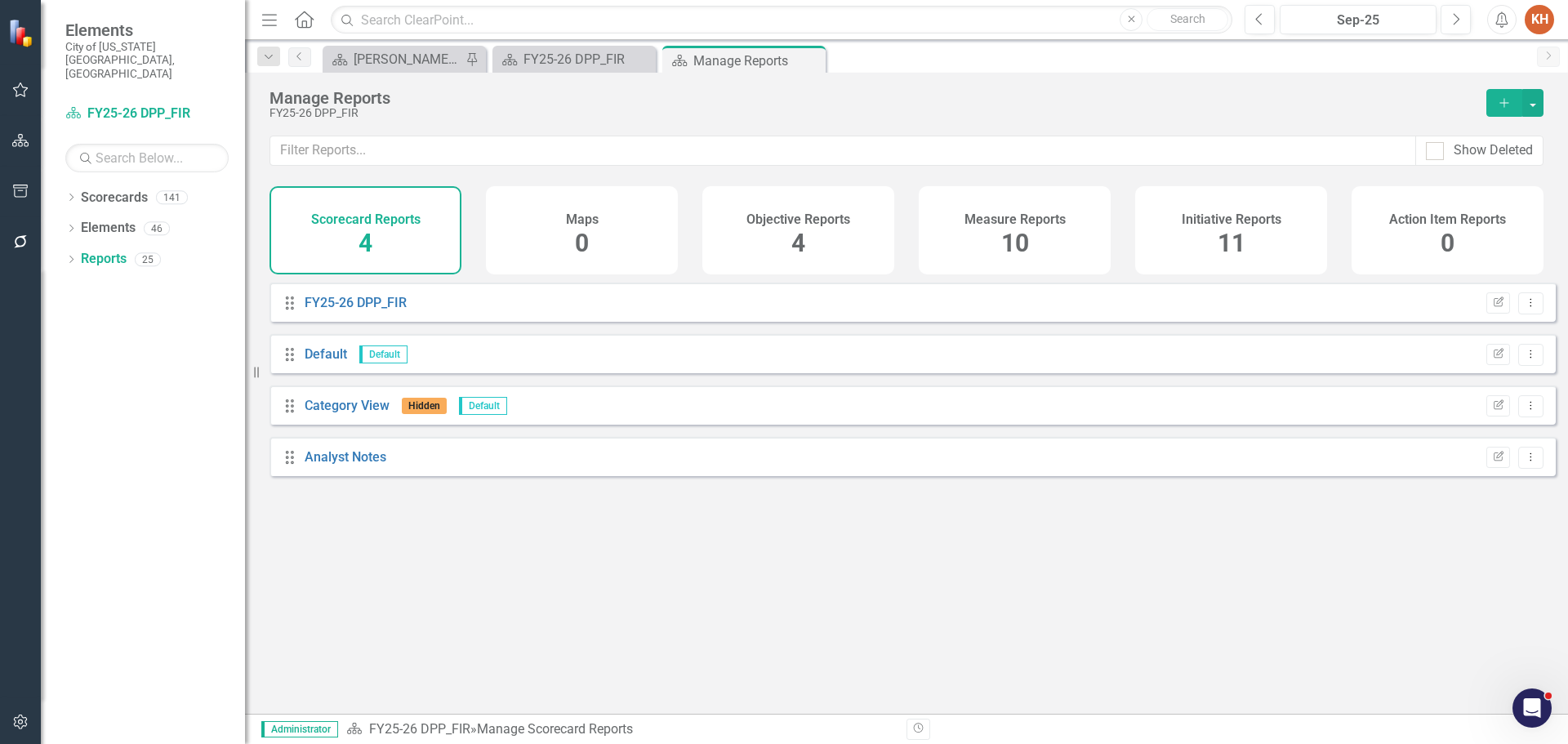
click at [1017, 225] on h4 "Measure Reports" at bounding box center [1015, 219] width 101 height 14
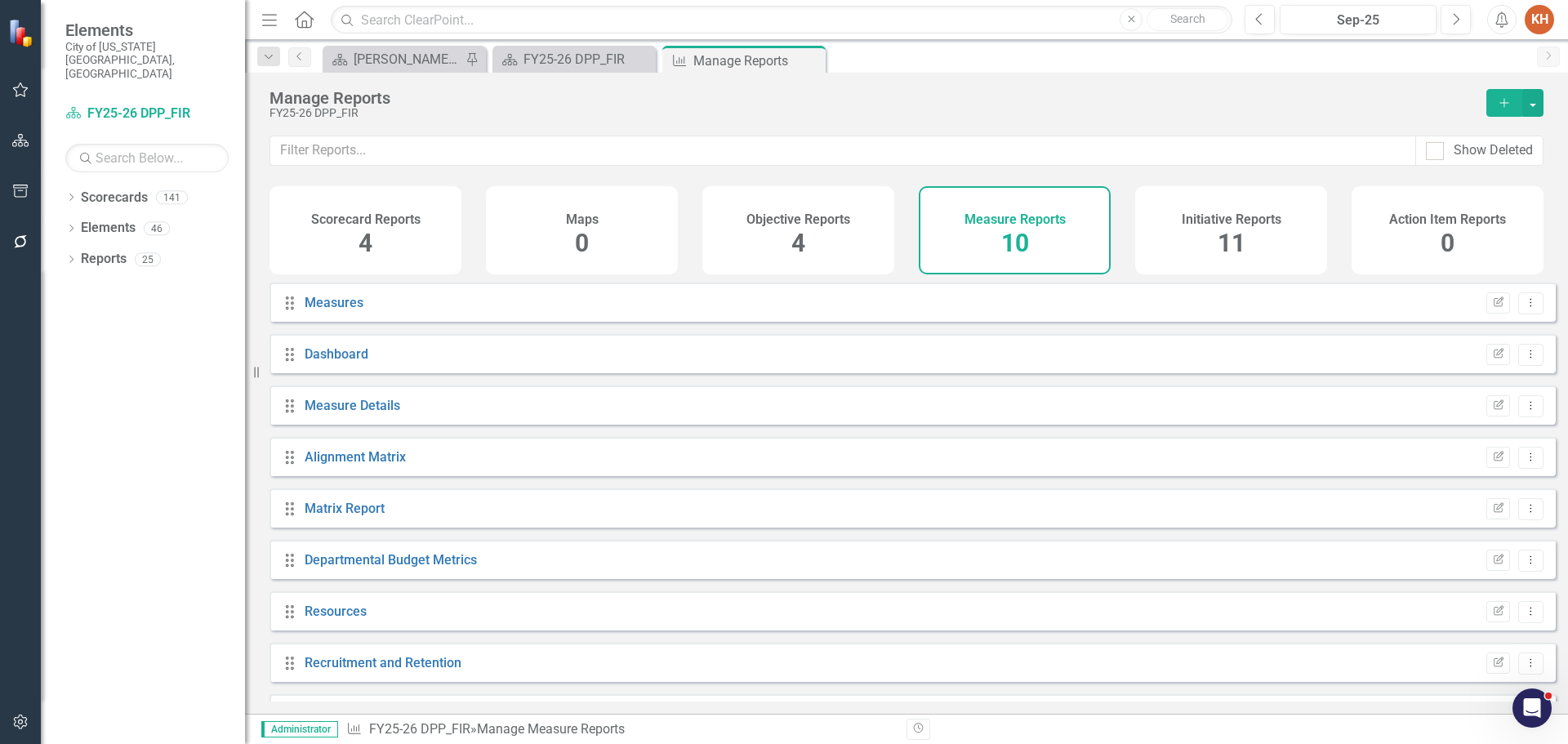
click at [1231, 200] on div "Initiative Reports 11" at bounding box center [1231, 230] width 192 height 89
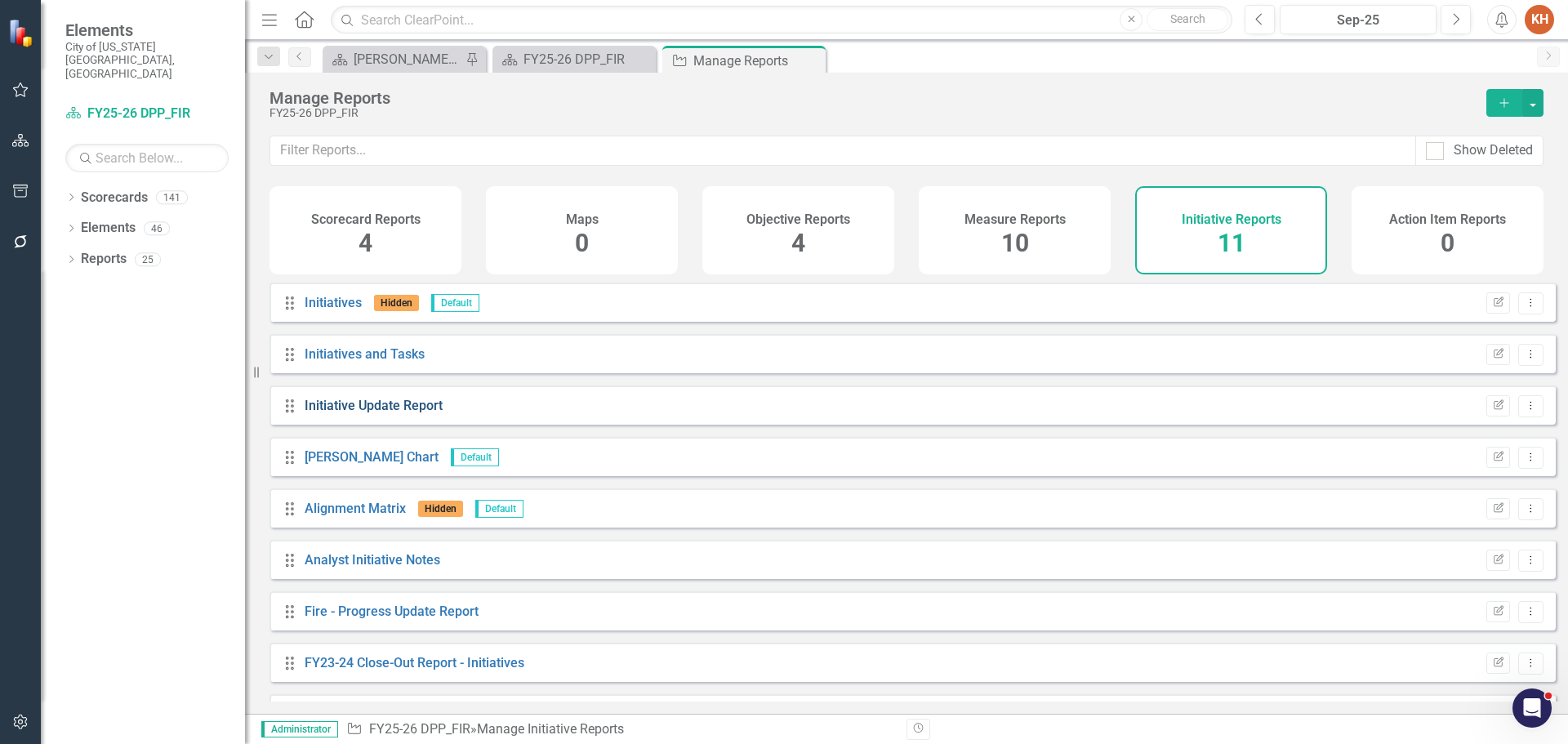
click at [411, 413] on link "Initiative Update Report" at bounding box center [373, 405] width 138 height 15
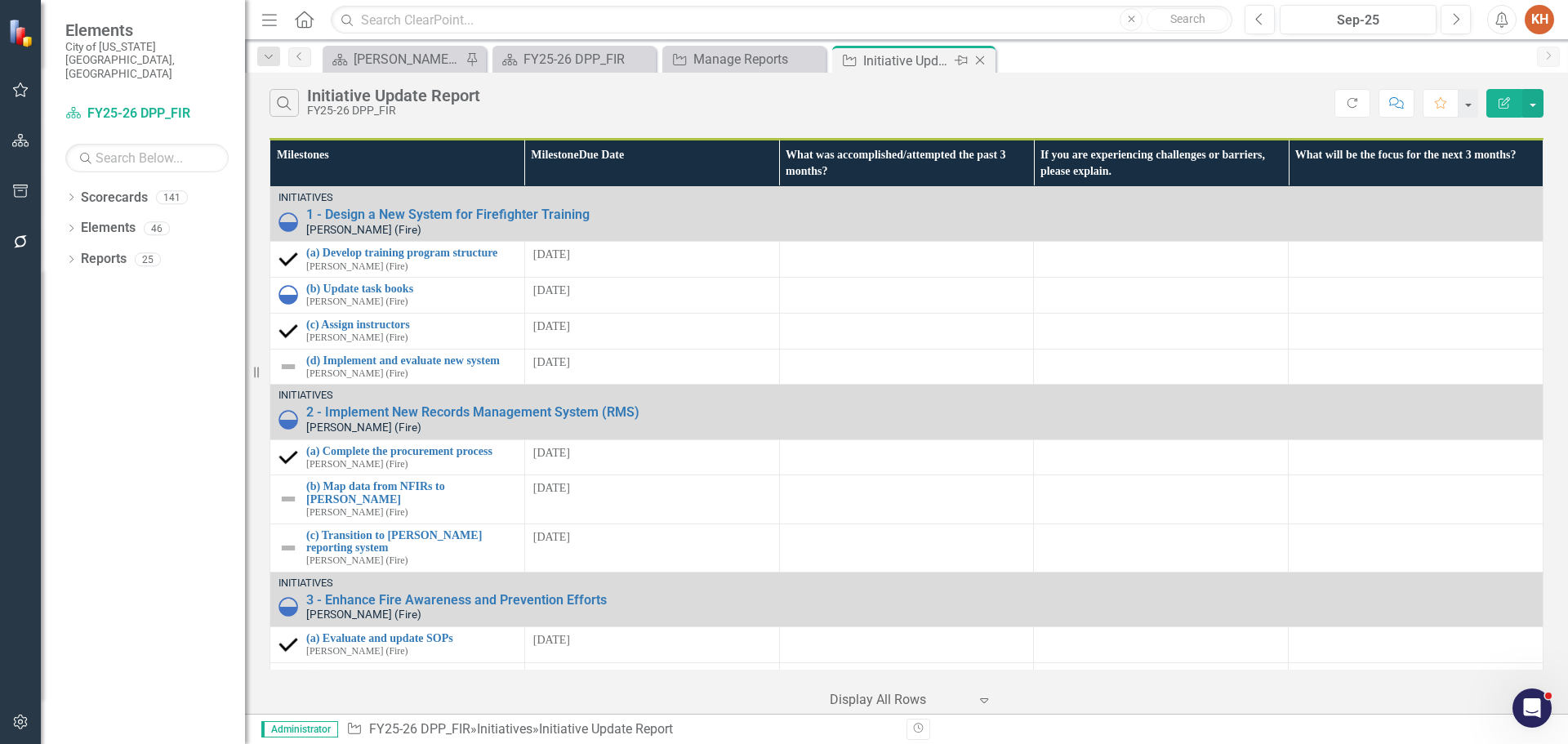
click at [981, 60] on icon at bounding box center [980, 61] width 9 height 9
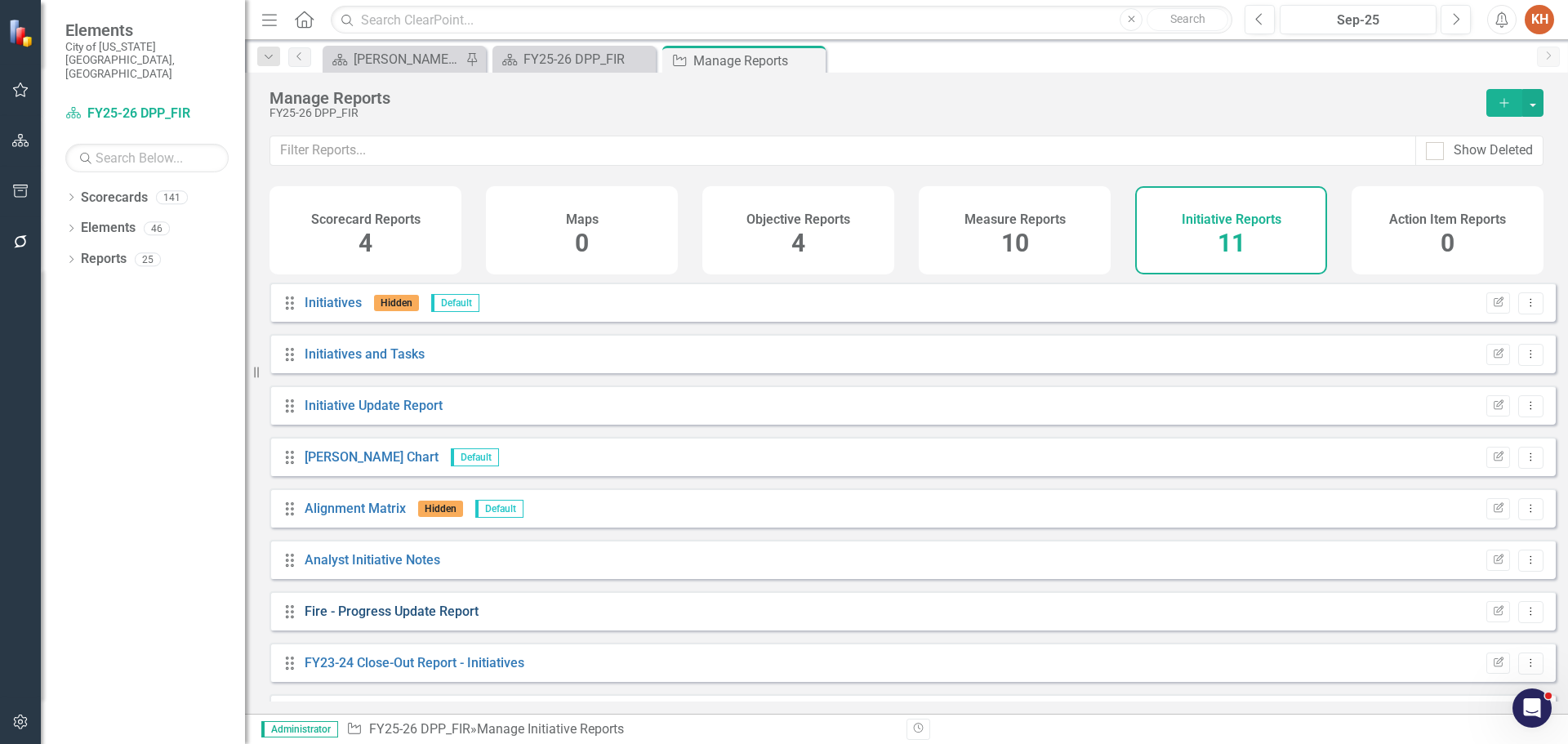
click at [455, 619] on link "Fire - Progress Update Report" at bounding box center [392, 611] width 174 height 15
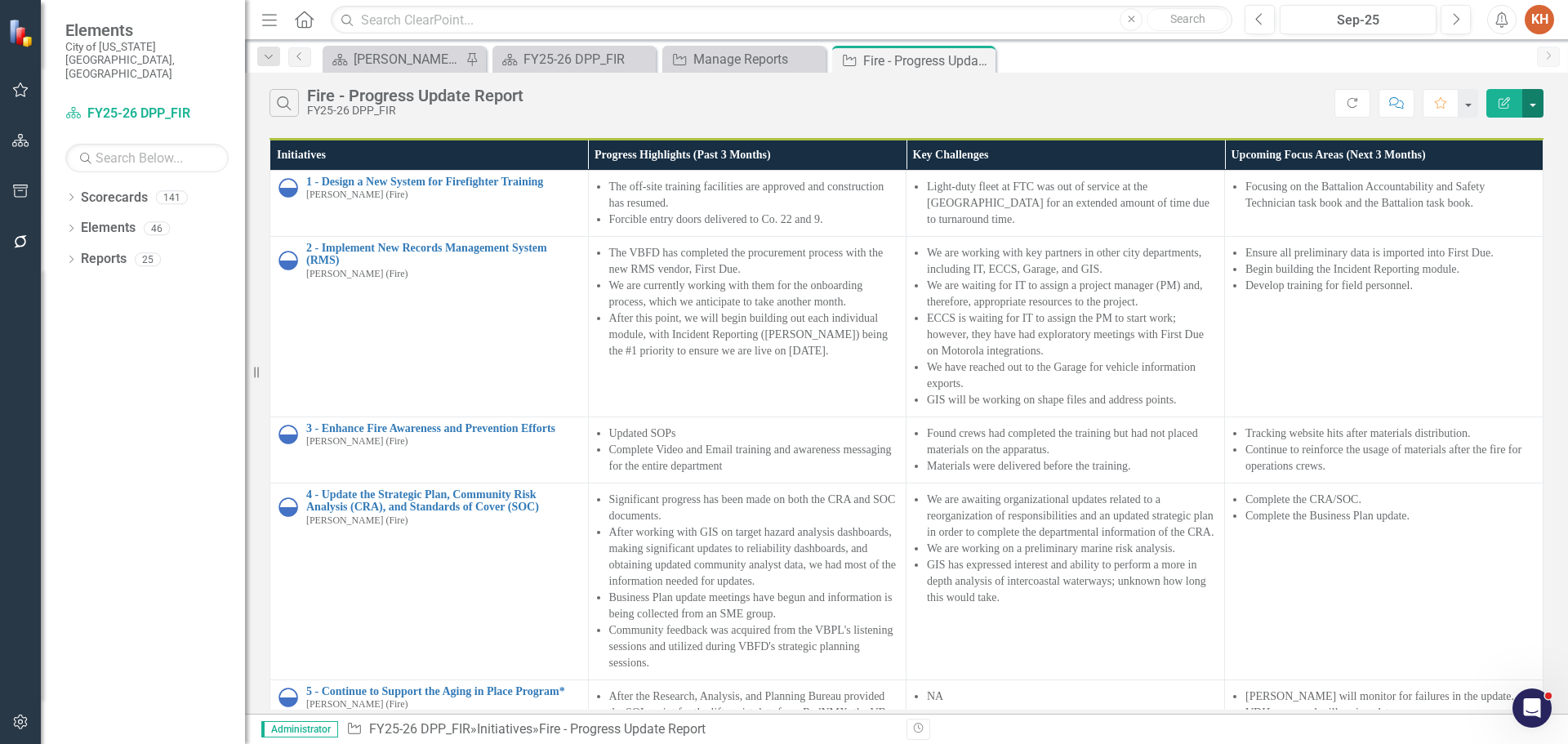
click at [1526, 105] on button "button" at bounding box center [1533, 103] width 21 height 29
click at [1501, 192] on link "Excel Export to Excel" at bounding box center [1478, 195] width 129 height 30
click at [1503, 14] on icon "Alerts" at bounding box center [1502, 19] width 17 height 16
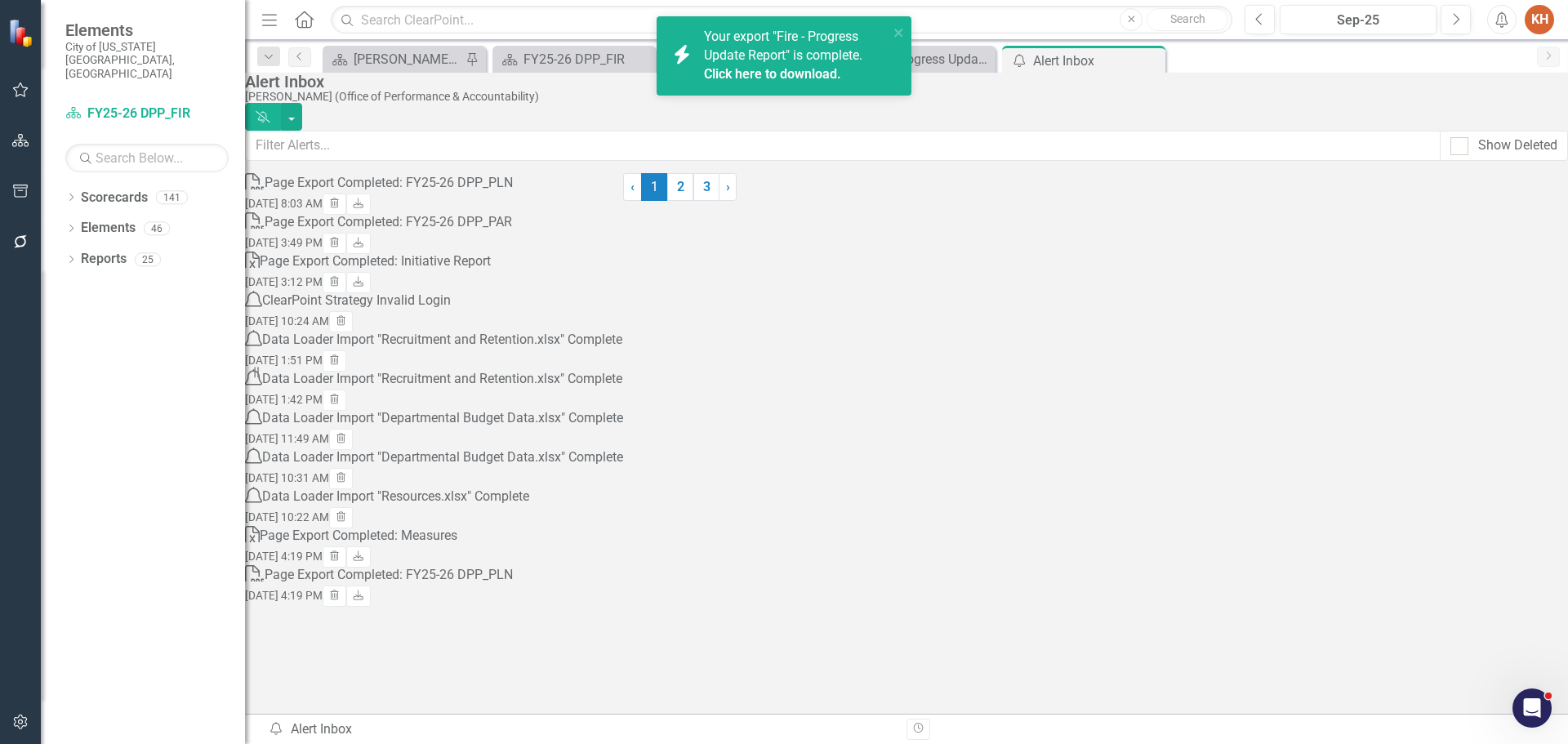
click at [1313, 90] on div "Alert Inbox" at bounding box center [903, 82] width 1315 height 18
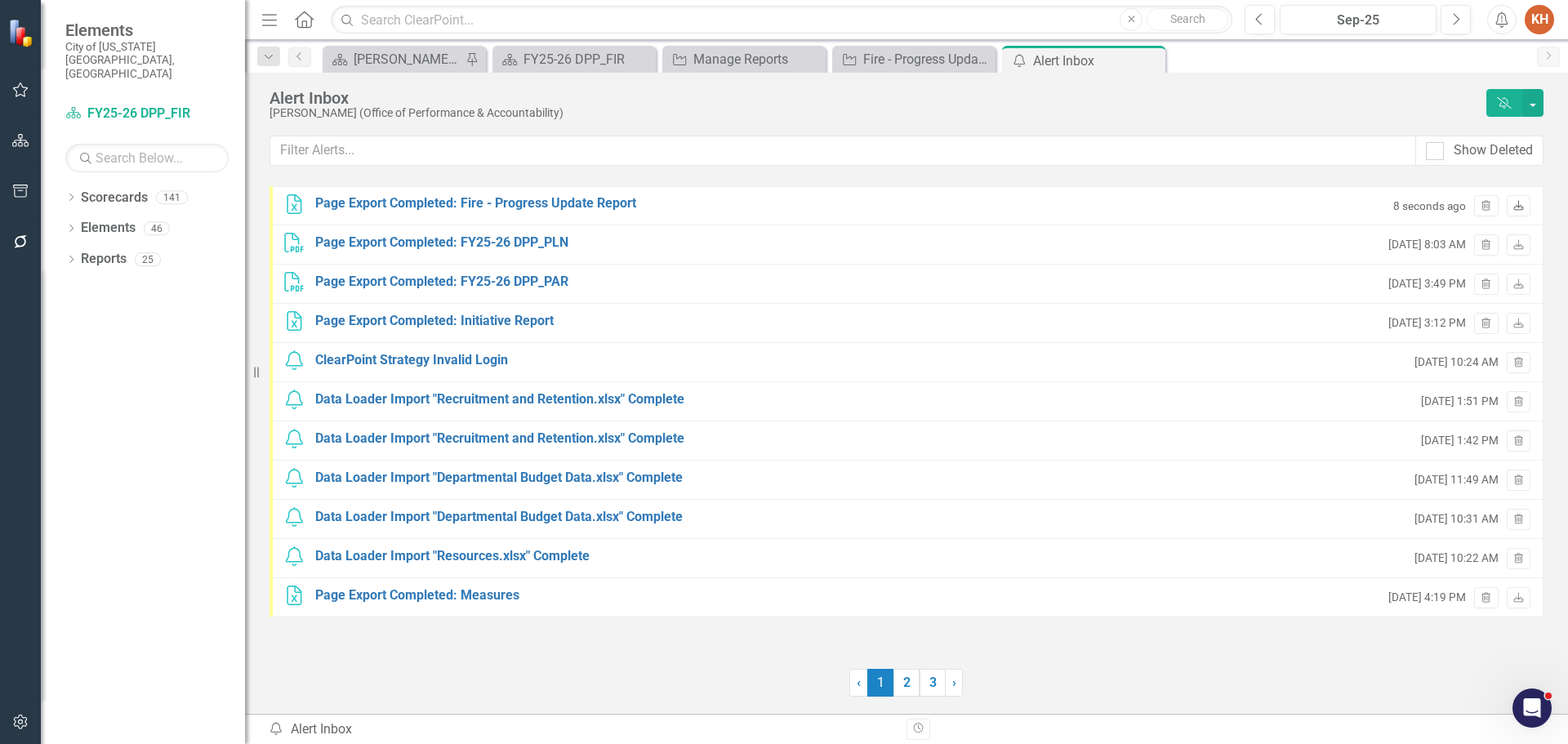
click at [1524, 205] on icon "Download" at bounding box center [1519, 207] width 13 height 10
click at [0, 0] on icon "Close" at bounding box center [0, 0] width 0 height 0
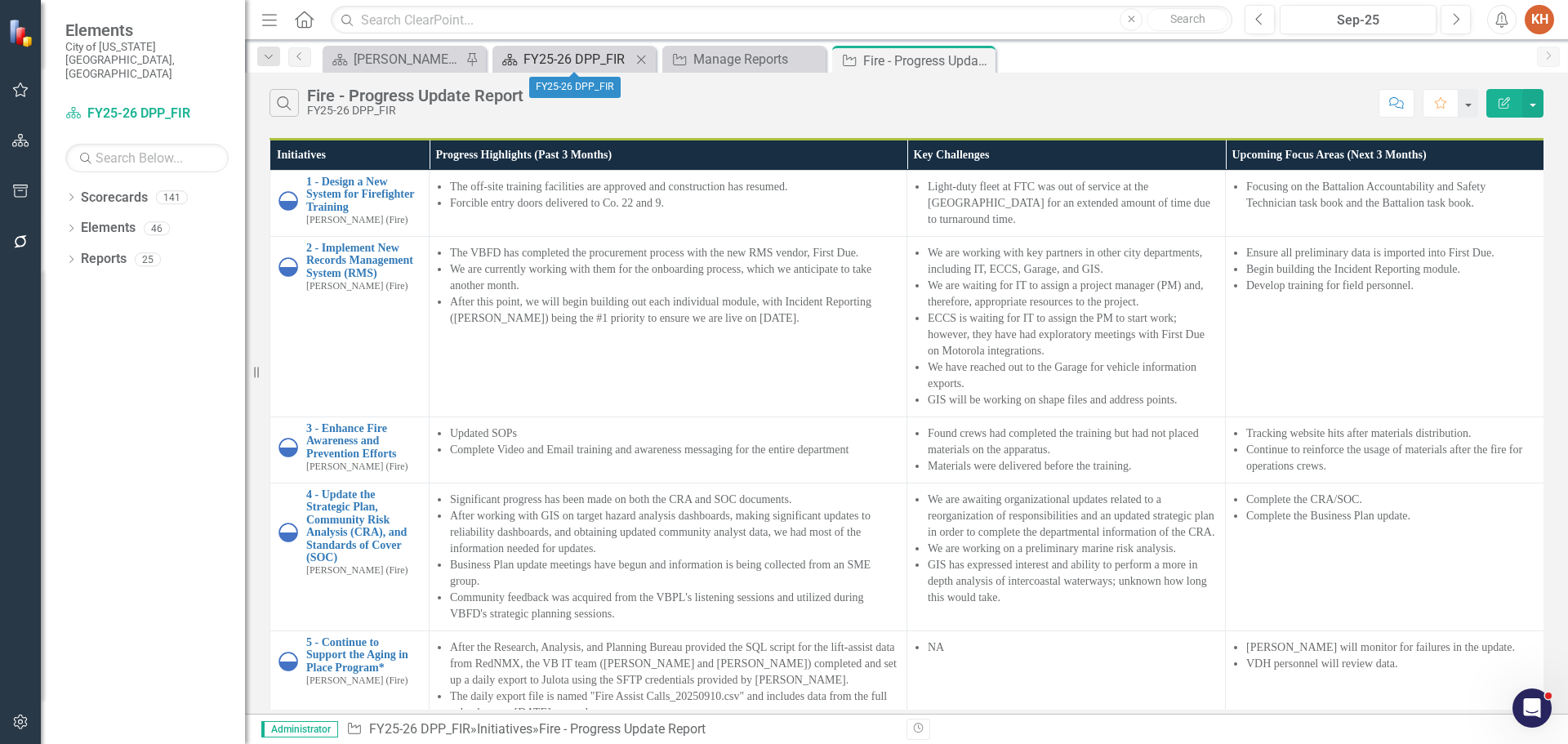
click at [591, 54] on div "FY25-26 DPP_FIR" at bounding box center [578, 59] width 108 height 20
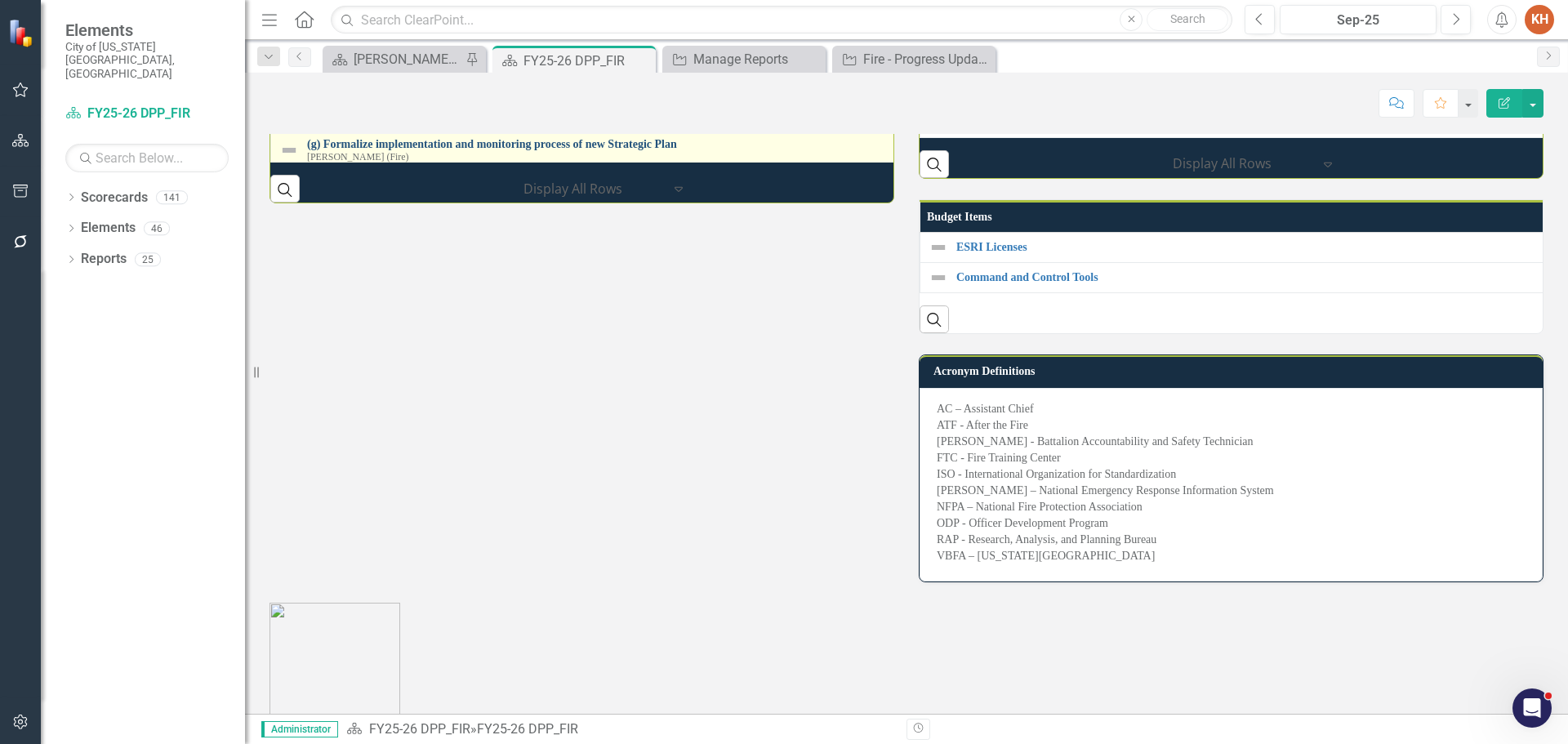
scroll to position [408, 0]
